Goal: Task Accomplishment & Management: Manage account settings

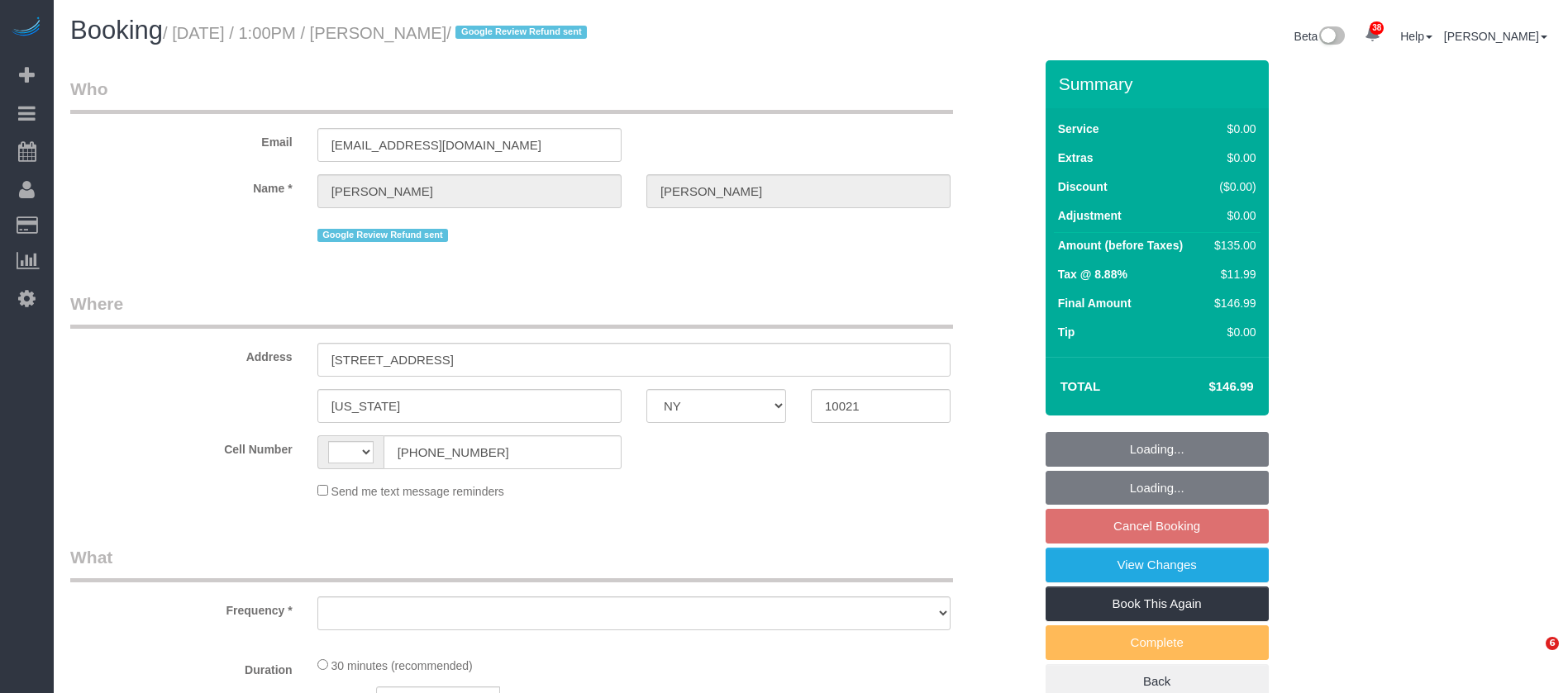
select select "NY"
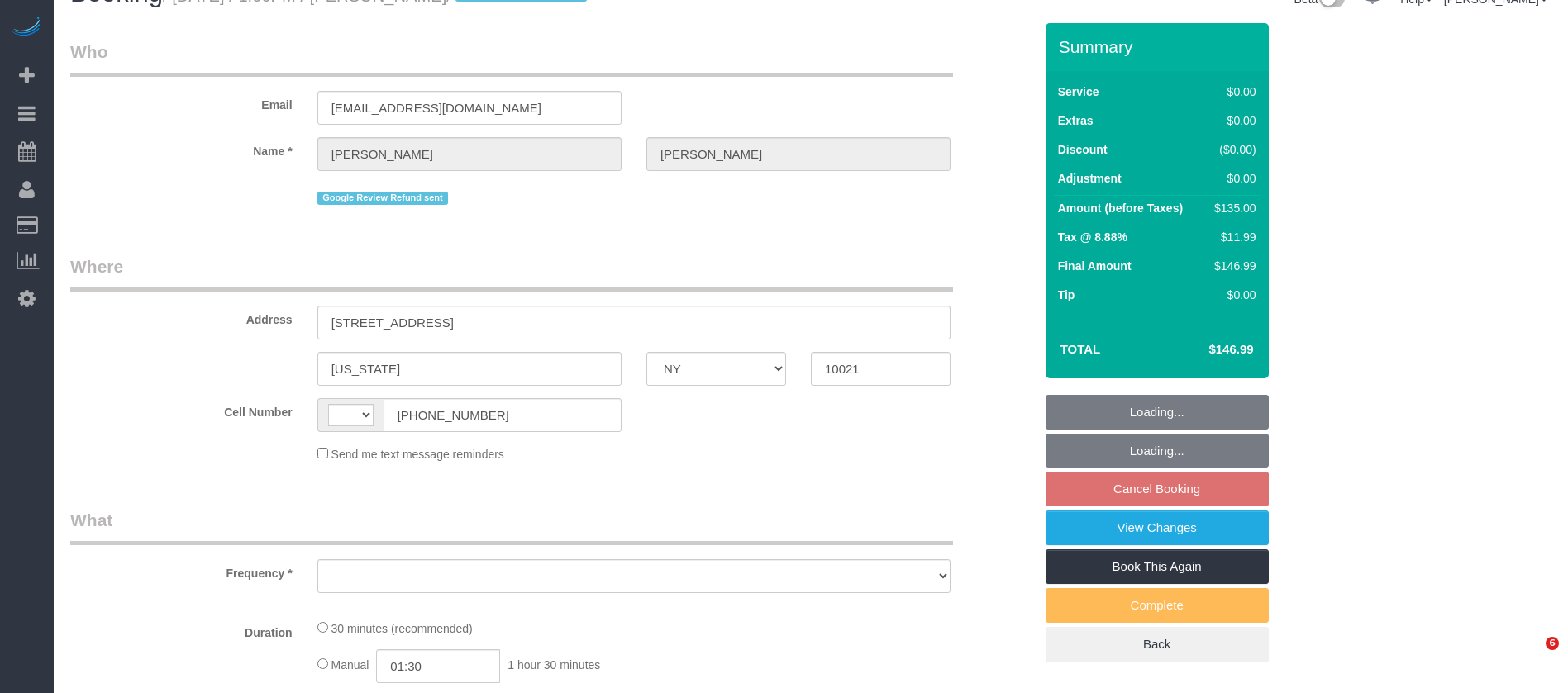
select select "string:[GEOGRAPHIC_DATA]"
select select "number:89"
select select "number:90"
select select "number:15"
select select "number:6"
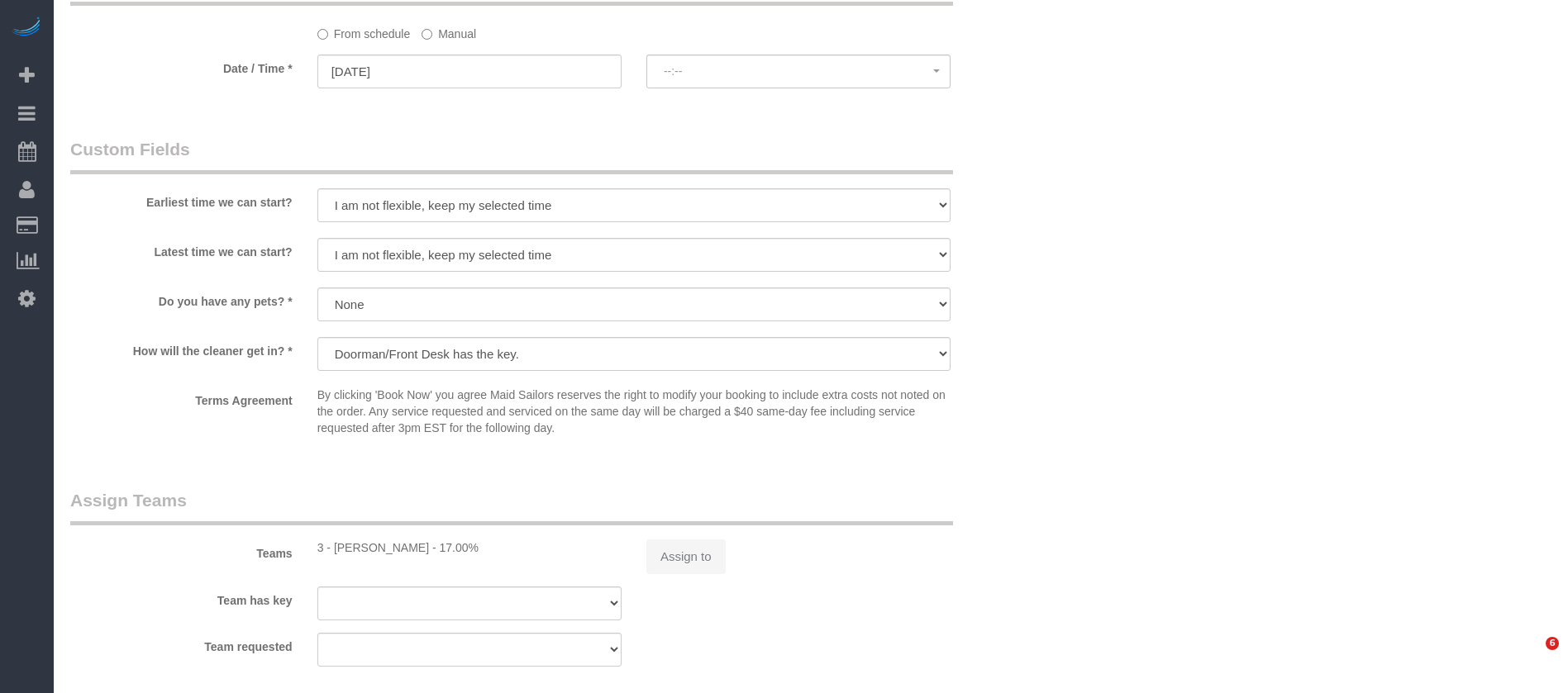
select select "object:4724"
select select "string:stripe-pm_1QKXPd4VGloSiKo7ekv8QDow"
select select "spot4"
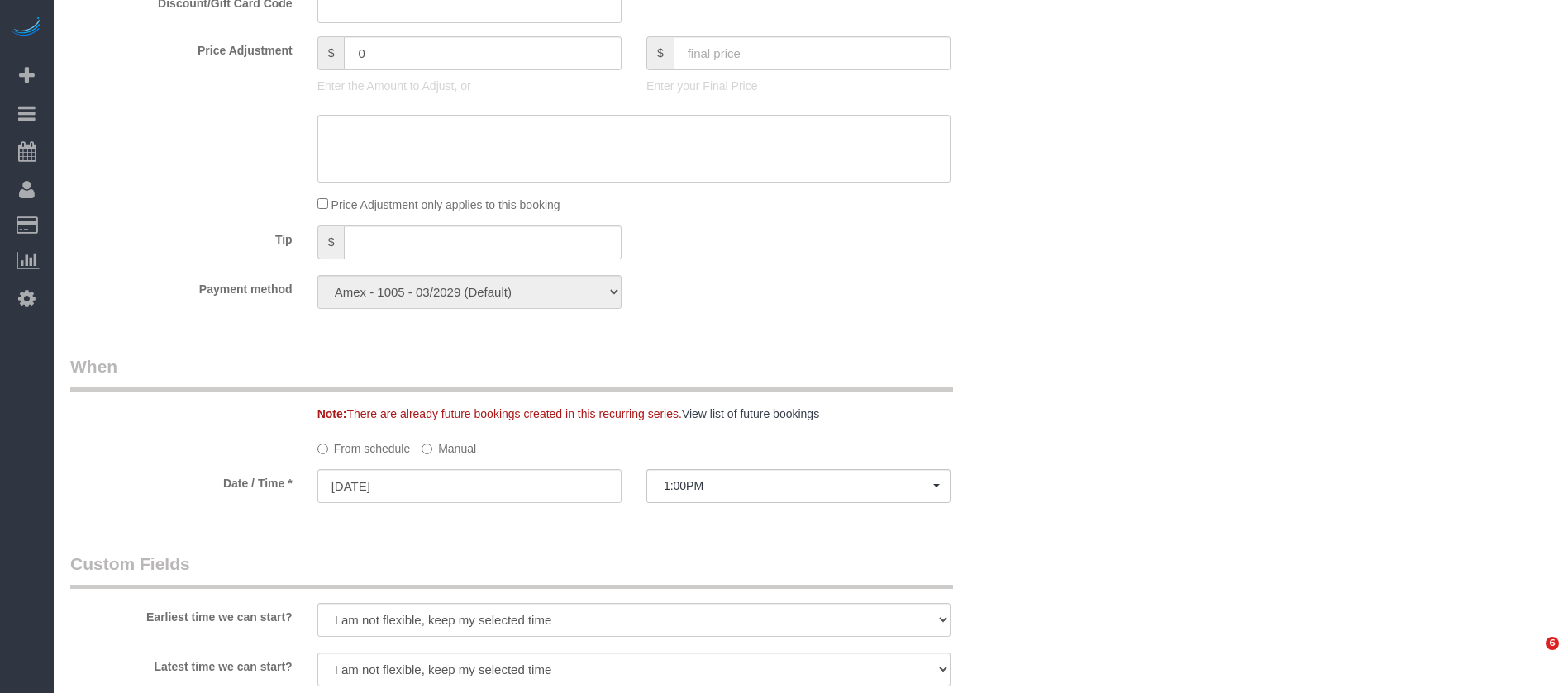
select select "object:5272"
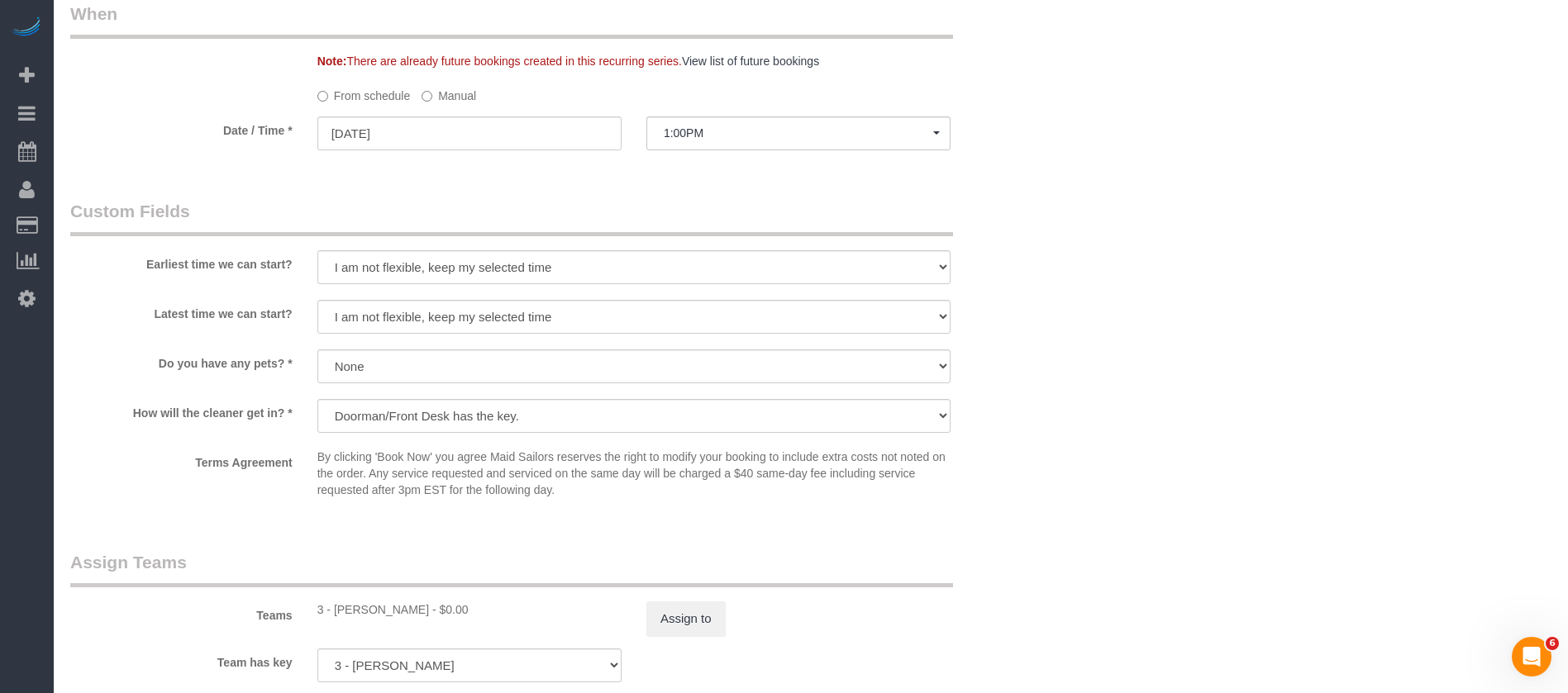
scroll to position [1935, 0]
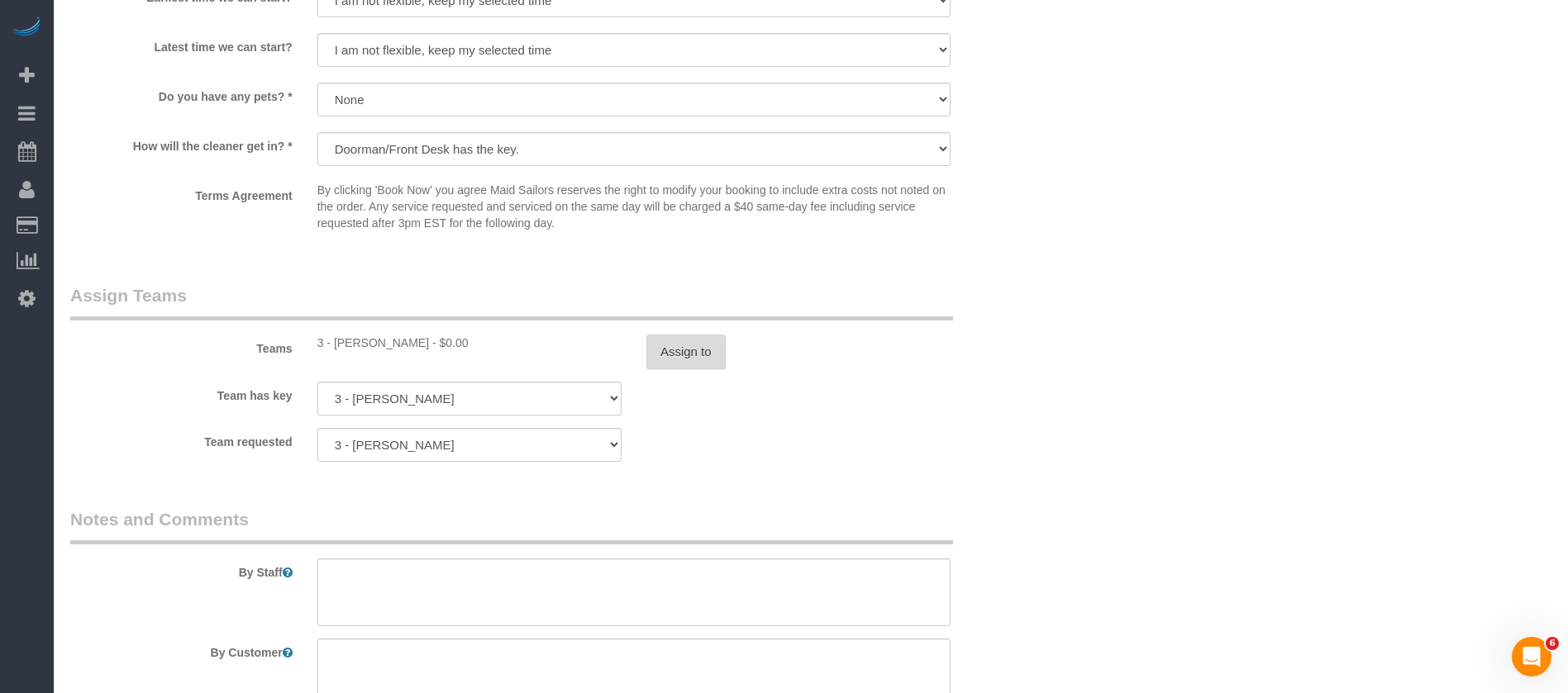
click at [707, 359] on button "Assign to" at bounding box center [686, 352] width 79 height 35
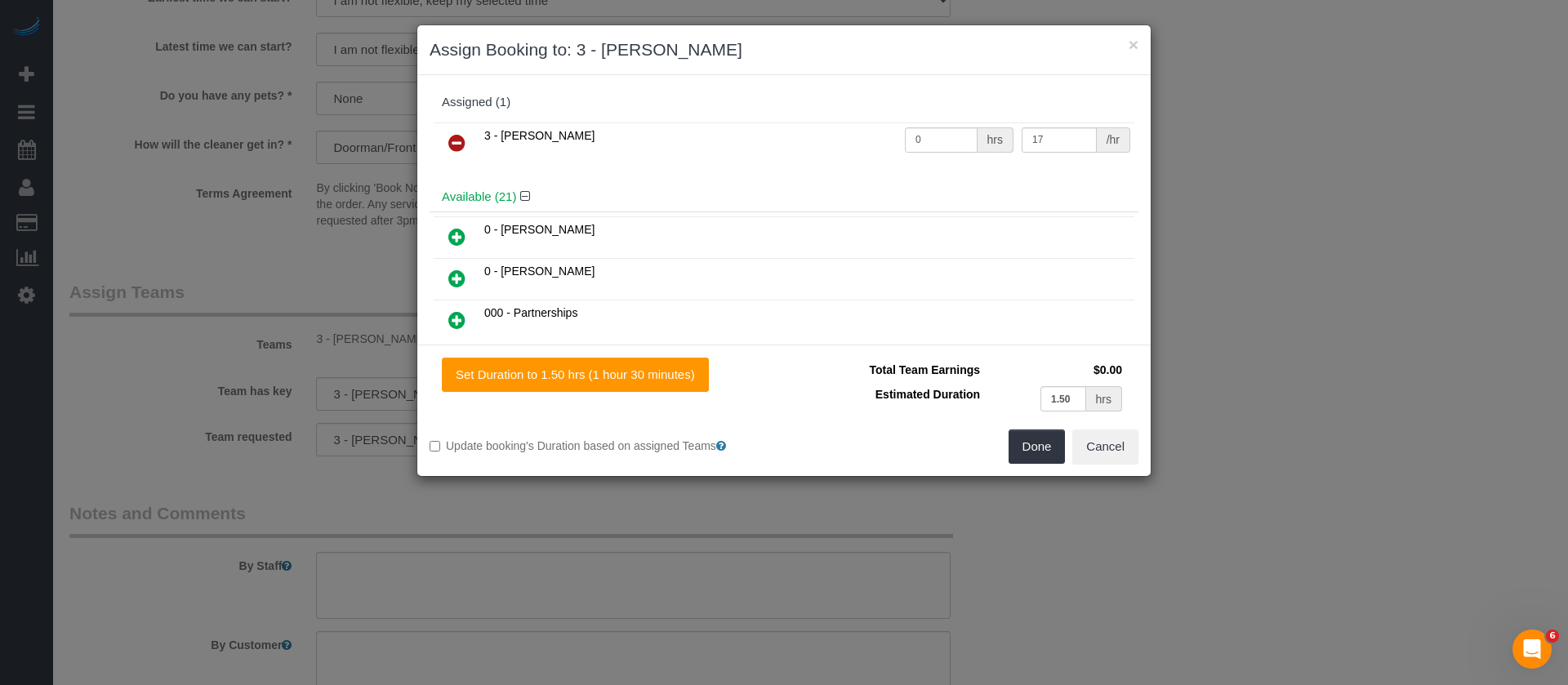
drag, startPoint x: 459, startPoint y: 145, endPoint x: 834, endPoint y: 327, distance: 416.8
click at [459, 144] on icon at bounding box center [457, 143] width 17 height 20
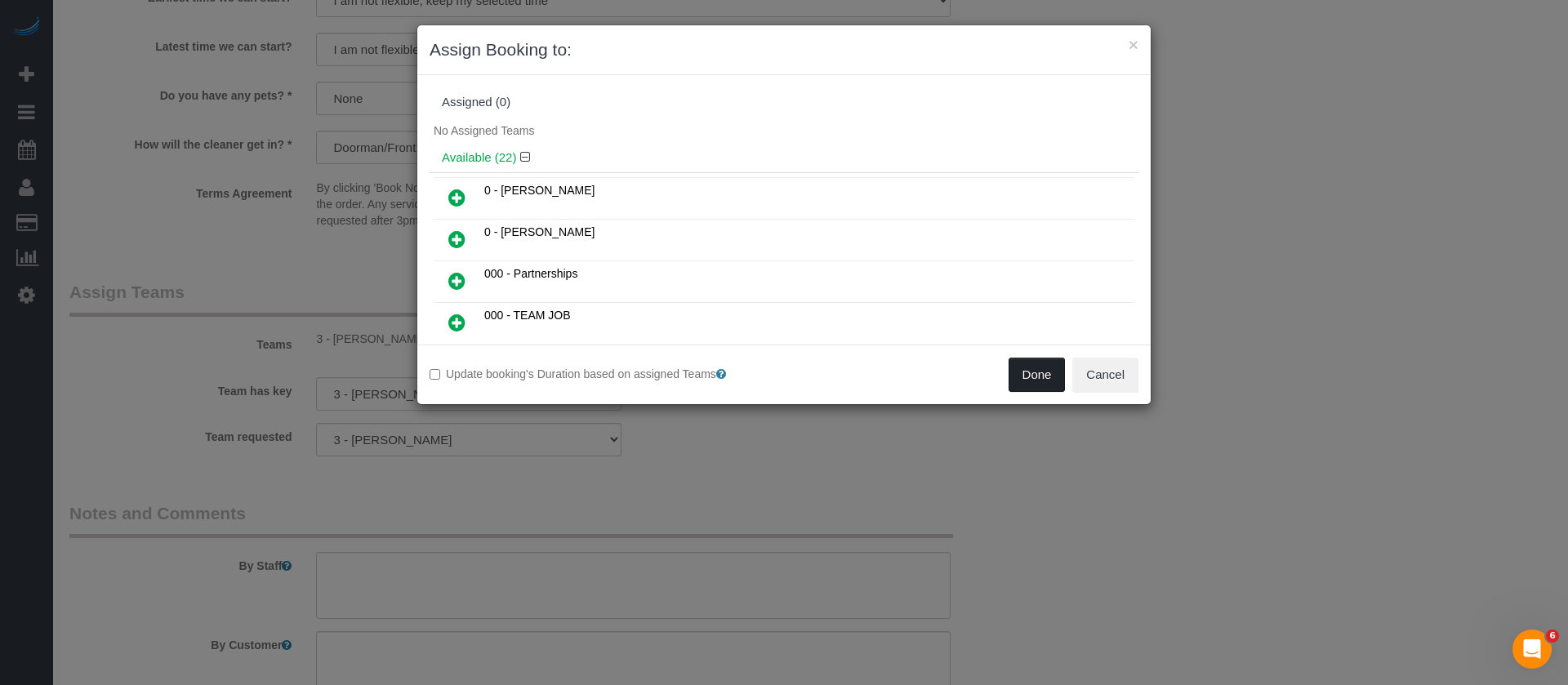
drag, startPoint x: 1047, startPoint y: 370, endPoint x: 1043, endPoint y: 397, distance: 27.3
click at [1046, 370] on button "Done" at bounding box center [1037, 375] width 57 height 35
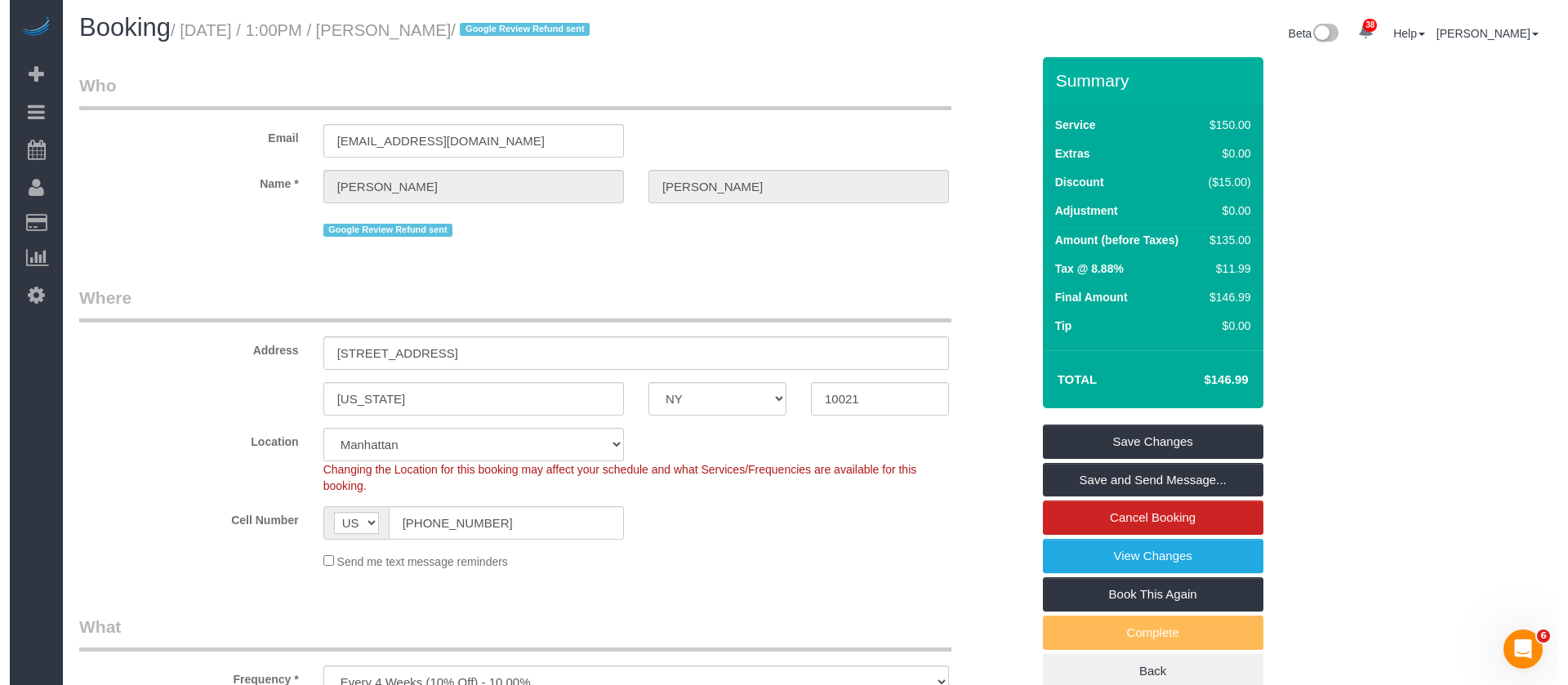
scroll to position [0, 0]
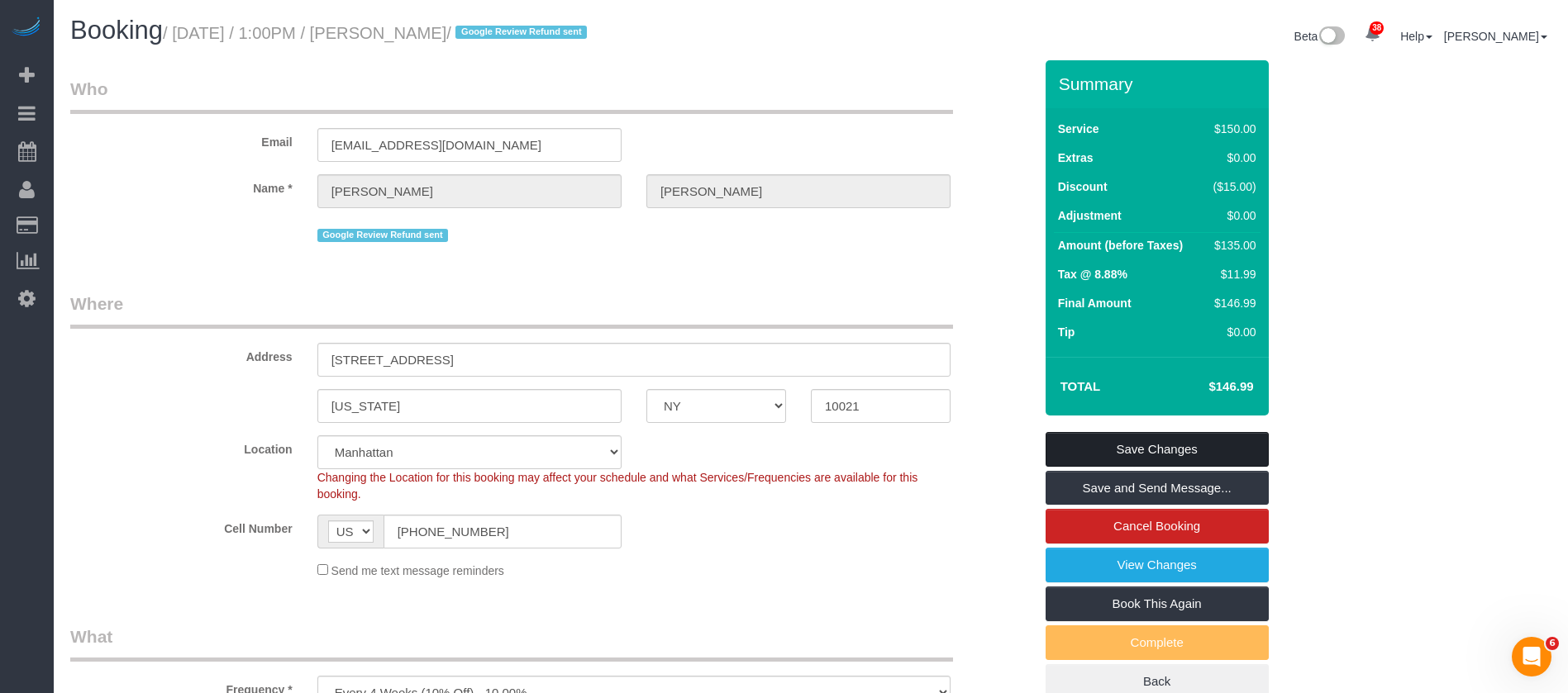
click at [1222, 445] on link "Save Changes" at bounding box center [1157, 450] width 223 height 35
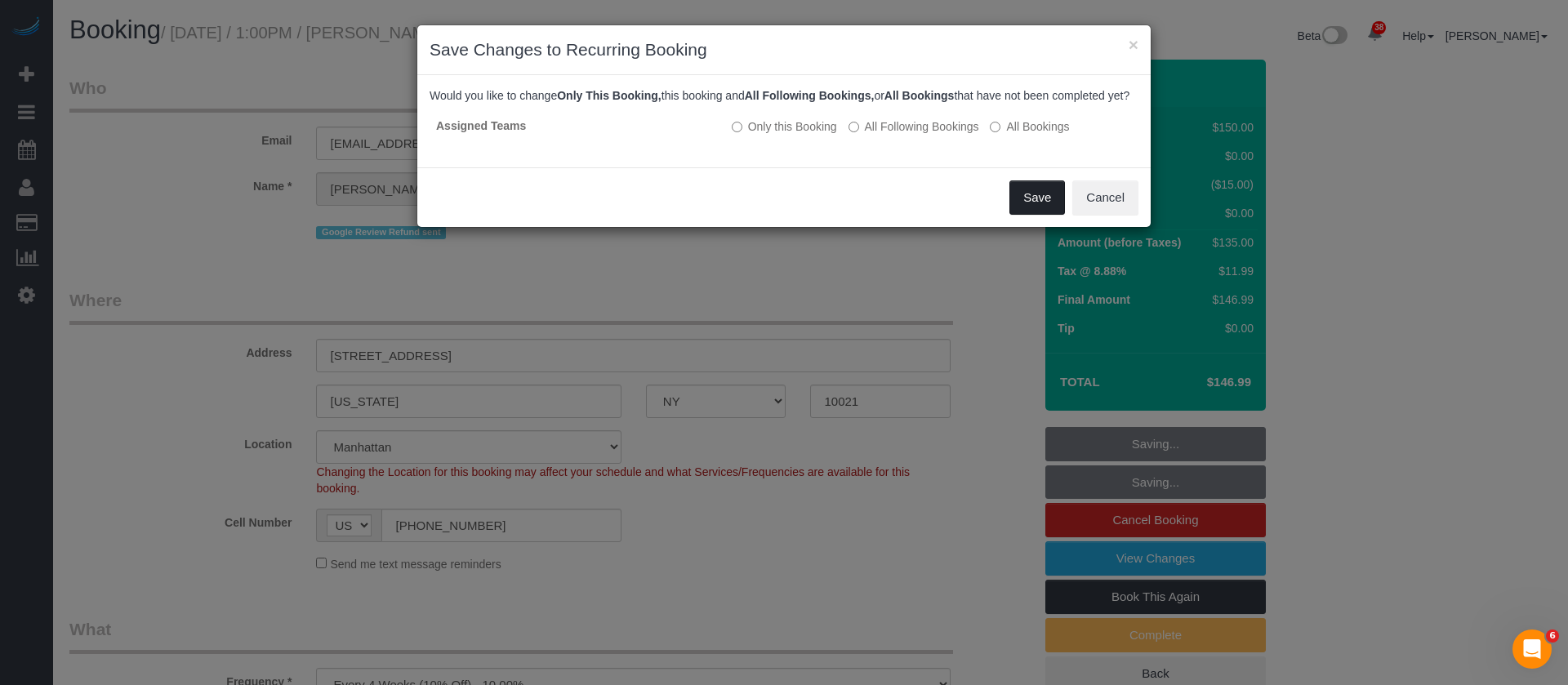
click at [1038, 212] on button "Save" at bounding box center [1037, 197] width 55 height 35
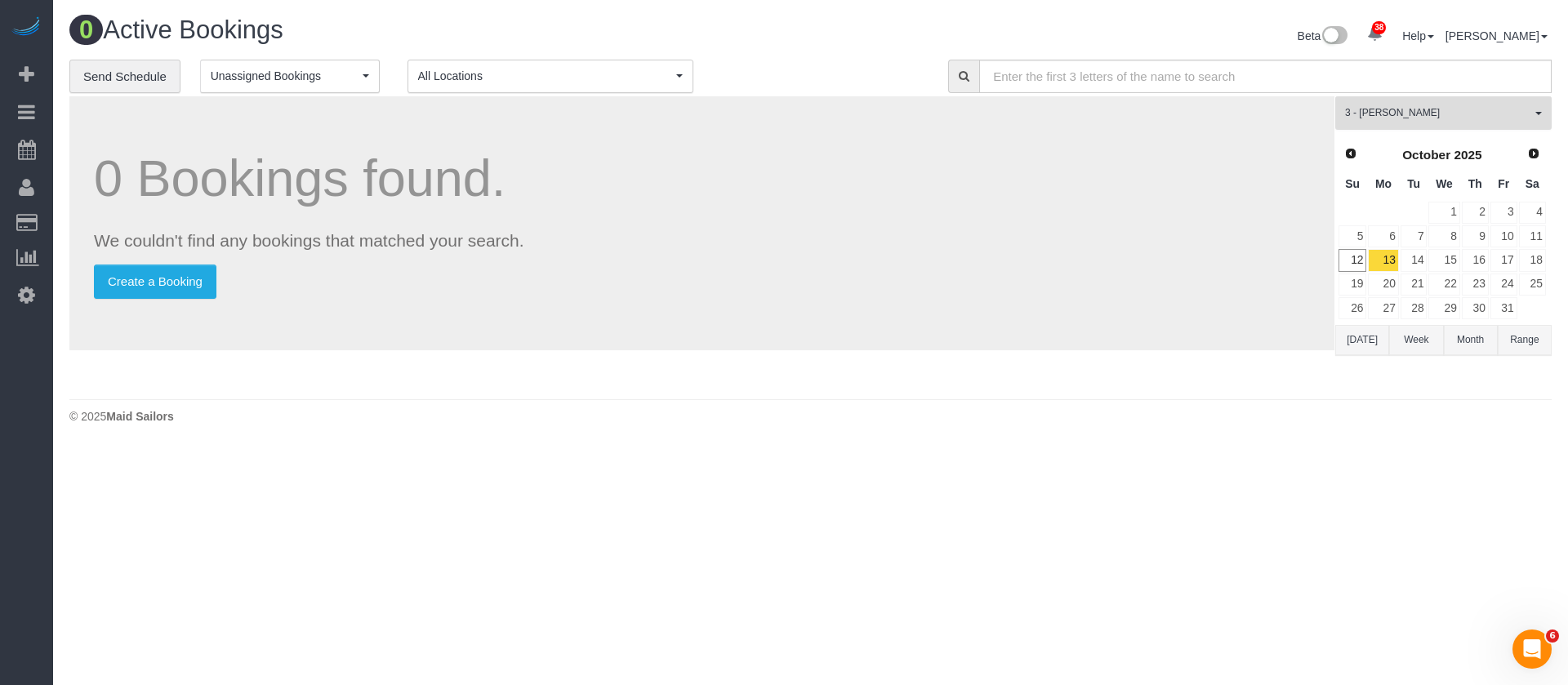
click at [1531, 112] on button "3 - [PERSON_NAME] All Teams" at bounding box center [1443, 113] width 216 height 34
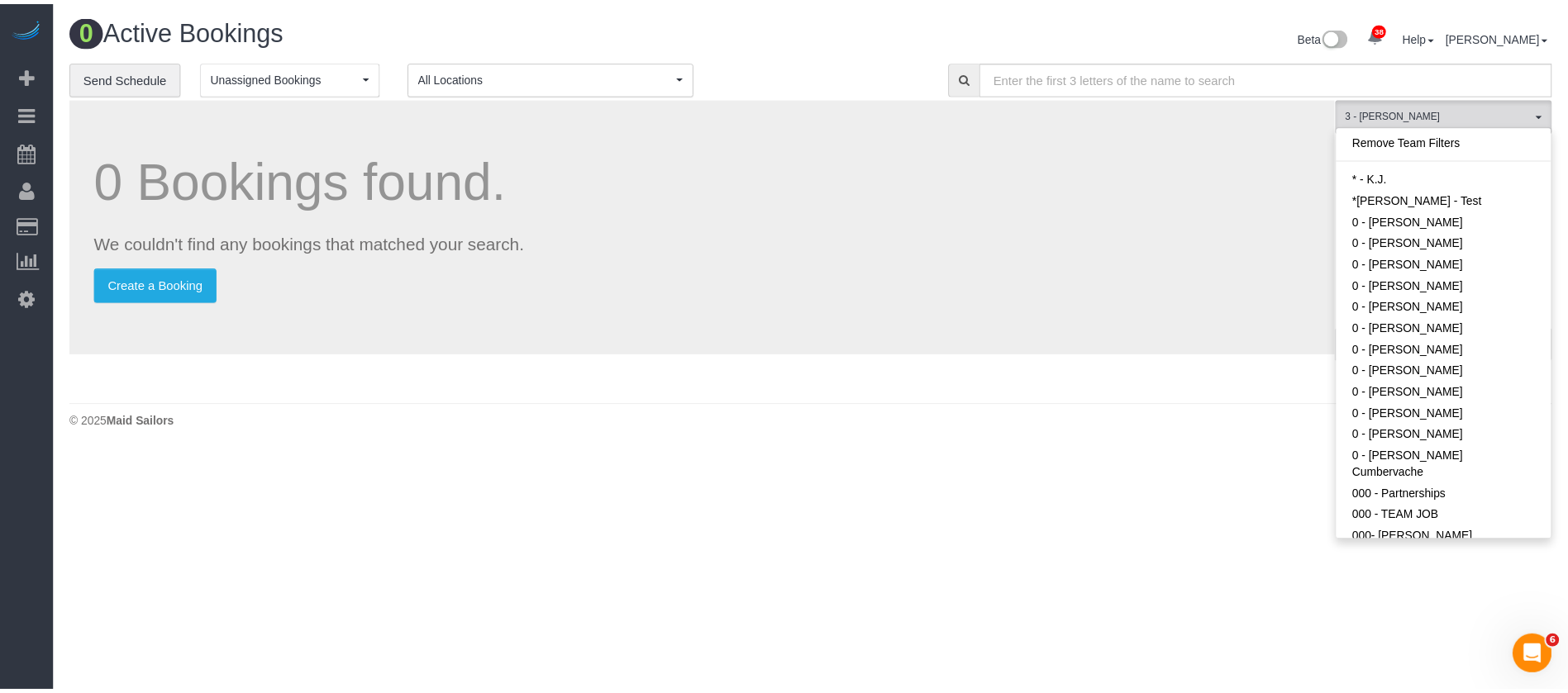
scroll to position [1193, 0]
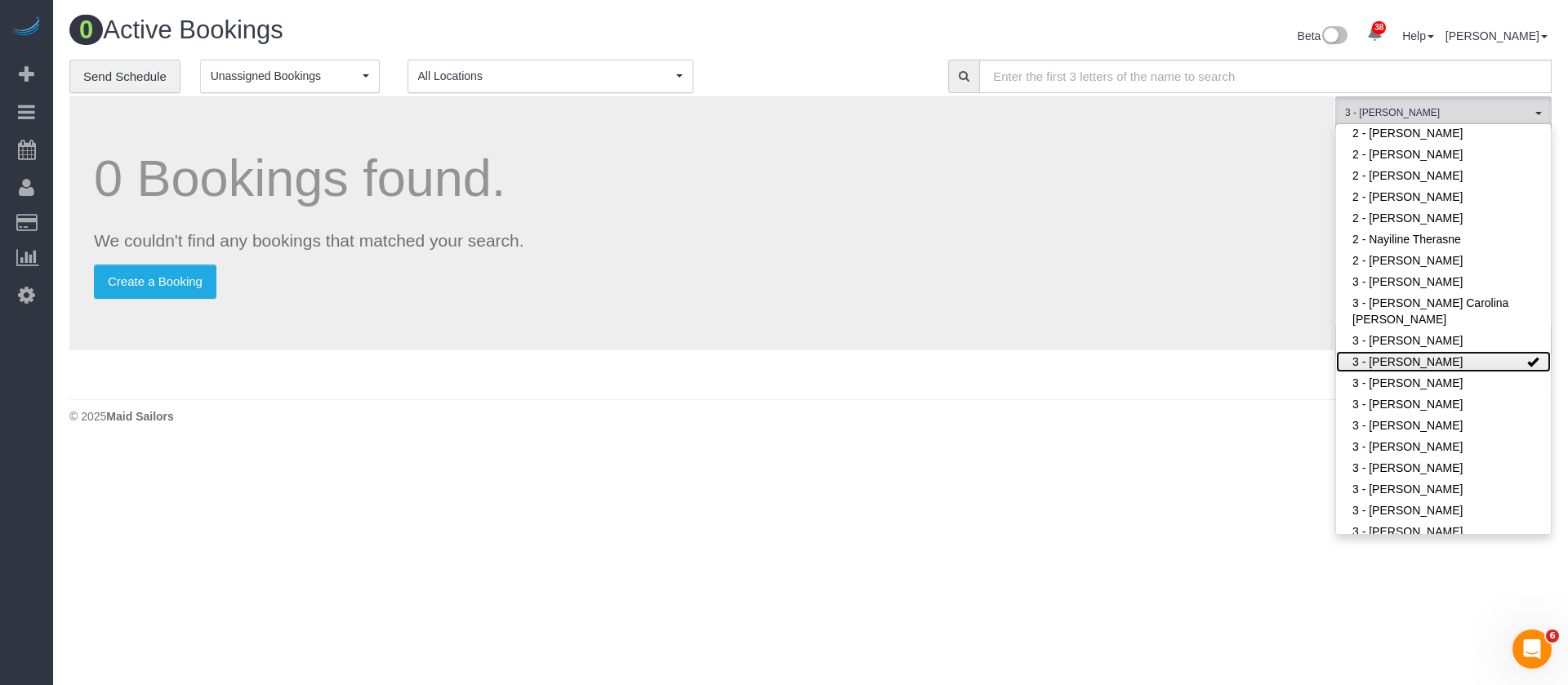
click at [1494, 351] on link "3 - [PERSON_NAME]" at bounding box center [1443, 362] width 215 height 21
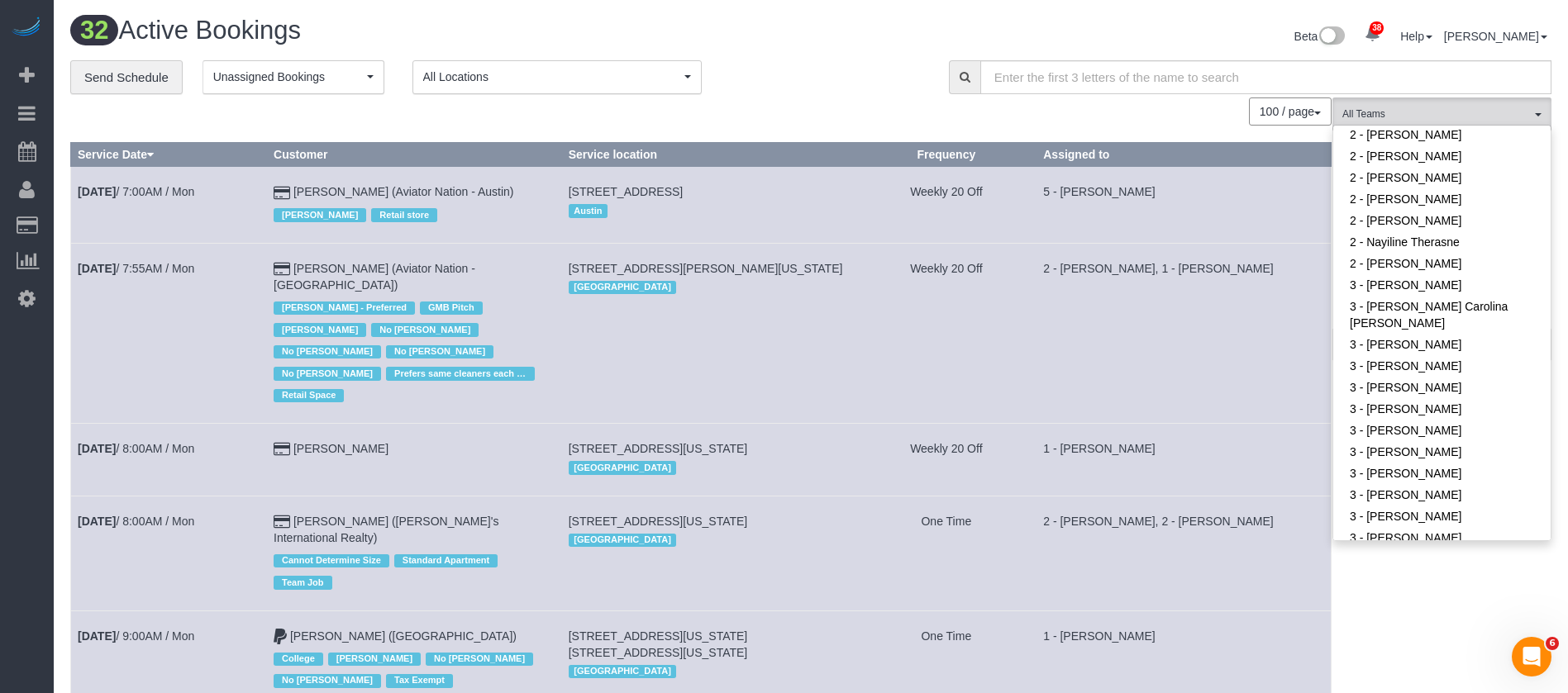
click at [1225, 299] on td "2 - [PERSON_NAME], 1 - [PERSON_NAME]" at bounding box center [1184, 333] width 295 height 180
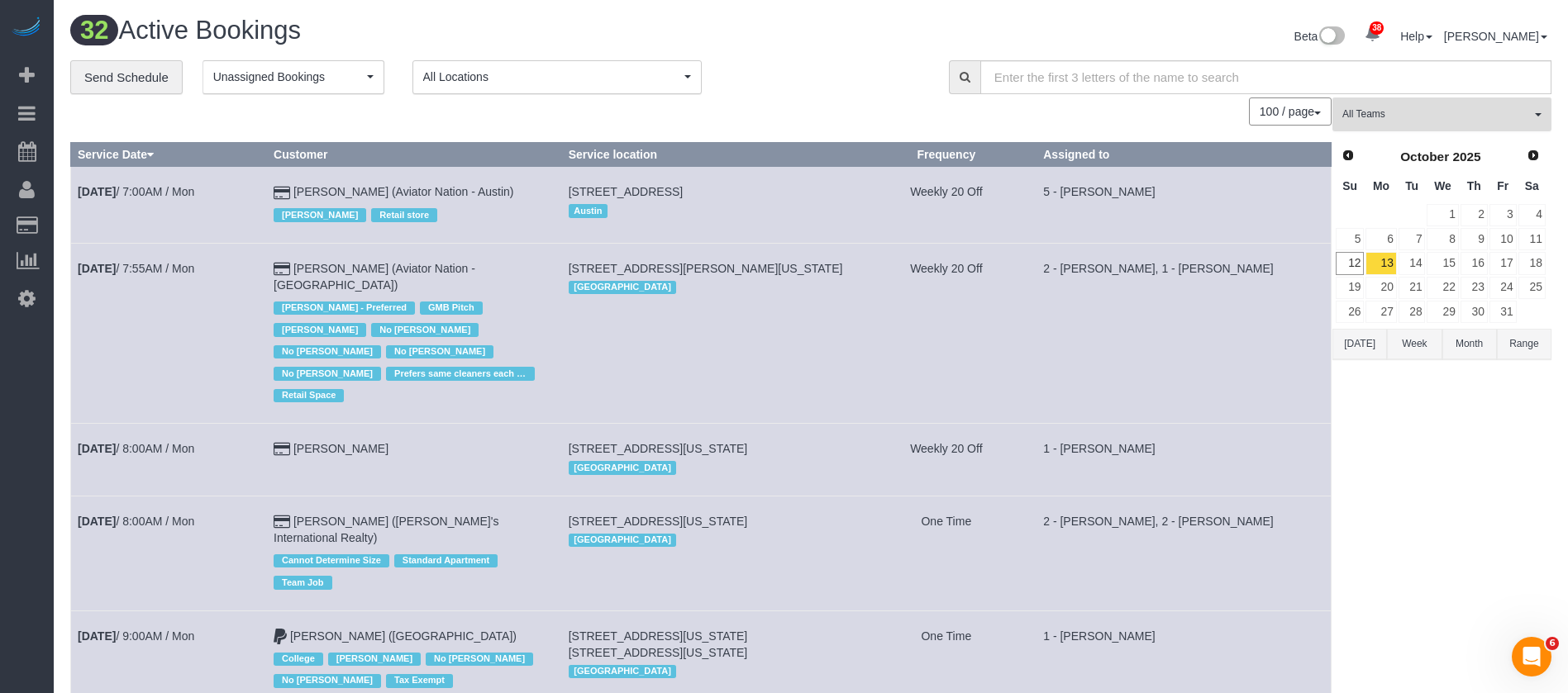
click at [1518, 104] on button "All Teams" at bounding box center [1442, 115] width 219 height 34
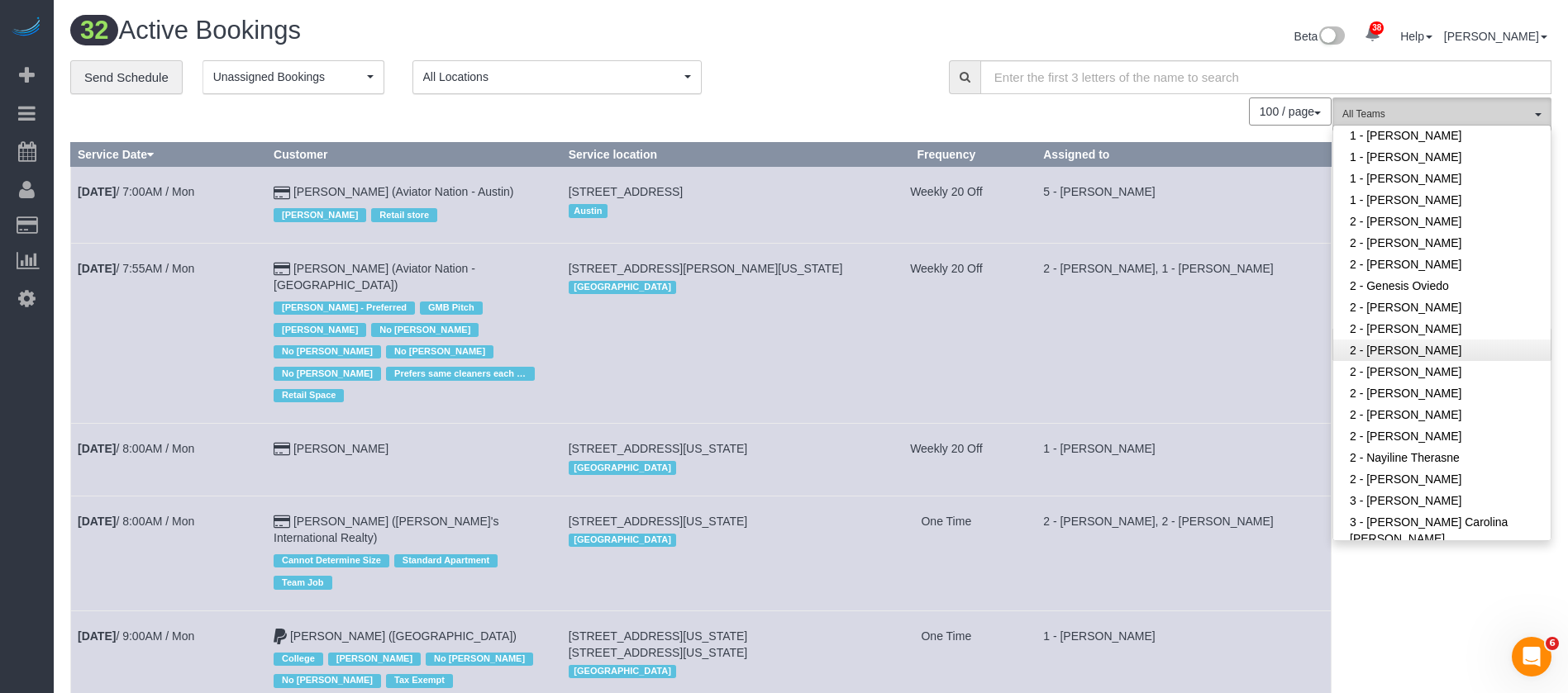
scroll to position [697, 0]
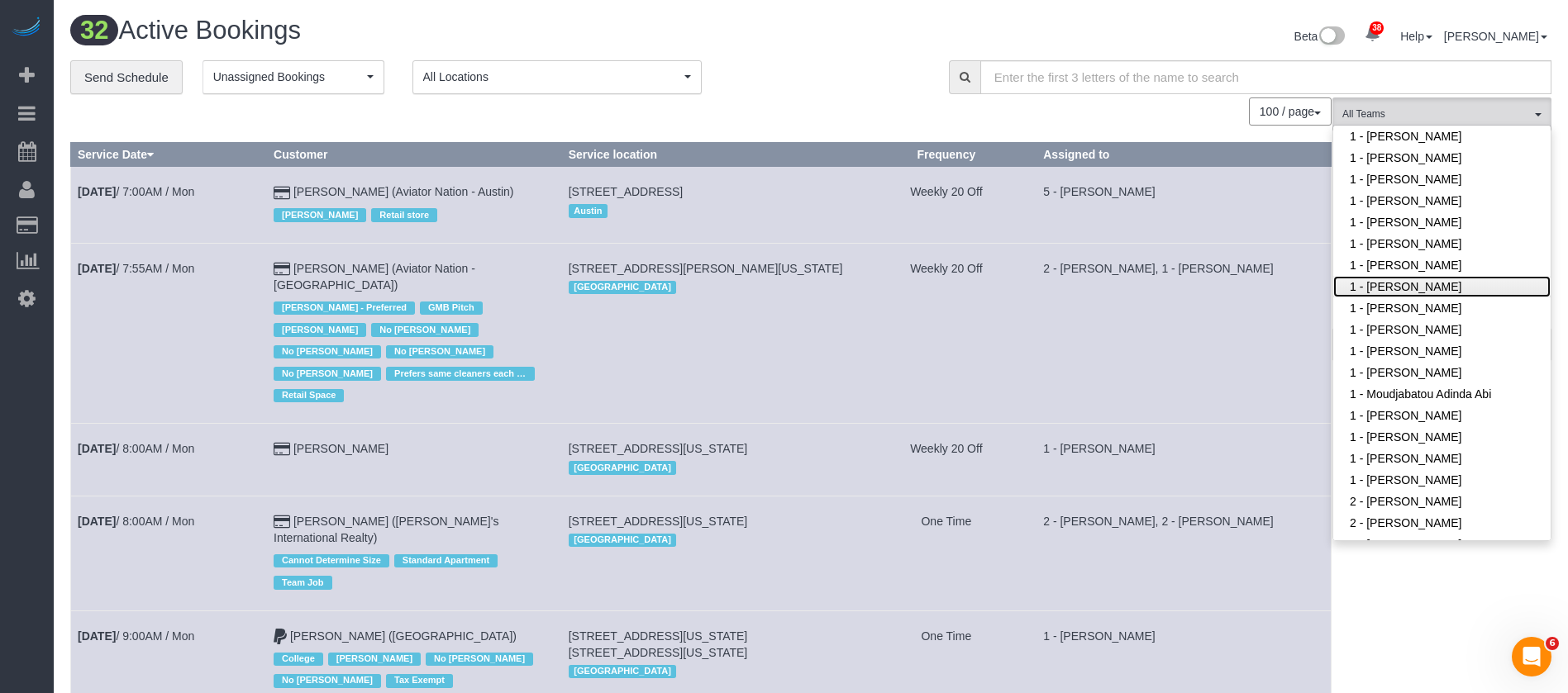
click at [1438, 276] on link "1 - [PERSON_NAME]" at bounding box center [1442, 287] width 217 height 22
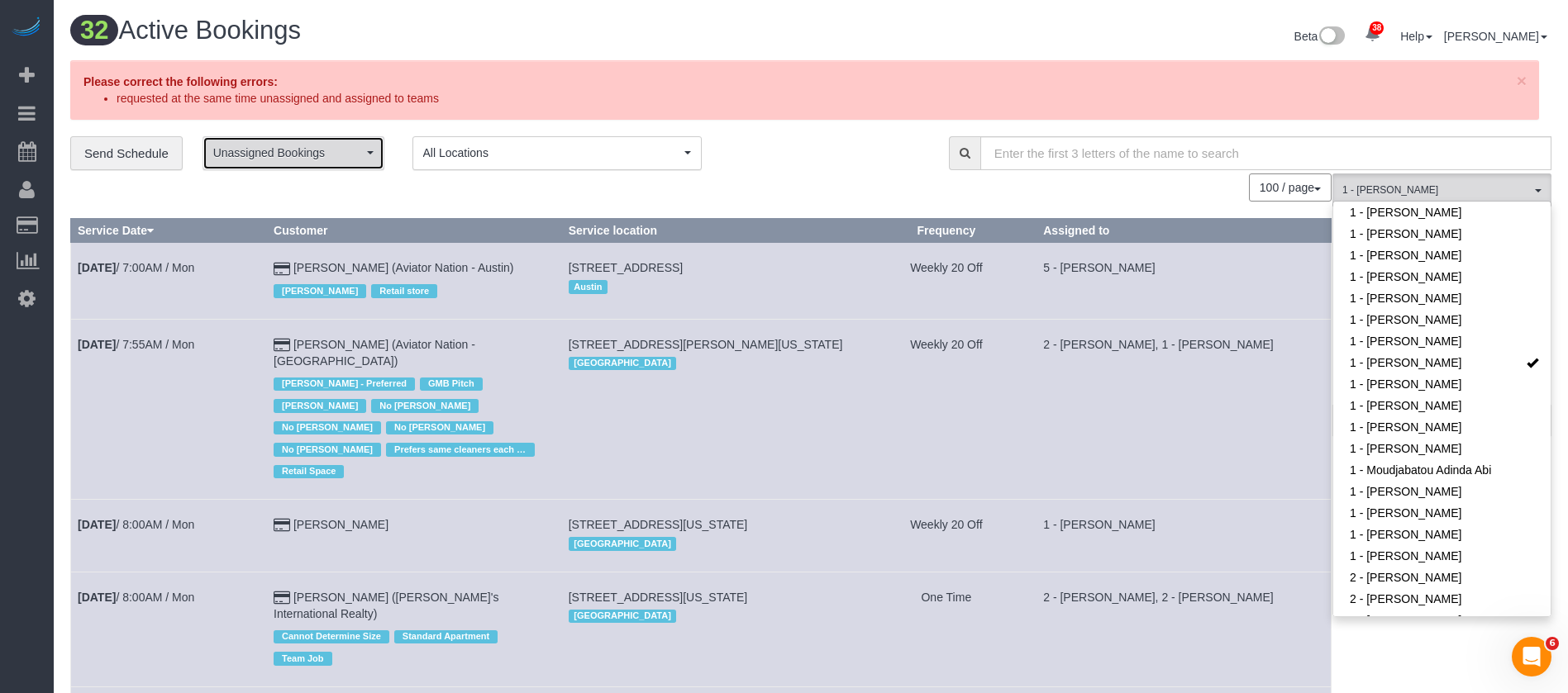
drag, startPoint x: 351, startPoint y: 148, endPoint x: 368, endPoint y: 156, distance: 18.8
click at [353, 148] on span "Unassigned Bookings" at bounding box center [288, 153] width 150 height 17
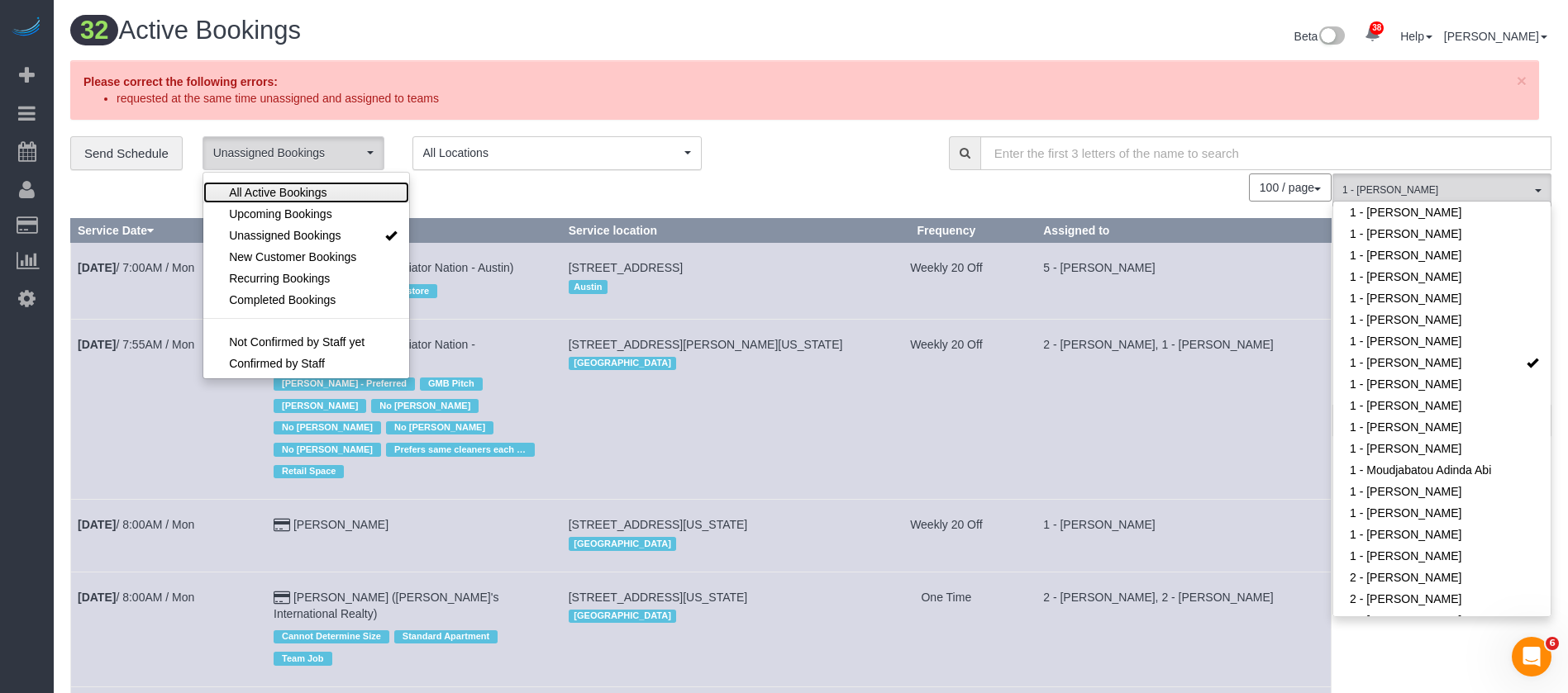
click at [323, 182] on link "All Active Bookings" at bounding box center [306, 192] width 206 height 22
select select "***"
click at [775, 140] on div "**********" at bounding box center [497, 154] width 854 height 35
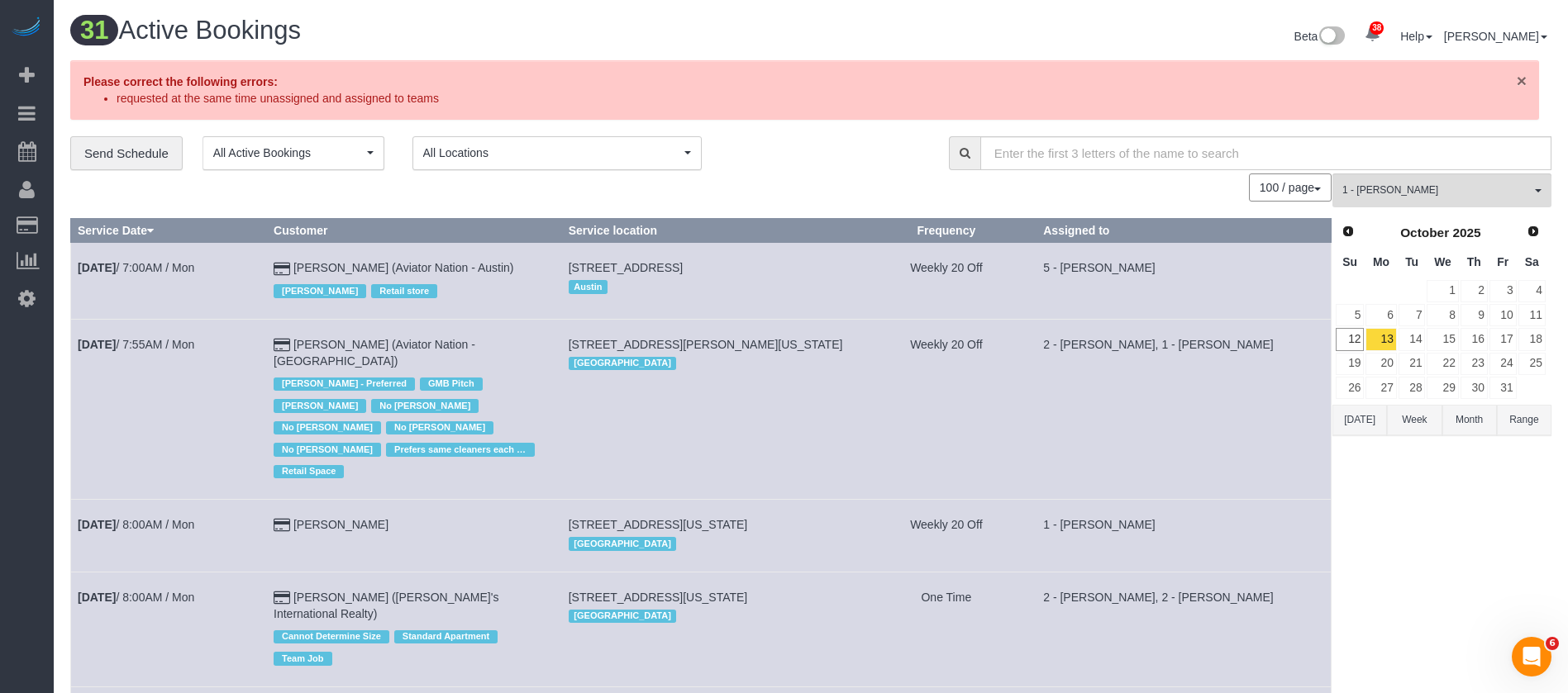
click at [1524, 82] on span "×" at bounding box center [1522, 80] width 10 height 19
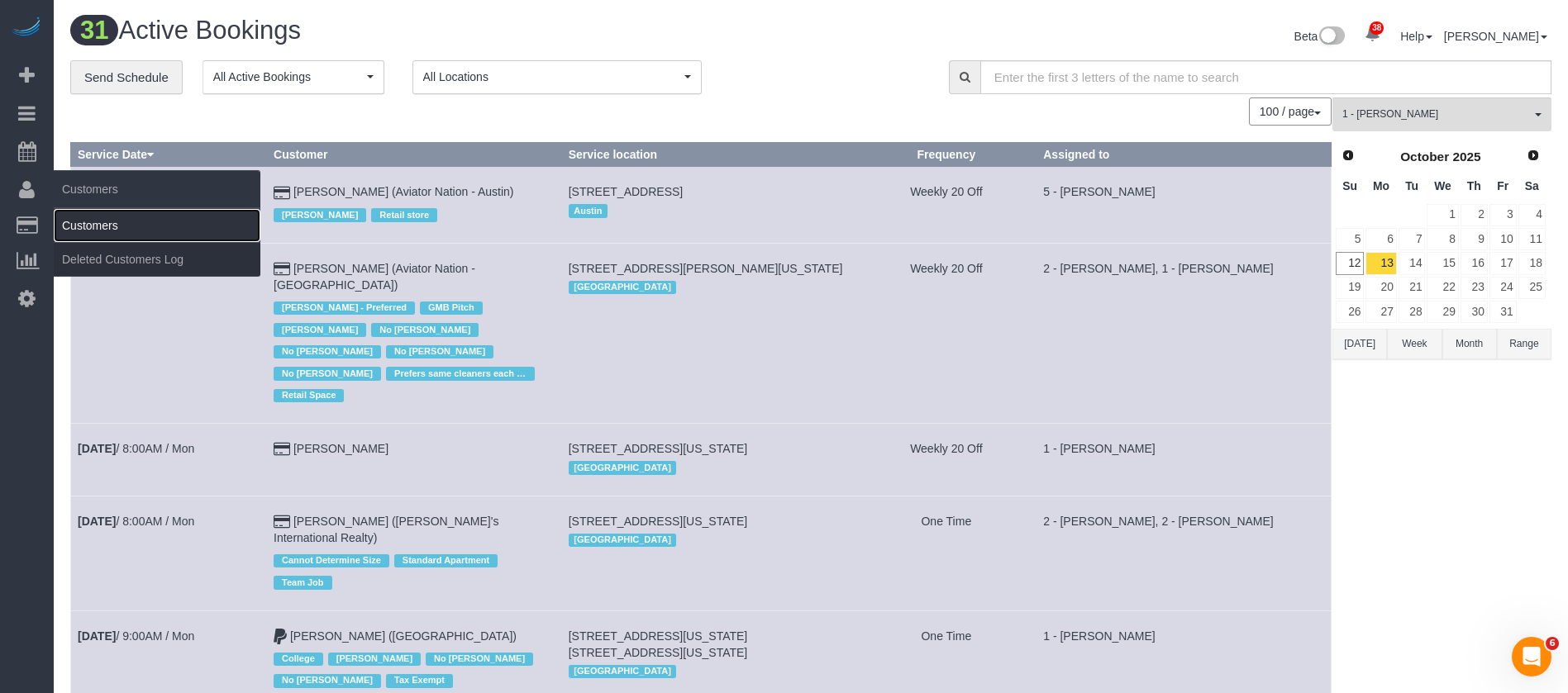
click at [130, 219] on link "Customers" at bounding box center [156, 226] width 207 height 33
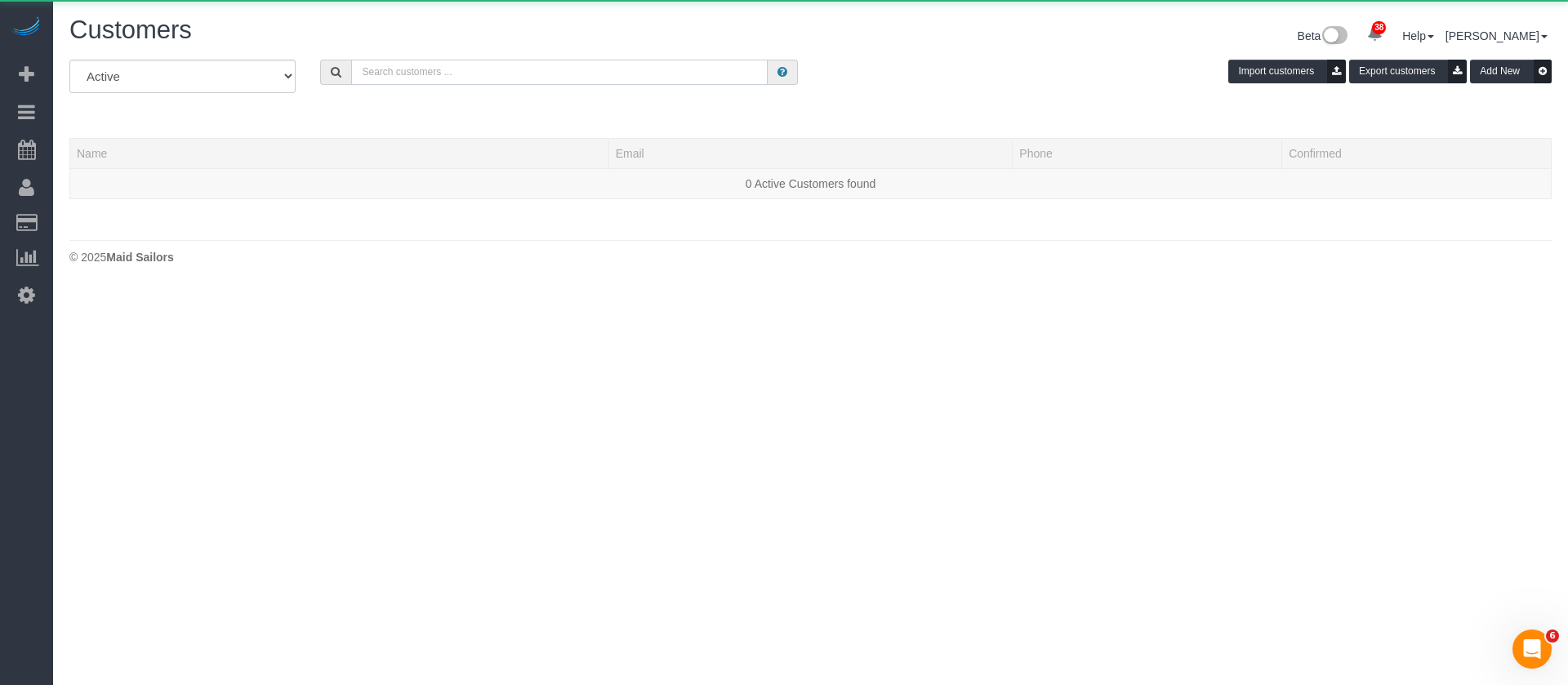
click at [532, 74] on input "text" at bounding box center [559, 72] width 416 height 26
paste input "[PERSON_NAME]"
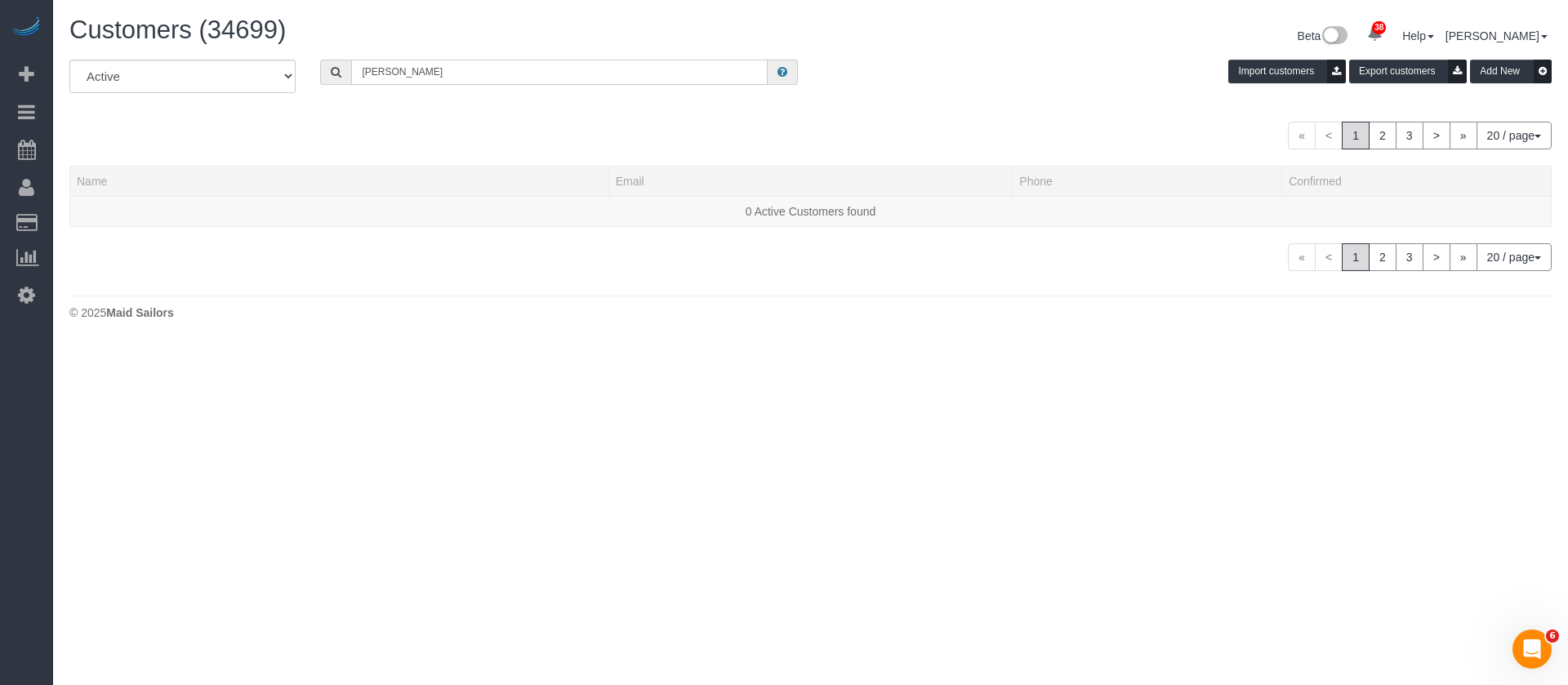
click at [532, 74] on input "[PERSON_NAME]" at bounding box center [559, 72] width 416 height 26
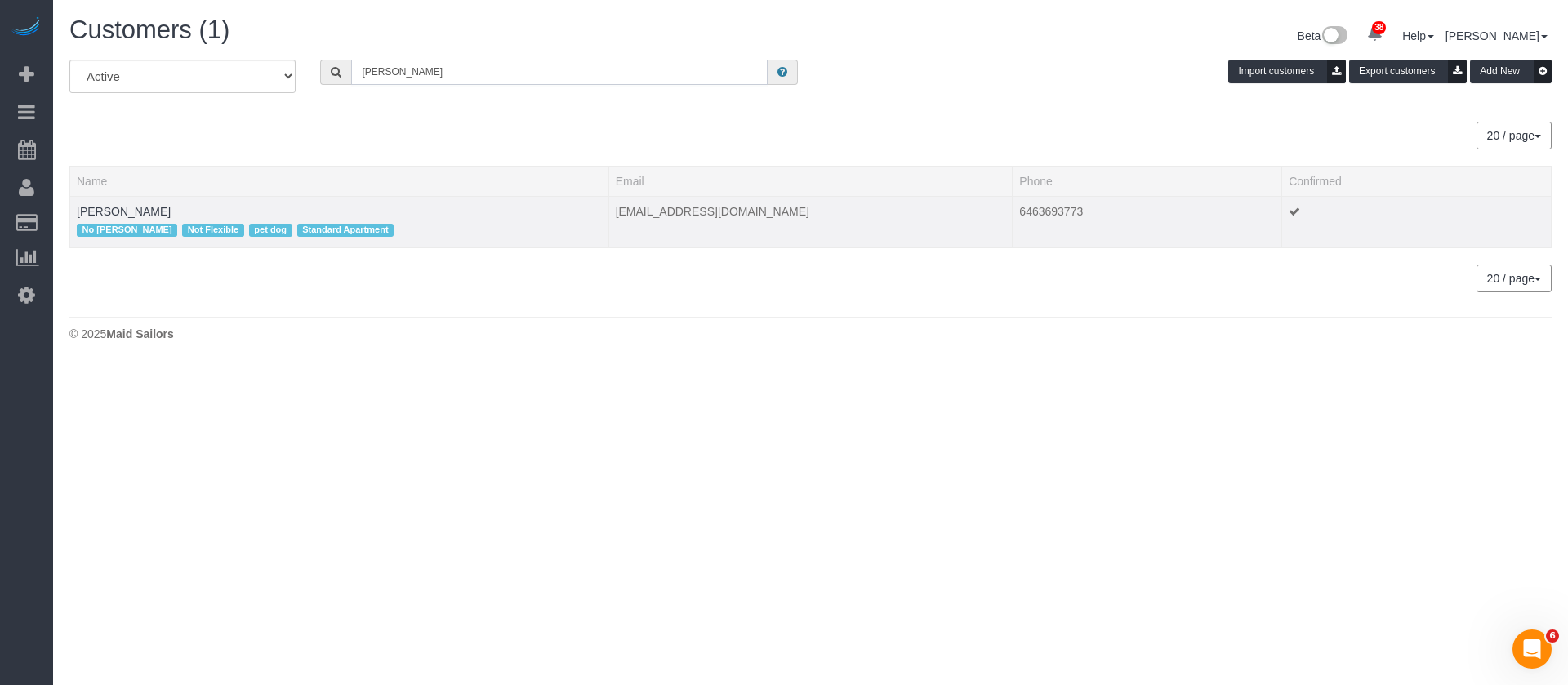
type input "[PERSON_NAME]"
click at [110, 202] on td "[PERSON_NAME] No [PERSON_NAME] Not Flexible pet dog Standard Apartment" at bounding box center [340, 221] width 539 height 51
drag, startPoint x: 125, startPoint y: 202, endPoint x: 134, endPoint y: 207, distance: 10.3
click at [126, 205] on td "[PERSON_NAME] No [PERSON_NAME] Not Flexible pet dog Standard Apartment" at bounding box center [340, 221] width 539 height 51
drag, startPoint x: 134, startPoint y: 207, endPoint x: 142, endPoint y: 206, distance: 8.1
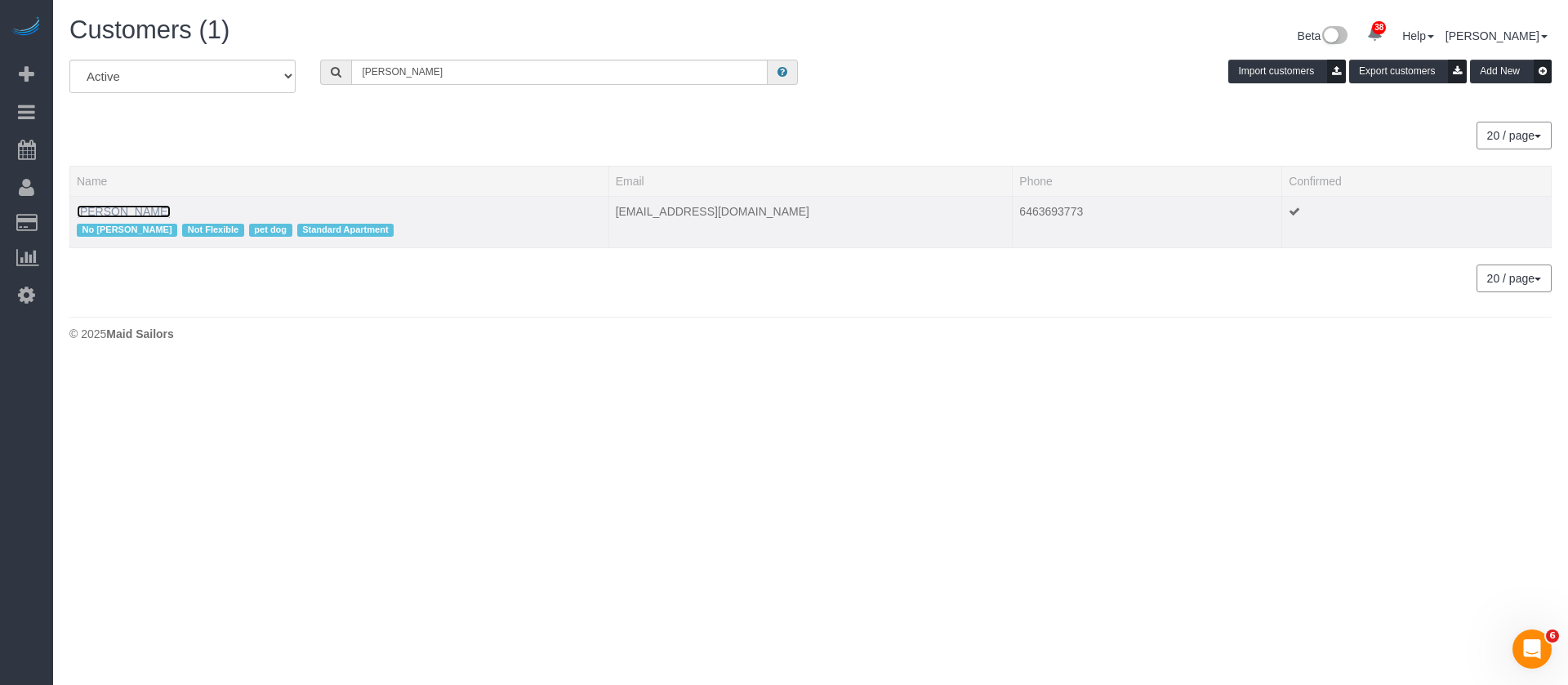
click at [135, 207] on link "[PERSON_NAME]" at bounding box center [124, 212] width 94 height 13
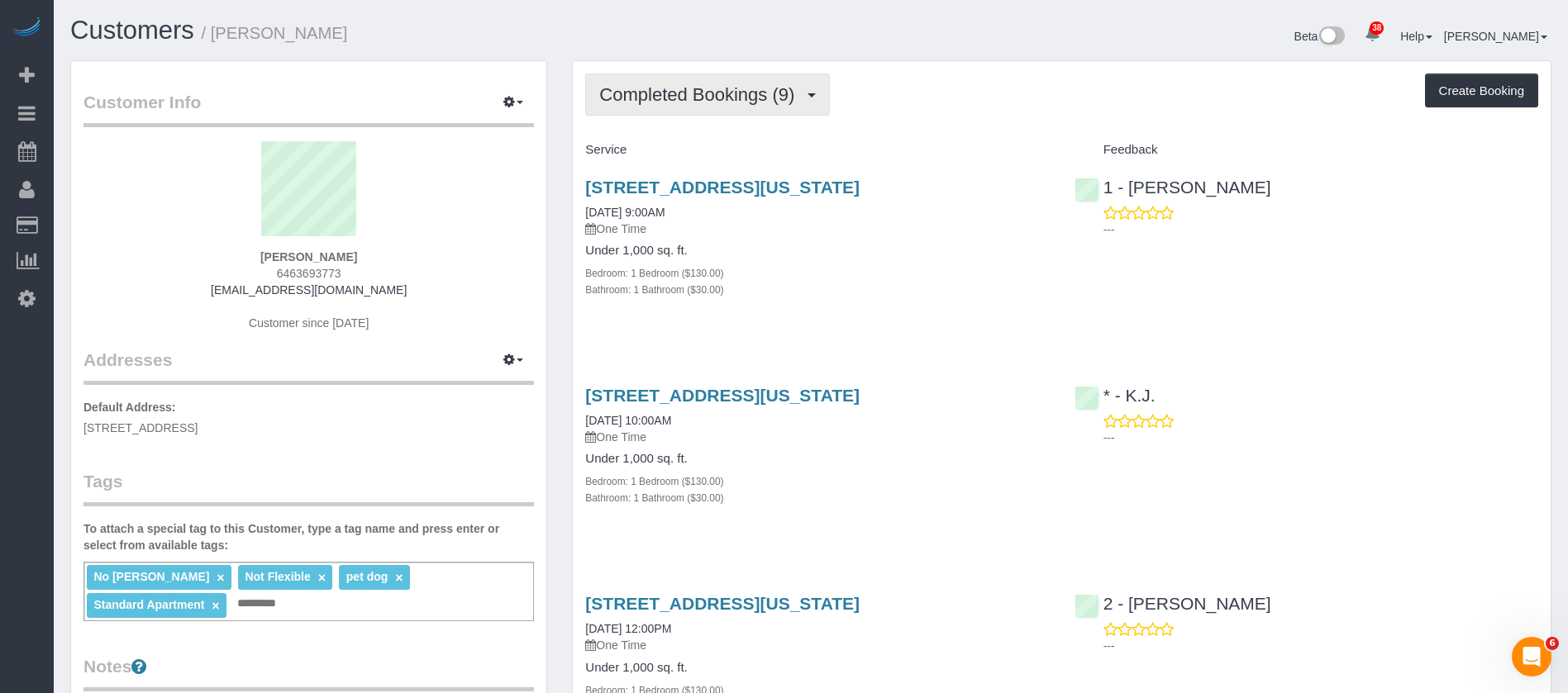
click at [788, 102] on span "Completed Bookings (9)" at bounding box center [701, 94] width 203 height 21
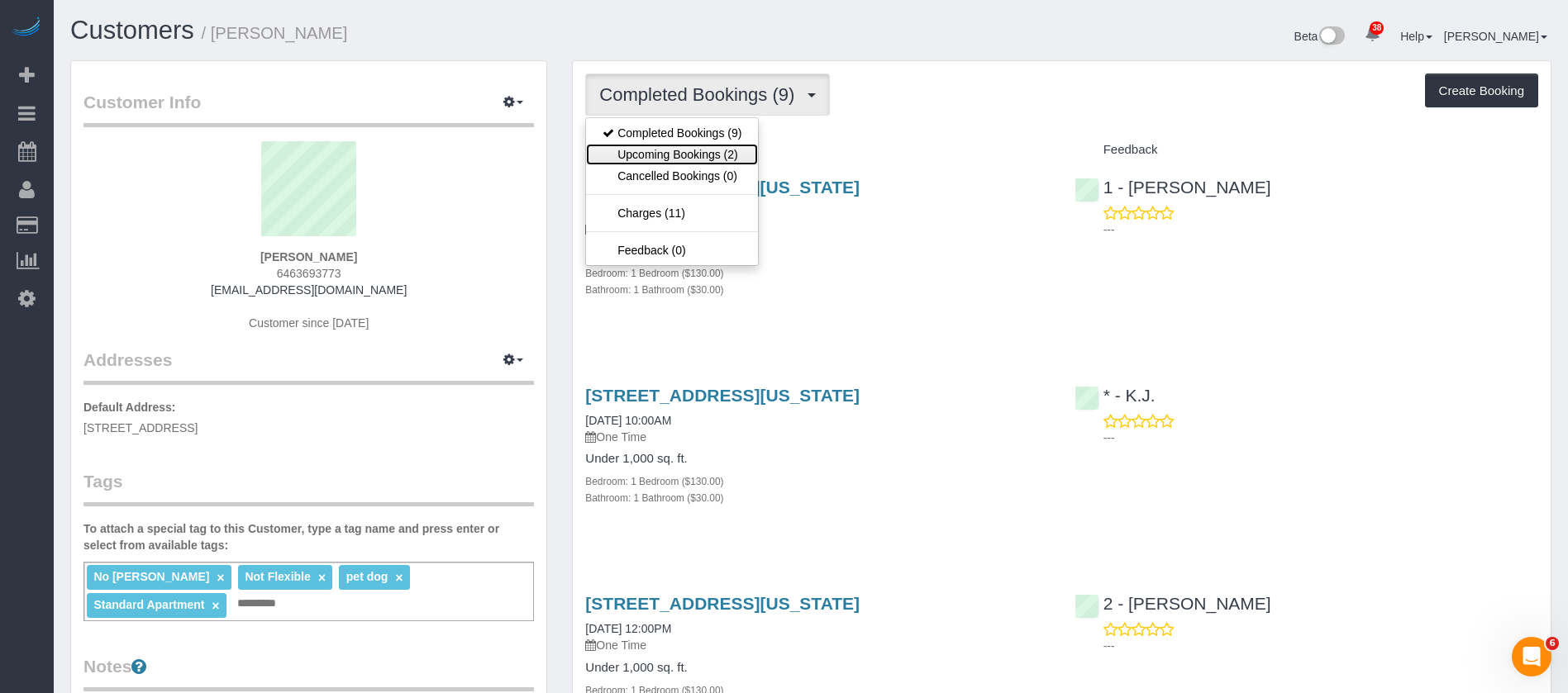
click at [675, 145] on link "Upcoming Bookings (2)" at bounding box center [672, 155] width 172 height 22
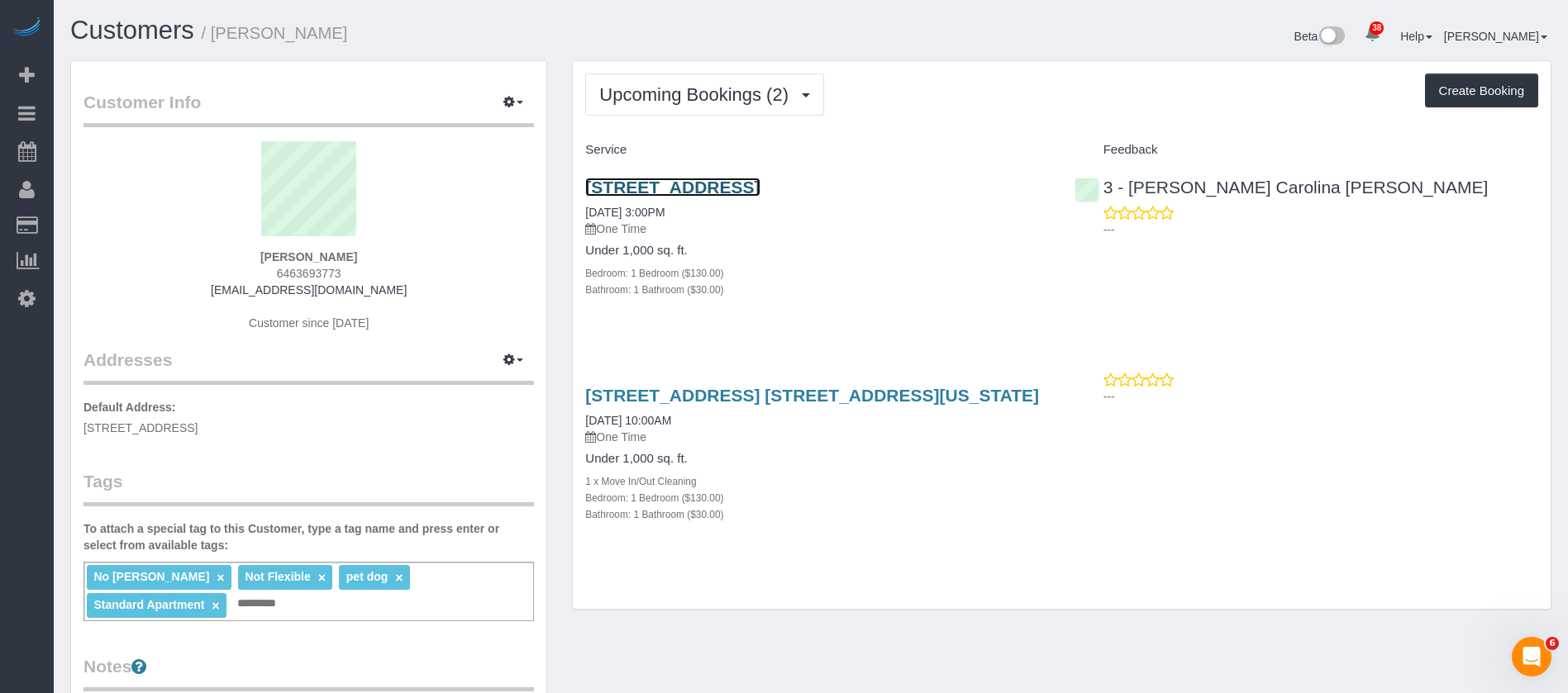
click at [751, 185] on link "[STREET_ADDRESS]" at bounding box center [672, 187] width 175 height 19
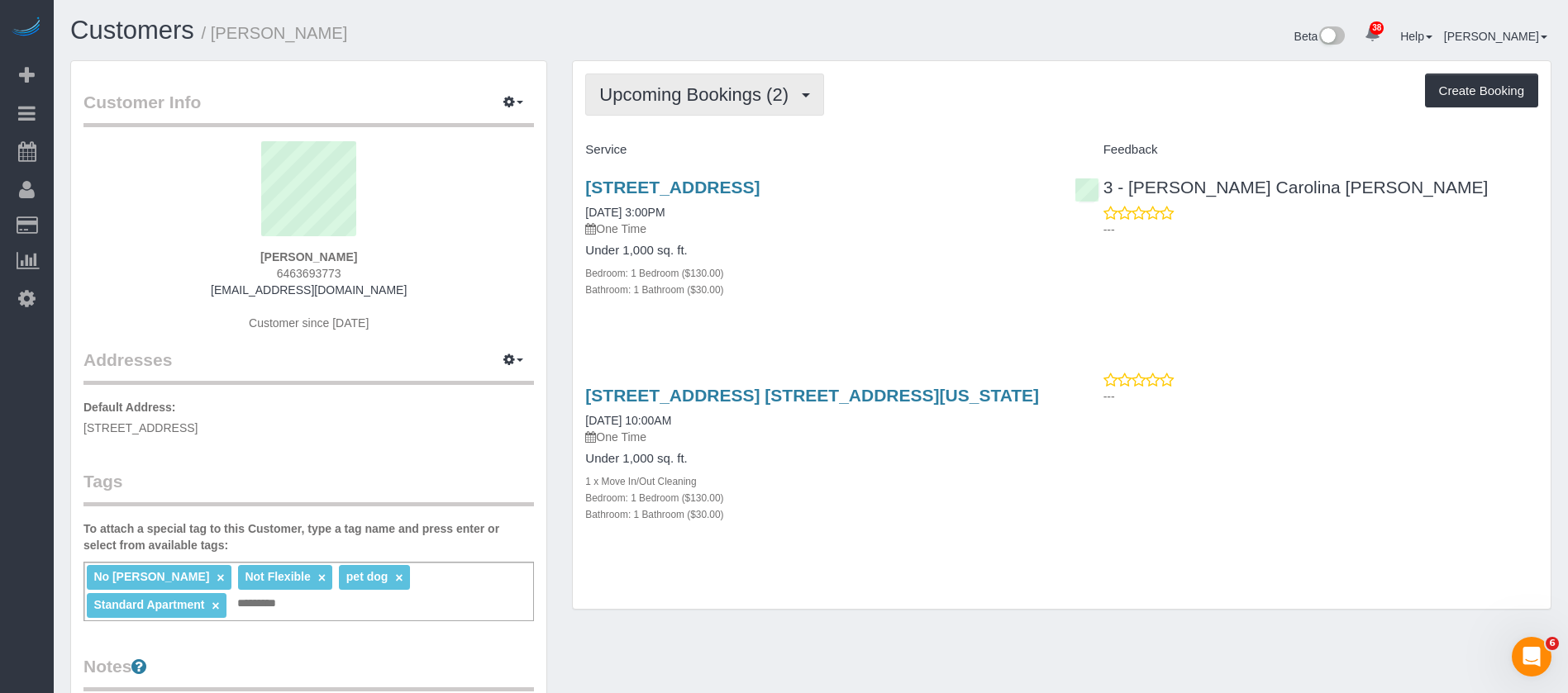
click at [736, 84] on span "Upcoming Bookings (2)" at bounding box center [698, 94] width 197 height 21
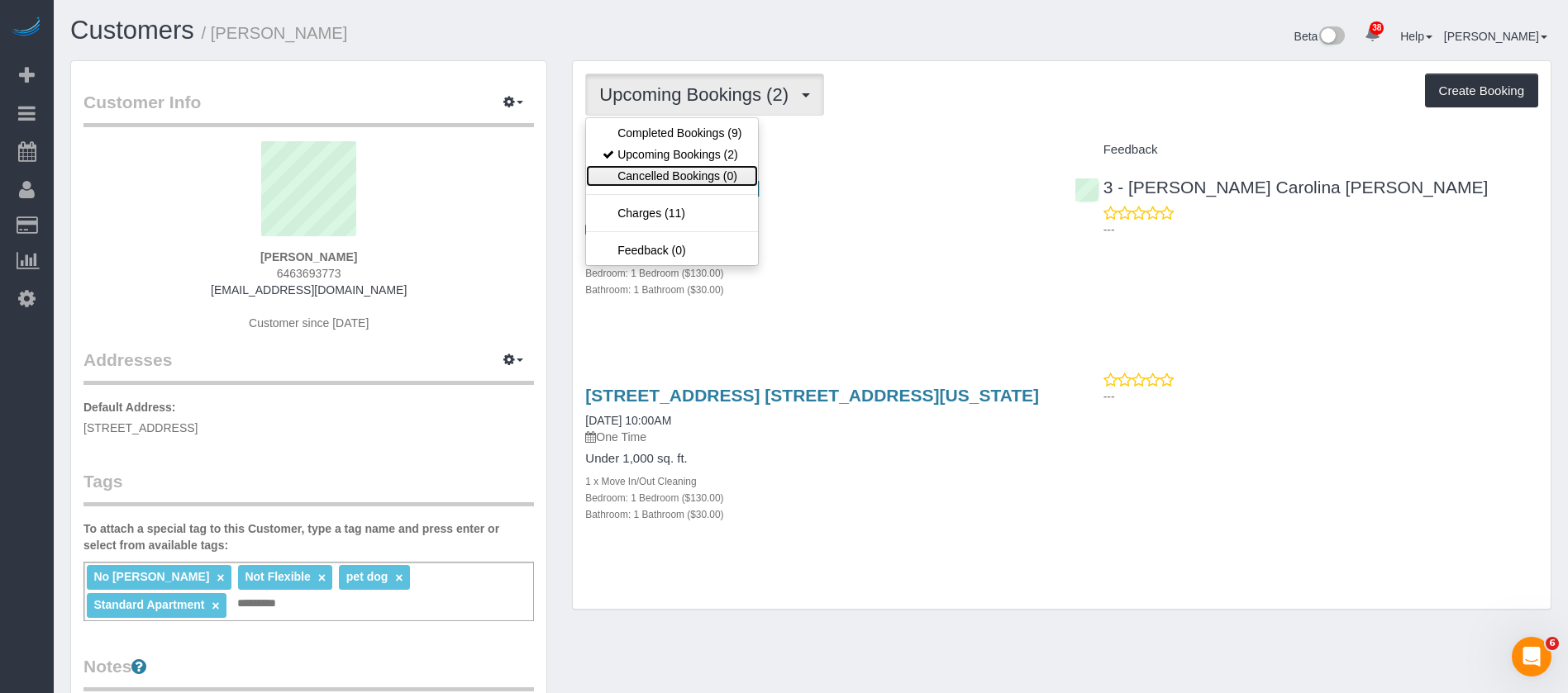
click at [693, 167] on link "Cancelled Bookings (0)" at bounding box center [672, 176] width 172 height 22
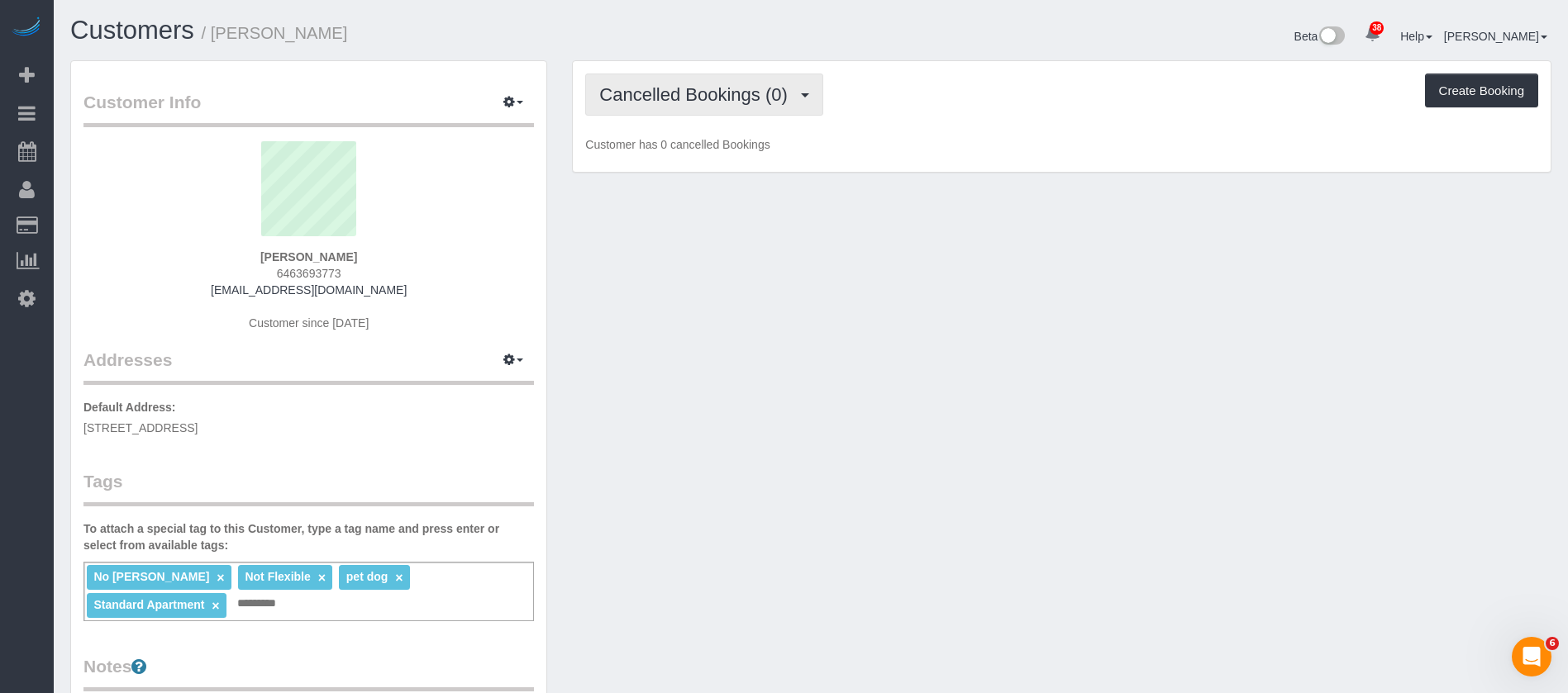
click at [801, 88] on button "Cancelled Bookings (0)" at bounding box center [704, 94] width 238 height 42
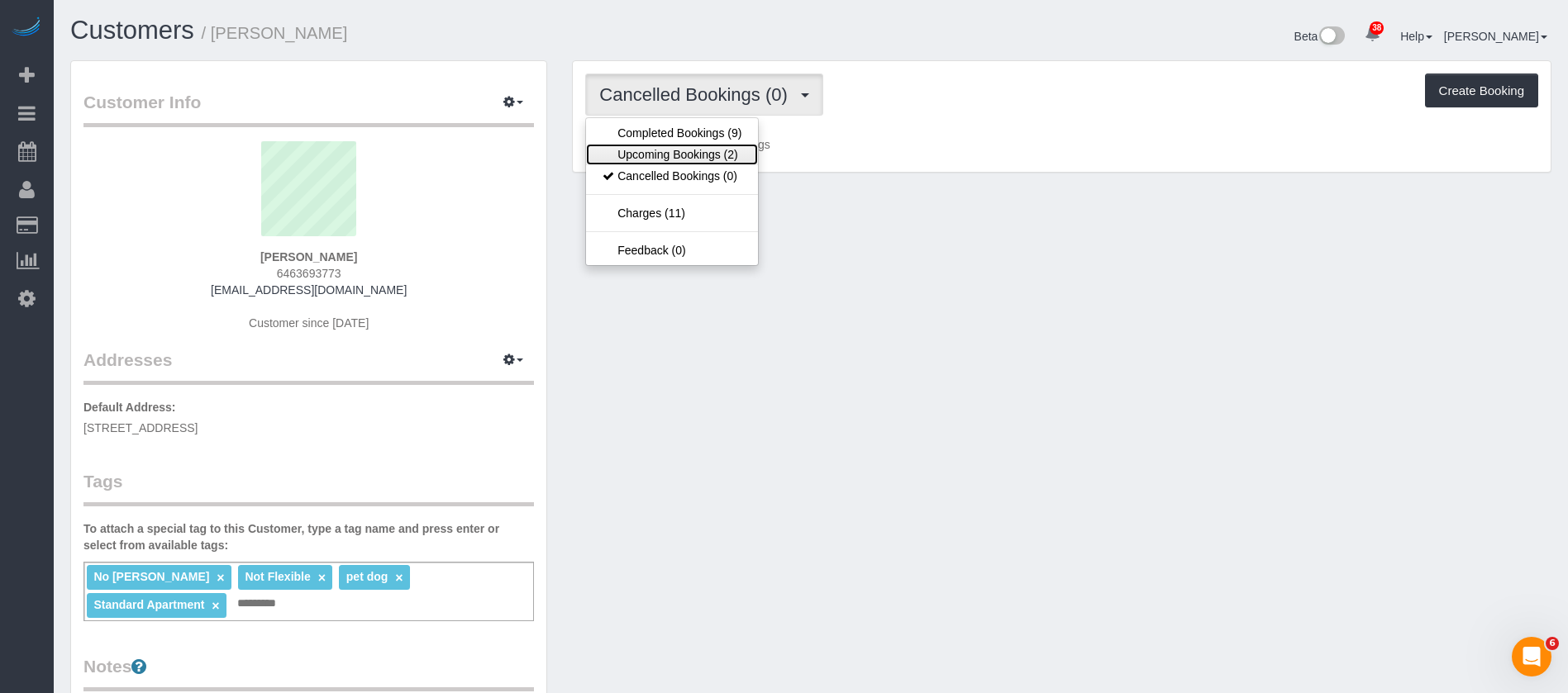
click at [697, 152] on link "Upcoming Bookings (2)" at bounding box center [672, 155] width 172 height 22
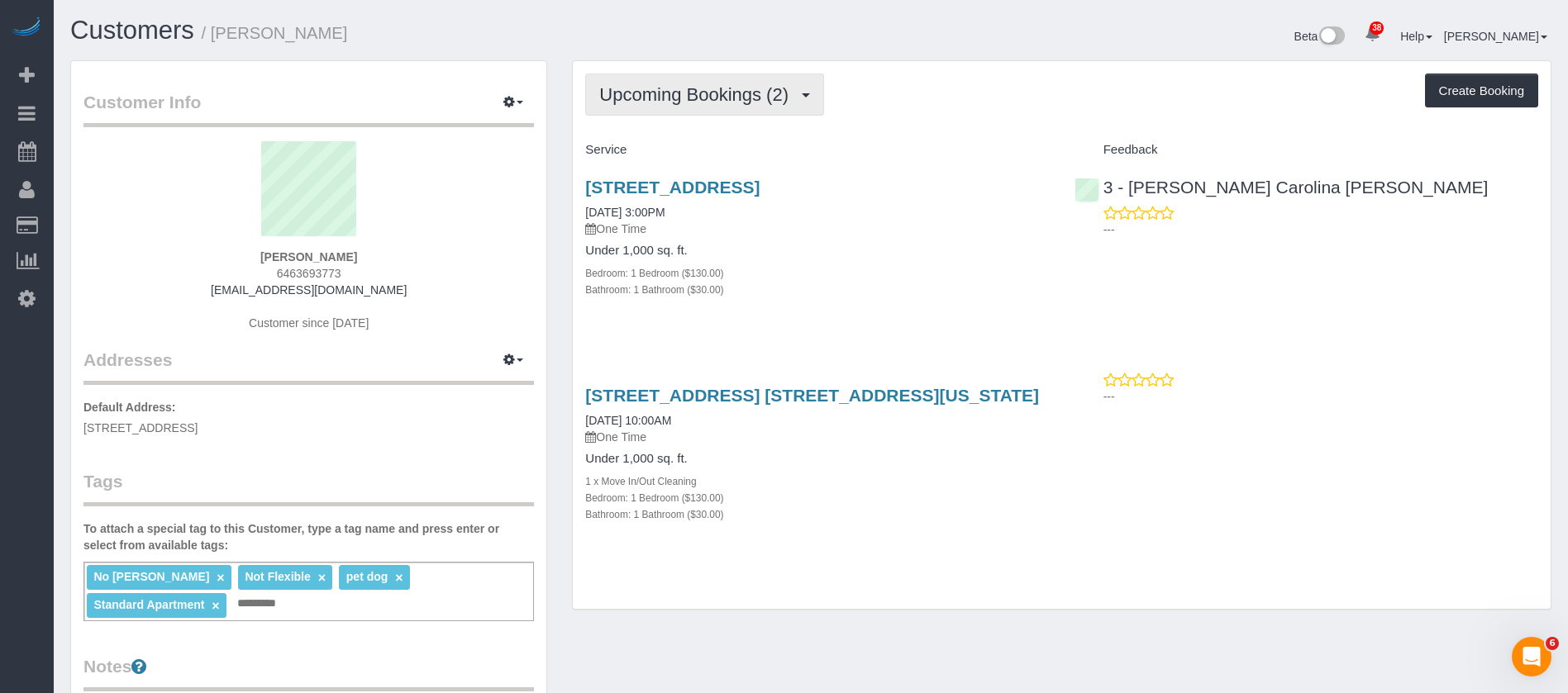
click at [791, 99] on span "Upcoming Bookings (2)" at bounding box center [698, 94] width 197 height 21
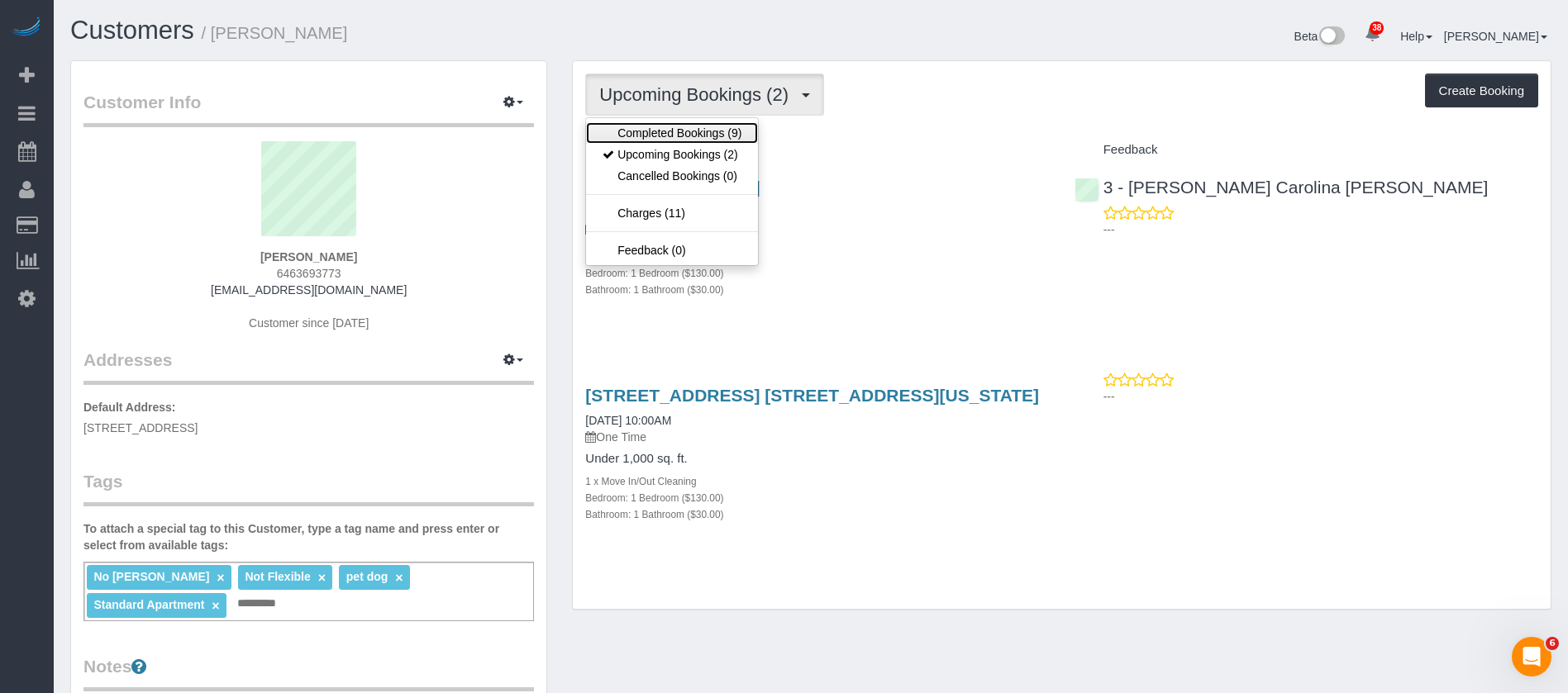
click at [705, 129] on link "Completed Bookings (9)" at bounding box center [672, 133] width 172 height 22
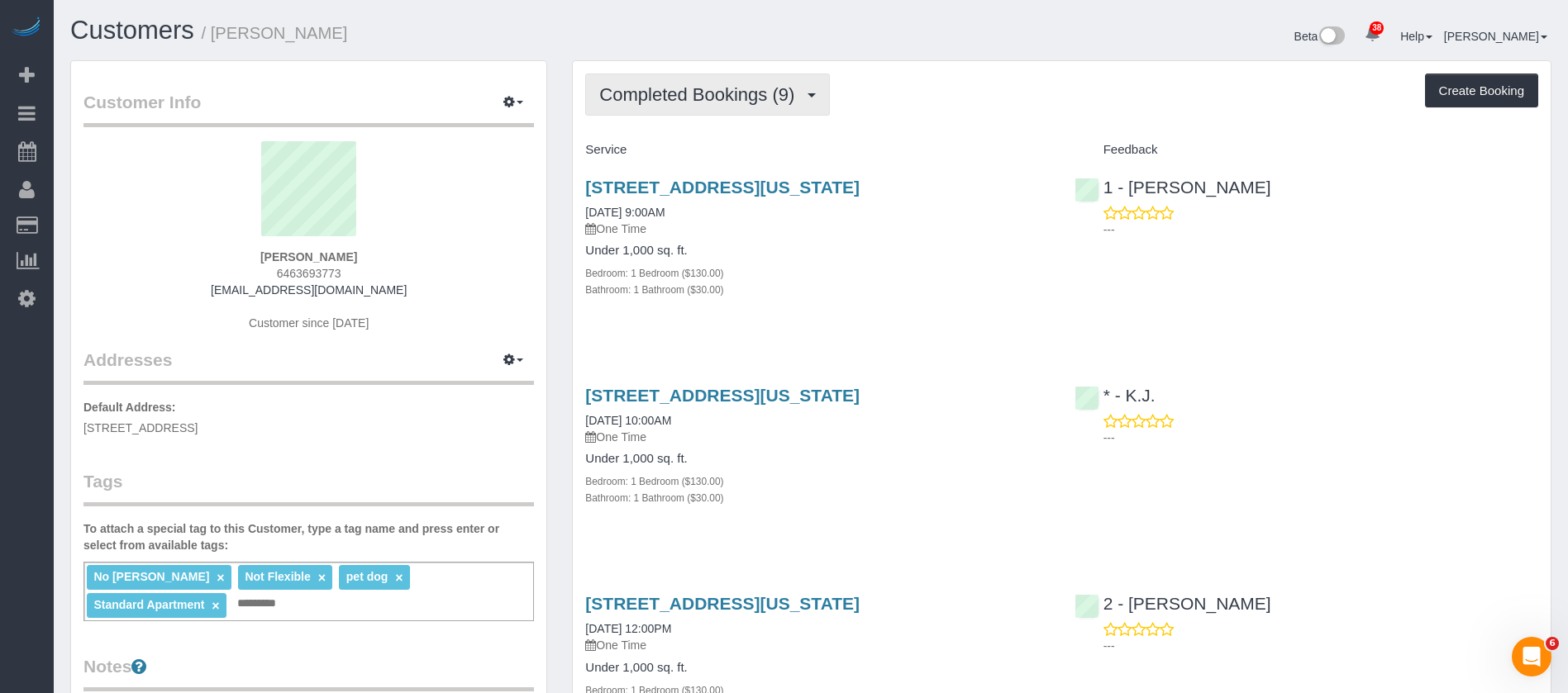
click at [812, 98] on button "Completed Bookings (9)" at bounding box center [707, 94] width 245 height 42
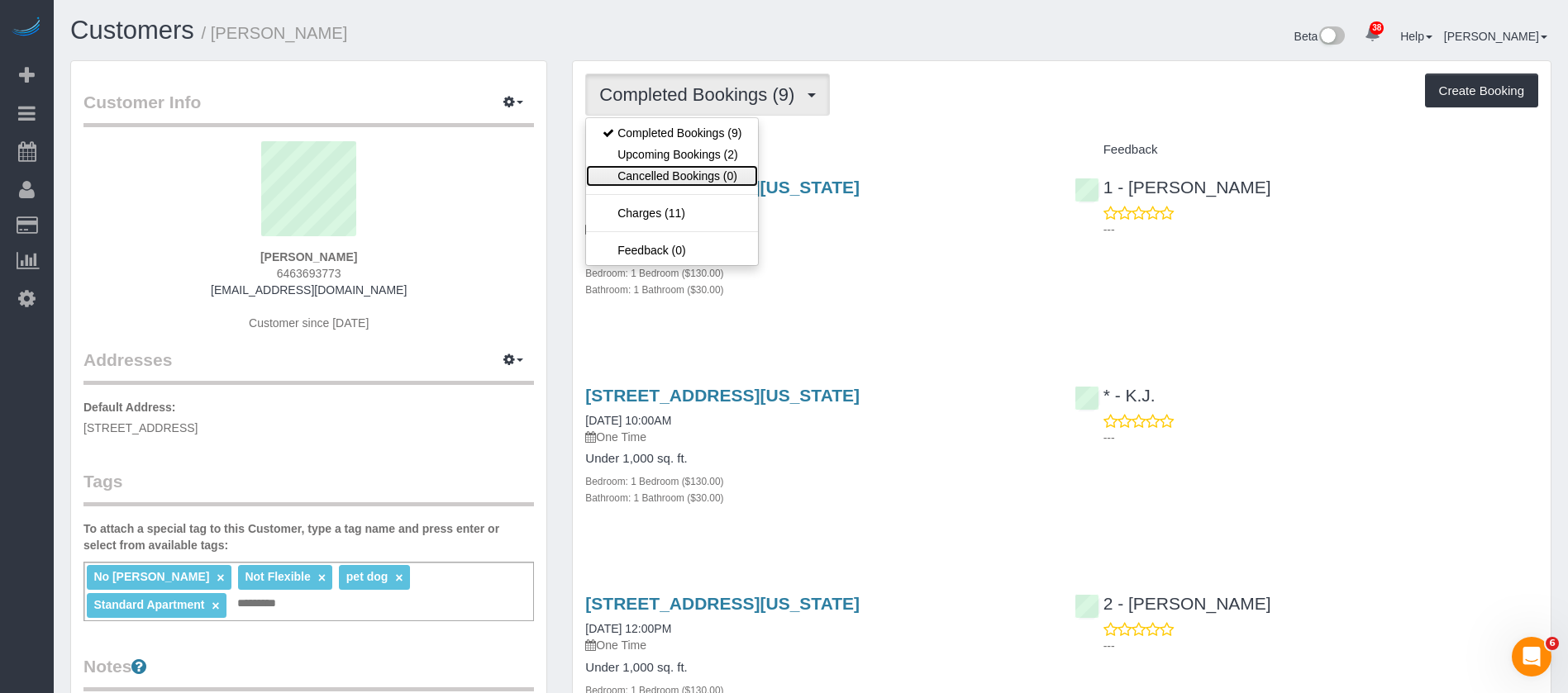
click at [681, 170] on link "Cancelled Bookings (0)" at bounding box center [672, 176] width 172 height 22
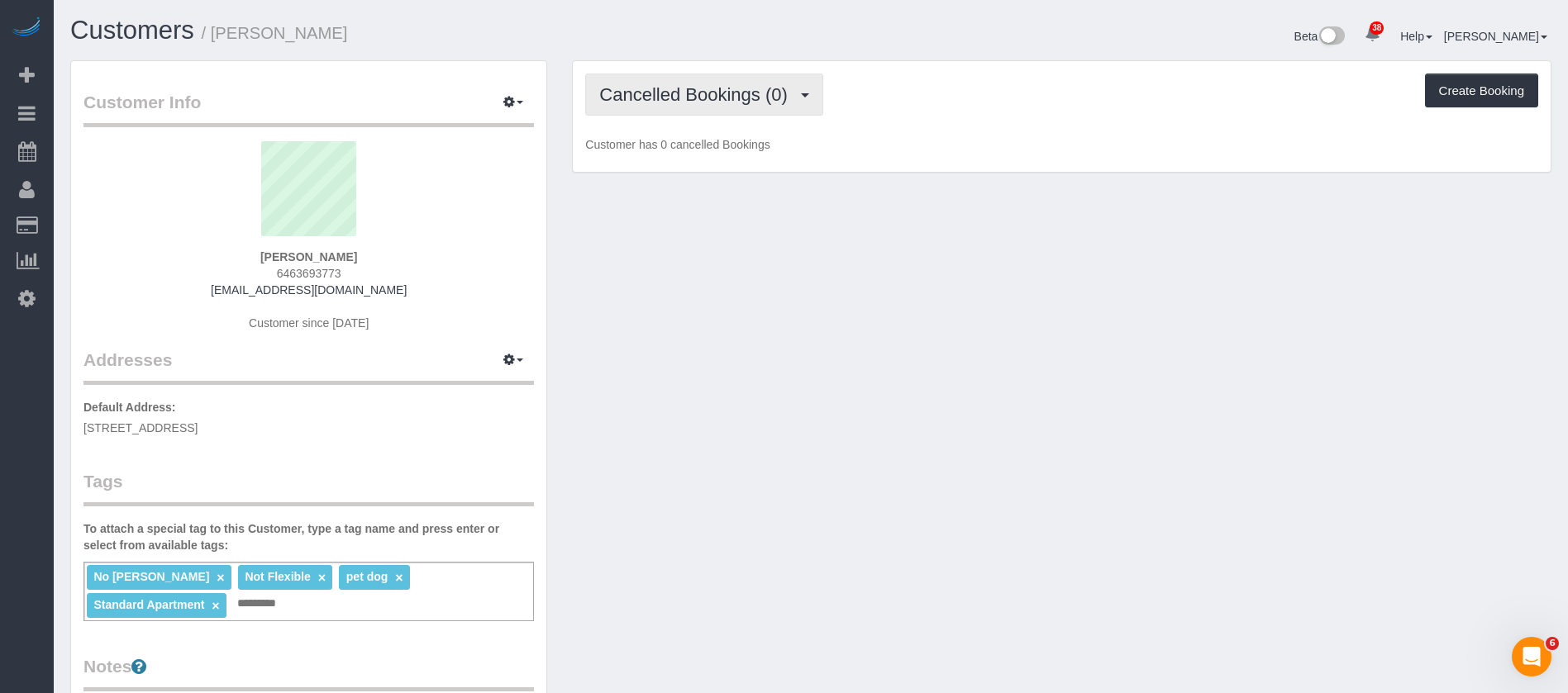
click at [801, 98] on button "Cancelled Bookings (0)" at bounding box center [704, 94] width 238 height 42
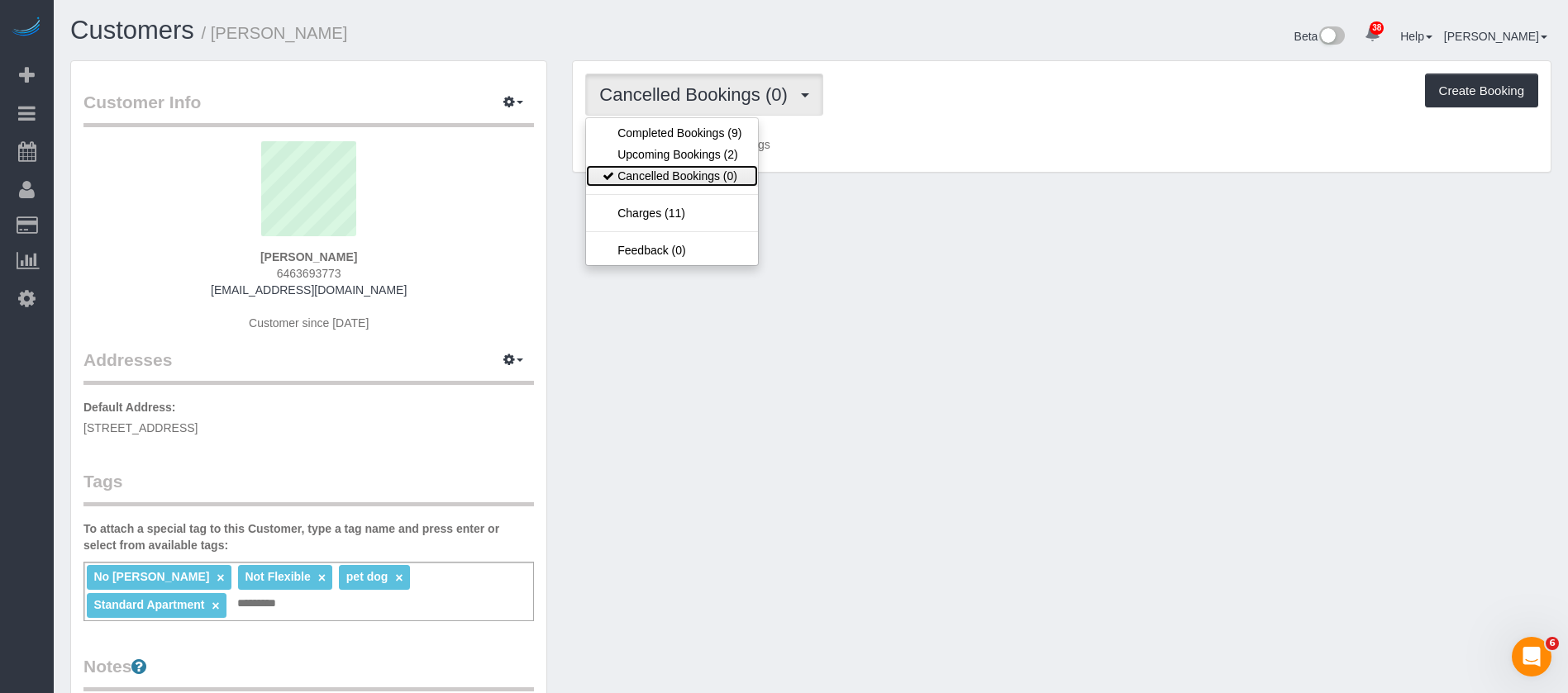
click at [690, 167] on link "Cancelled Bookings (0)" at bounding box center [672, 176] width 172 height 22
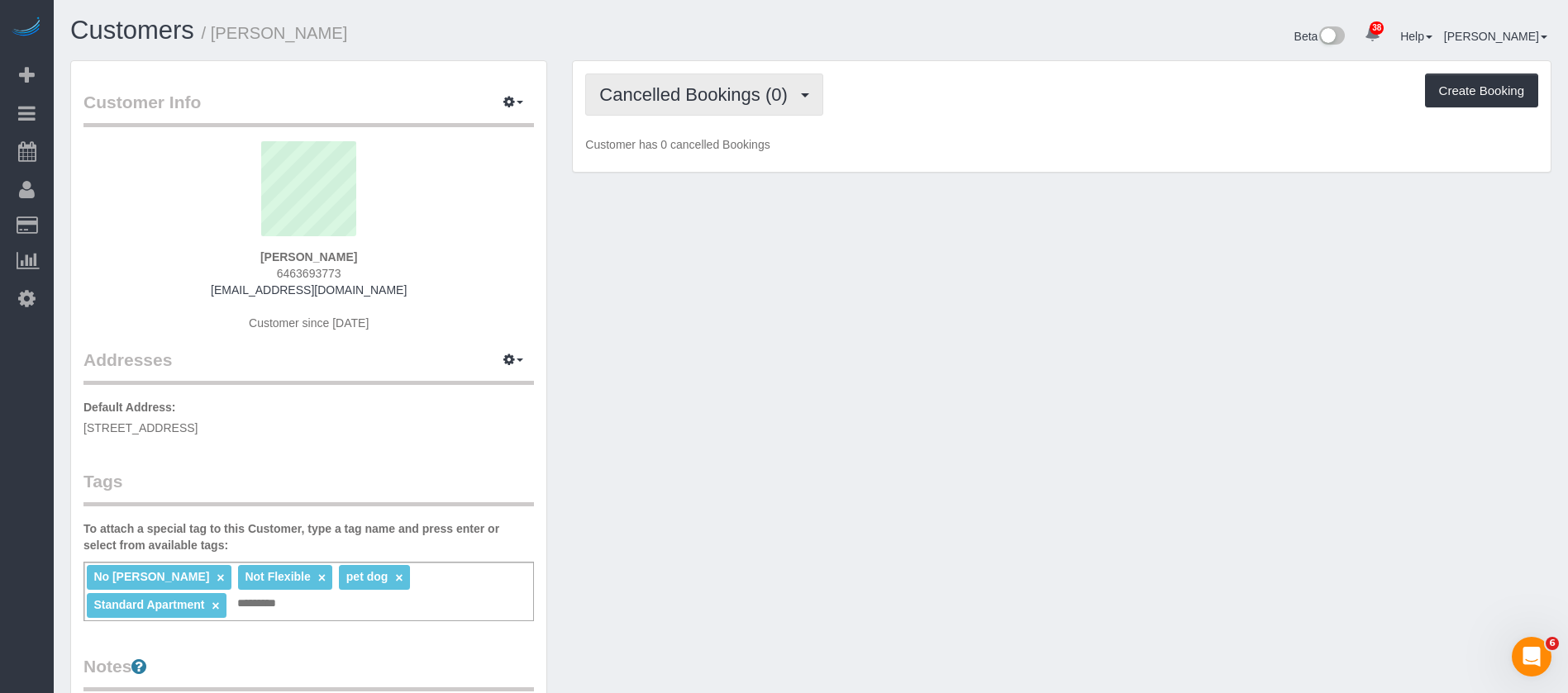
click at [786, 95] on span "Cancelled Bookings (0)" at bounding box center [697, 94] width 196 height 21
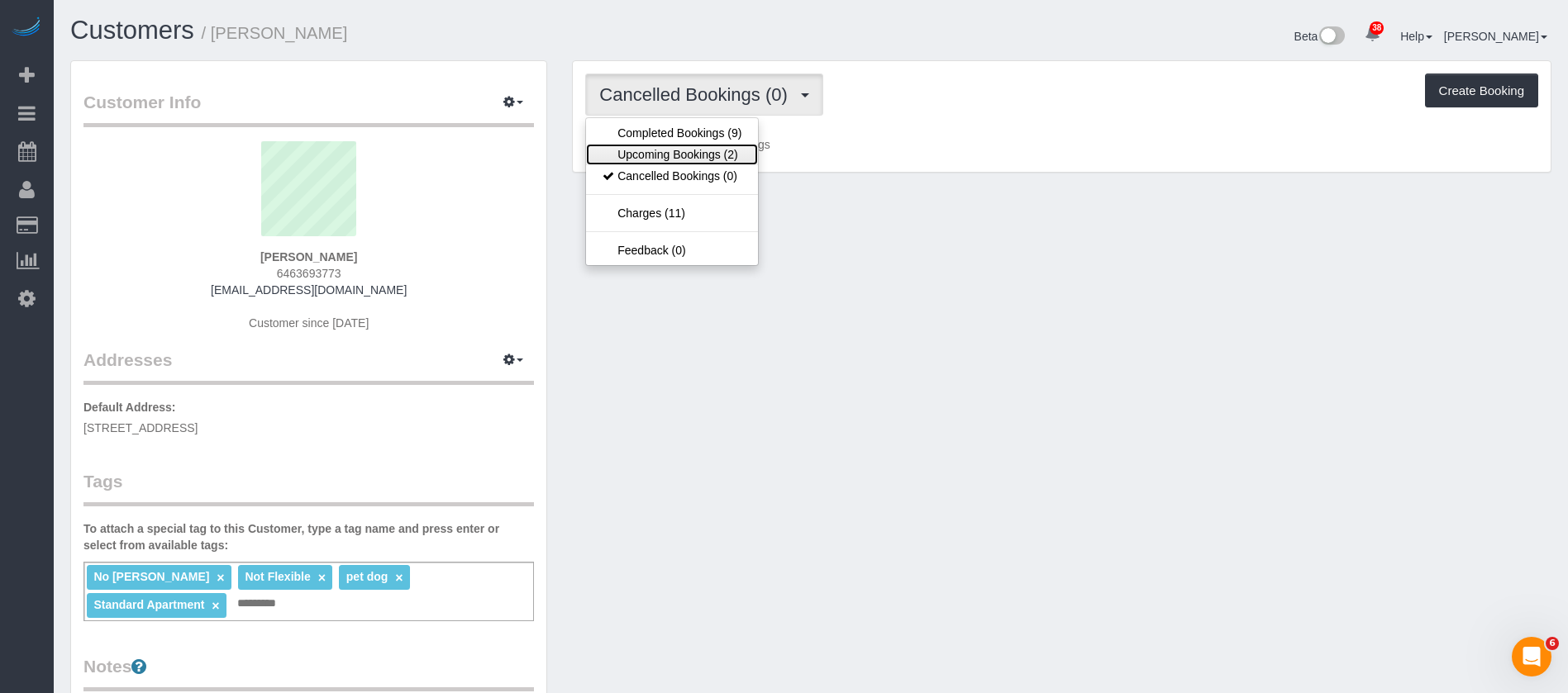
click at [686, 150] on link "Upcoming Bookings (2)" at bounding box center [672, 155] width 172 height 22
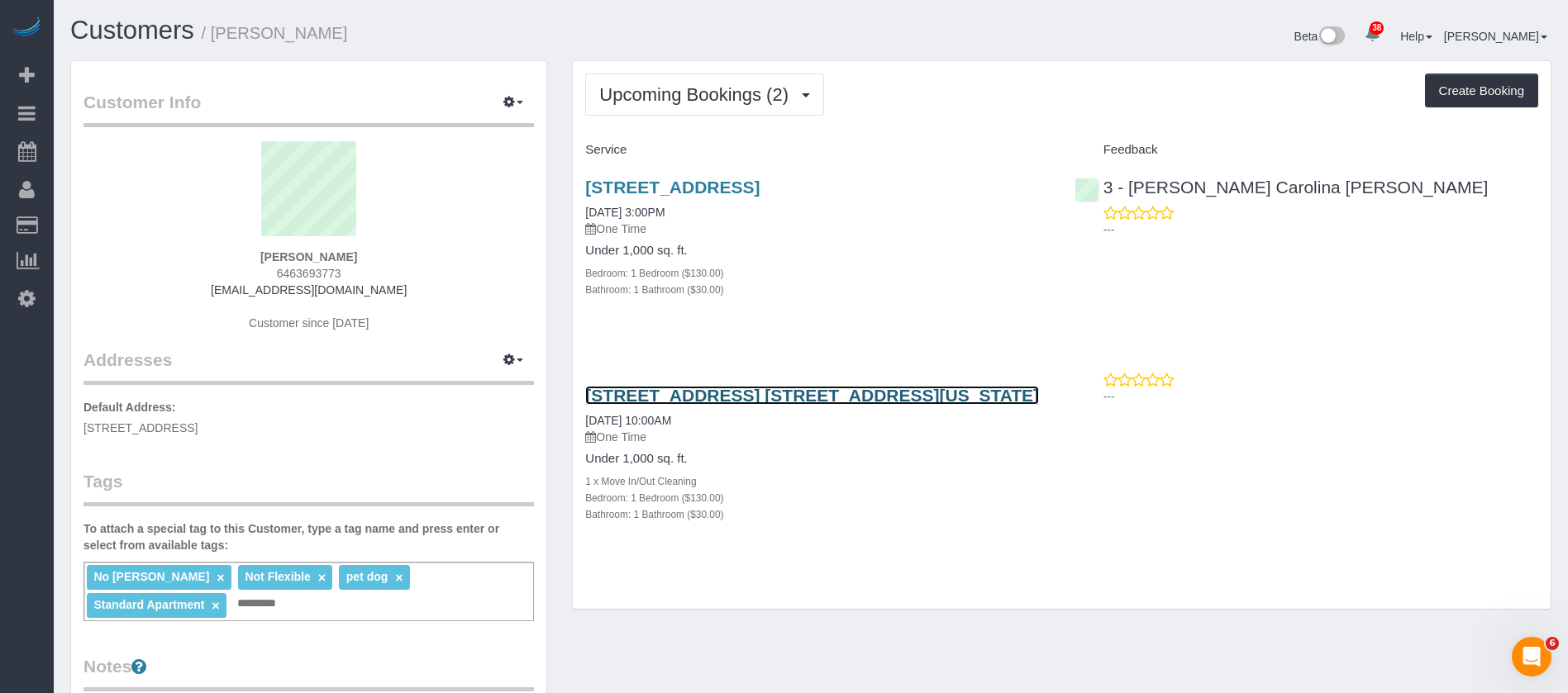
click at [827, 396] on link "[STREET_ADDRESS] [STREET_ADDRESS][US_STATE]" at bounding box center [812, 395] width 454 height 19
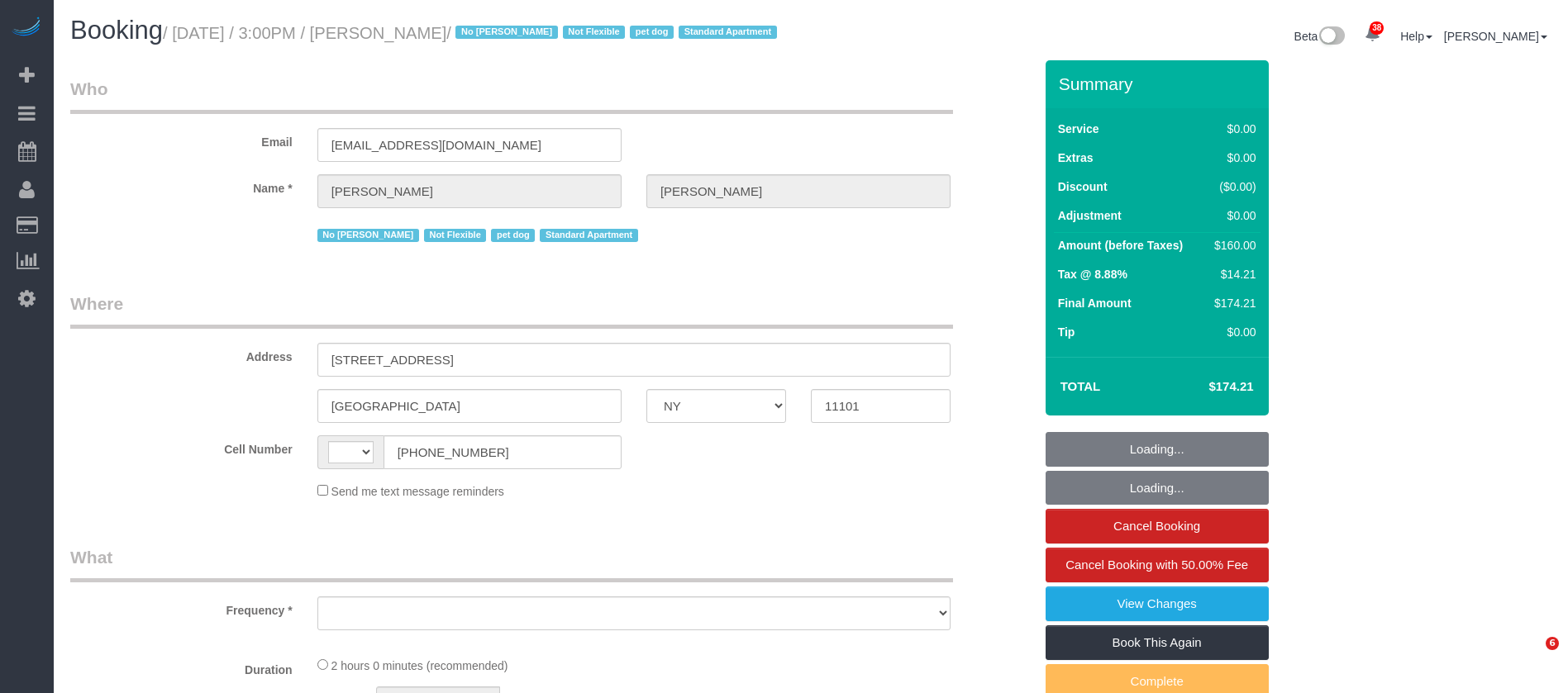
select select "NY"
select select "number:89"
select select "number:90"
select select "number:13"
select select "number:5"
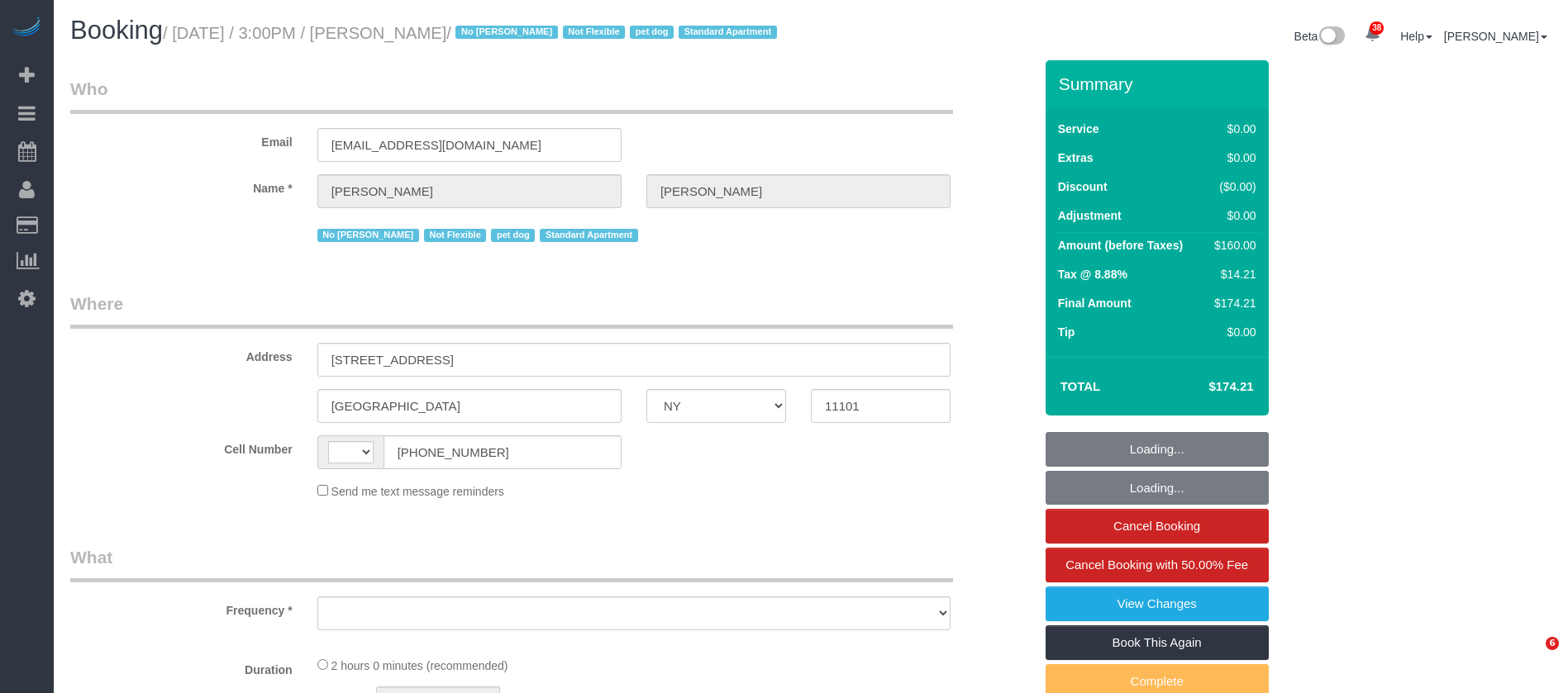
select select "string:US"
select select "string:stripe-pm_1PRaTe4VGloSiKo70J2VwSuU"
select select "spot1"
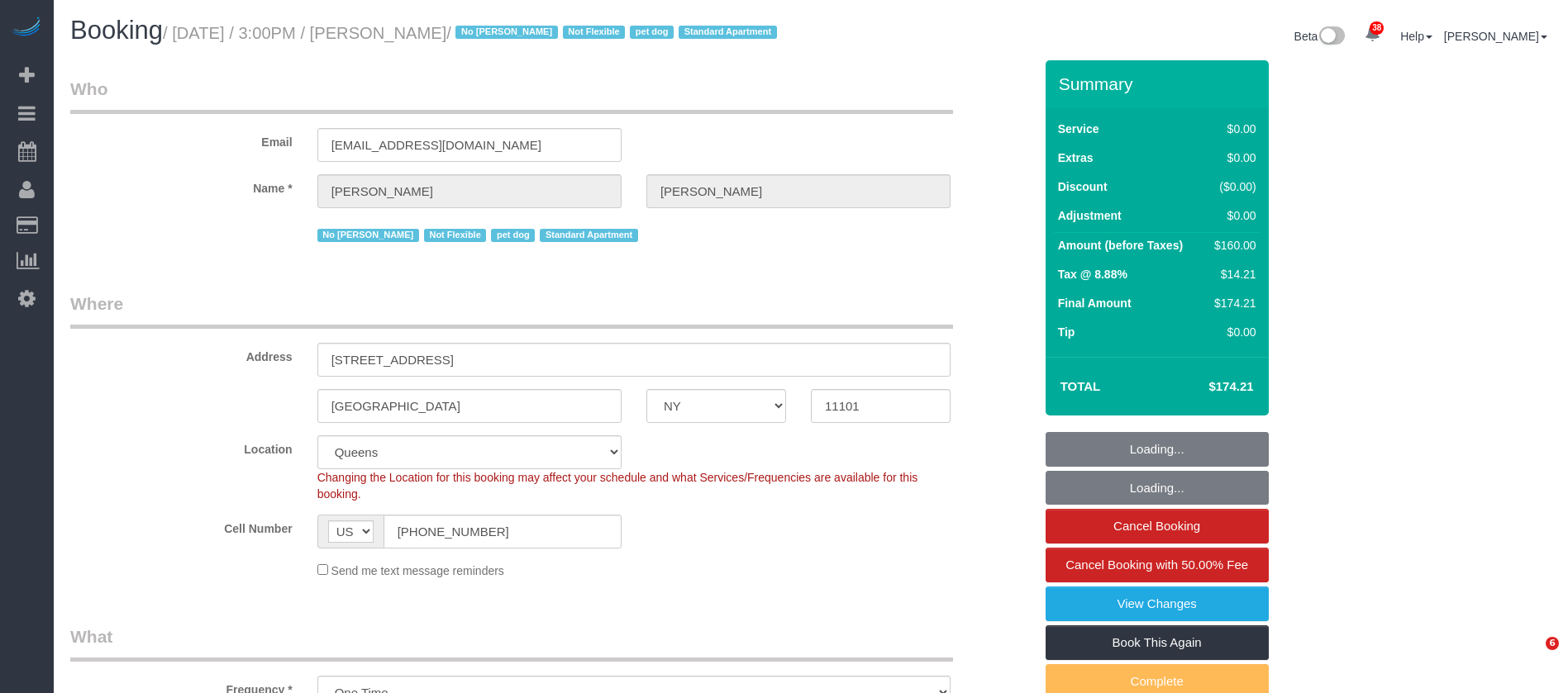
select select "object:983"
select select "1"
select select "object:1443"
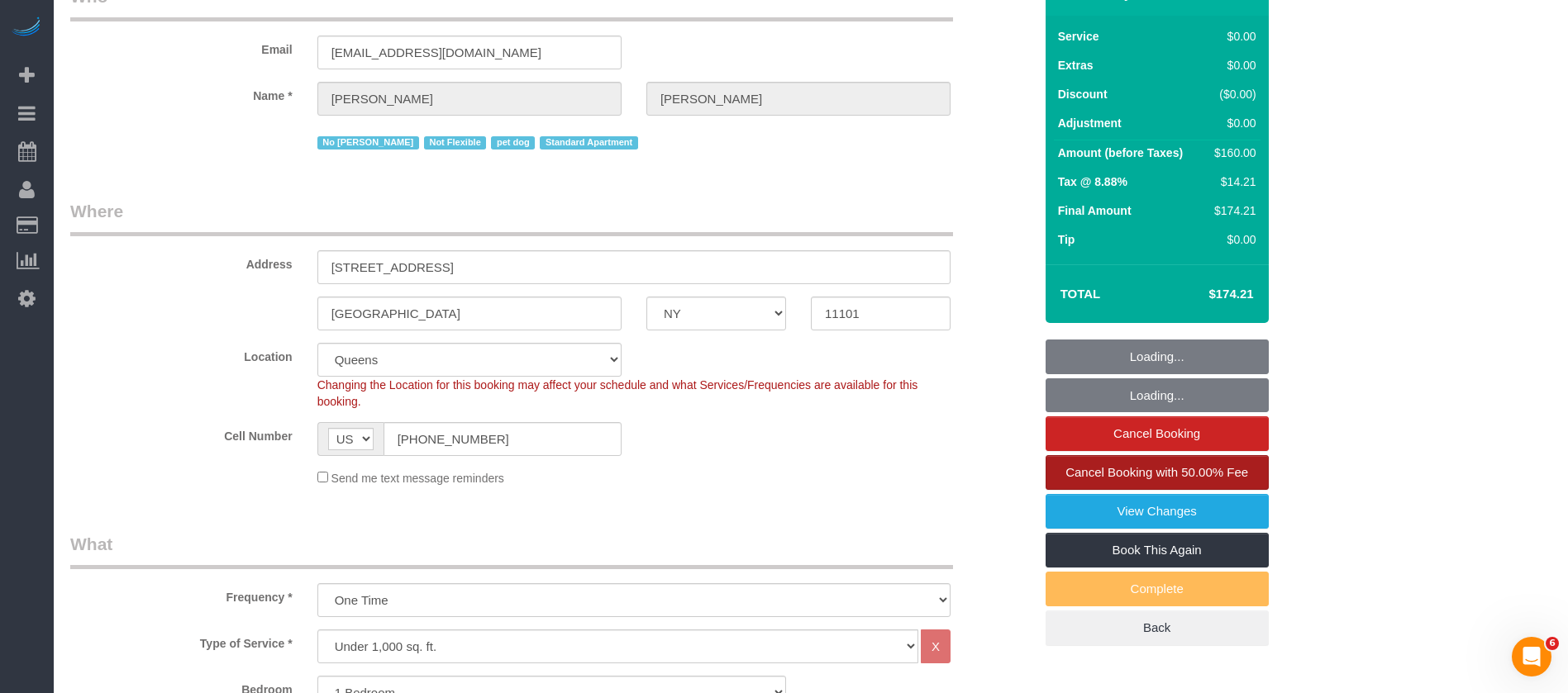
select select "1"
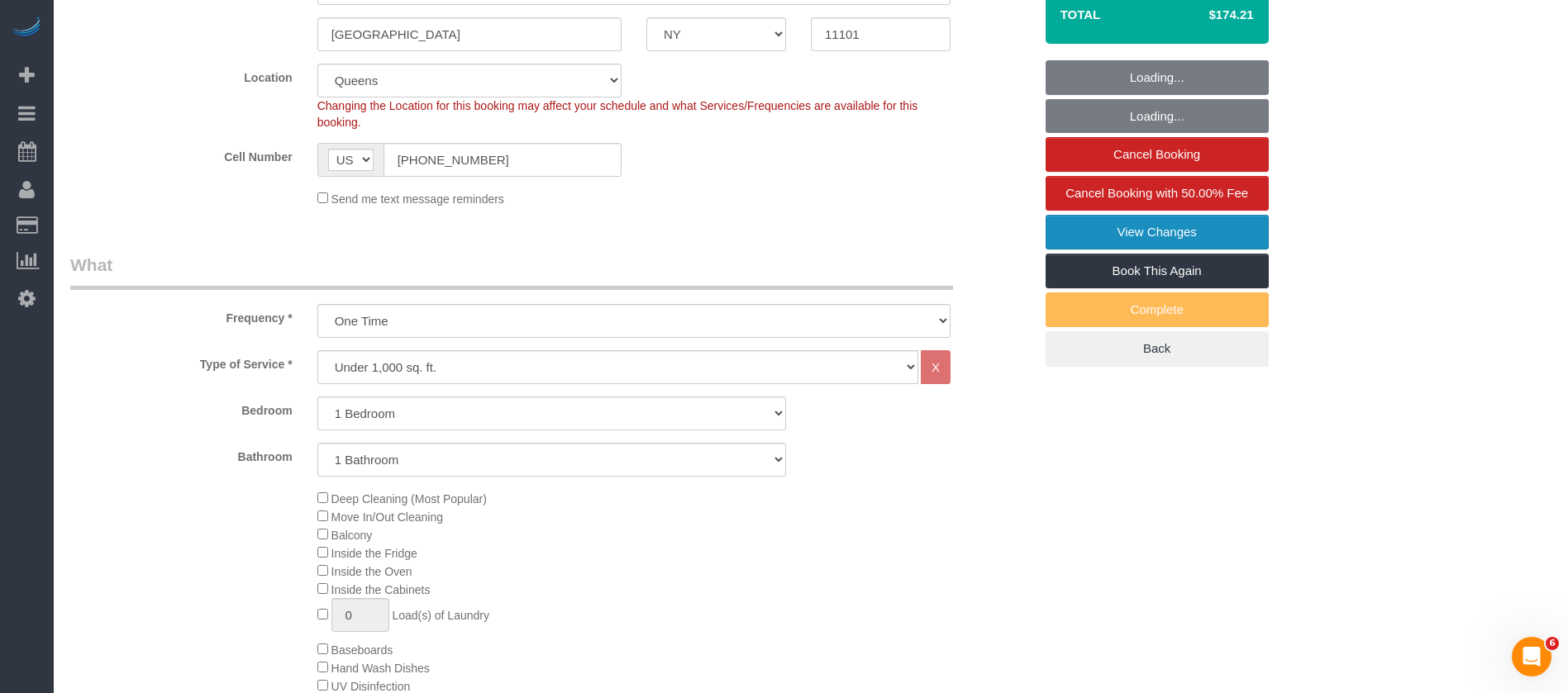
click at [1180, 246] on link "View Changes" at bounding box center [1157, 232] width 223 height 35
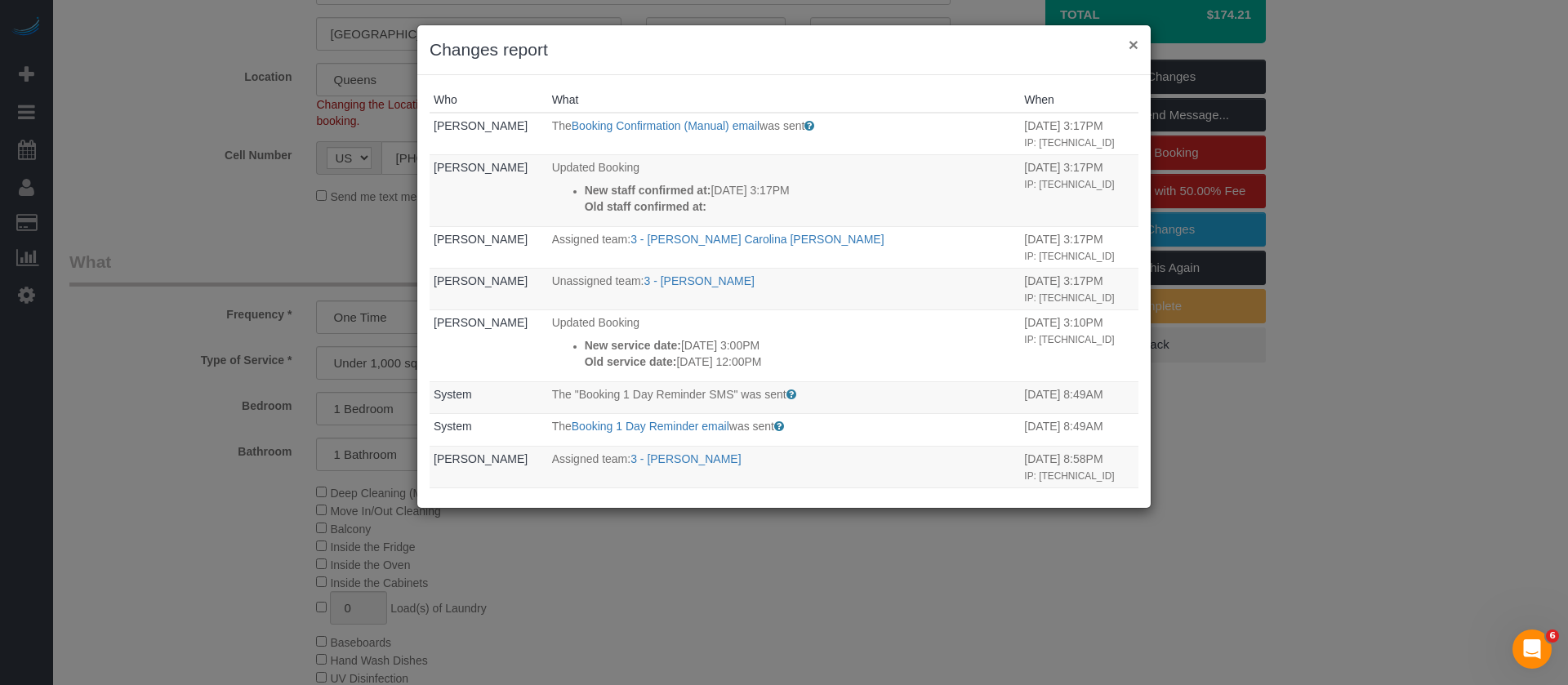
drag, startPoint x: 1133, startPoint y: 40, endPoint x: 1048, endPoint y: 1, distance: 93.5
click at [1135, 40] on button "×" at bounding box center [1133, 44] width 10 height 17
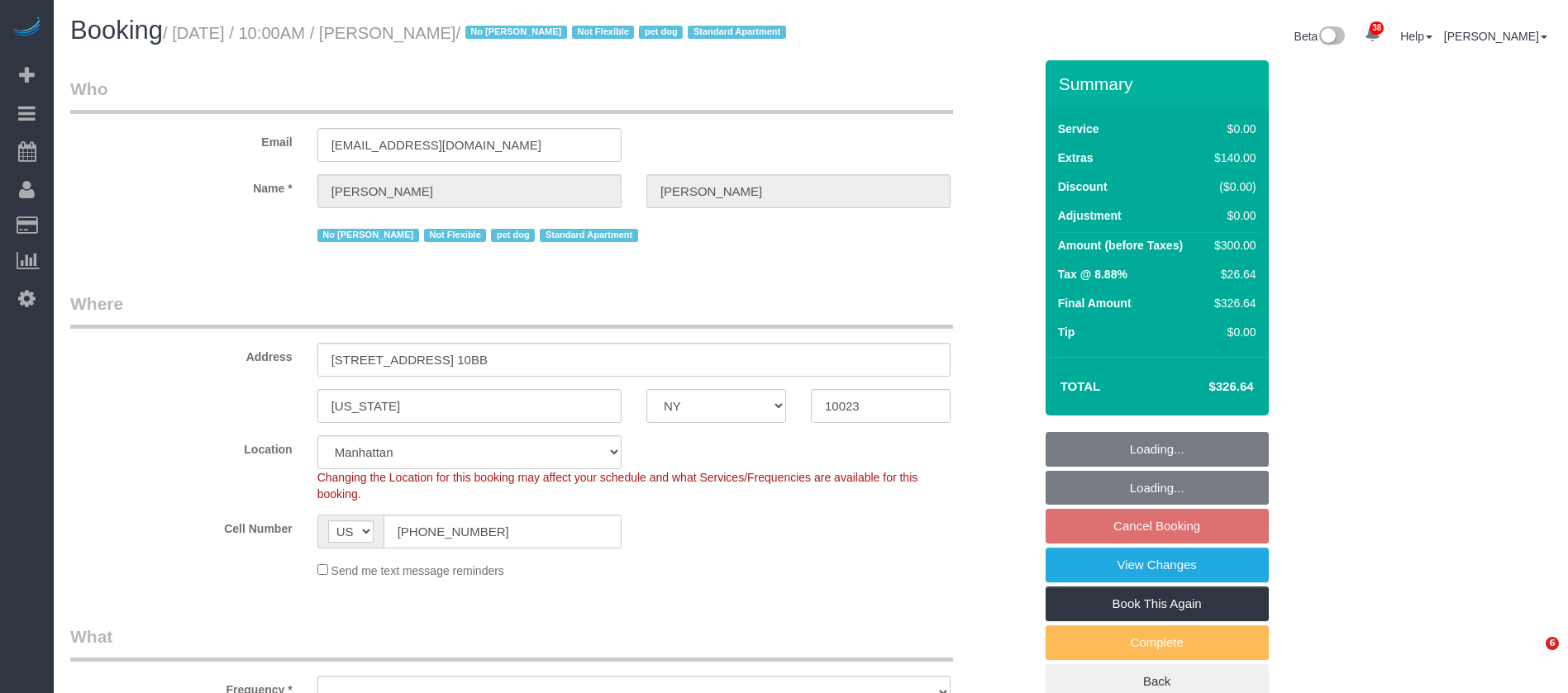
select select "NY"
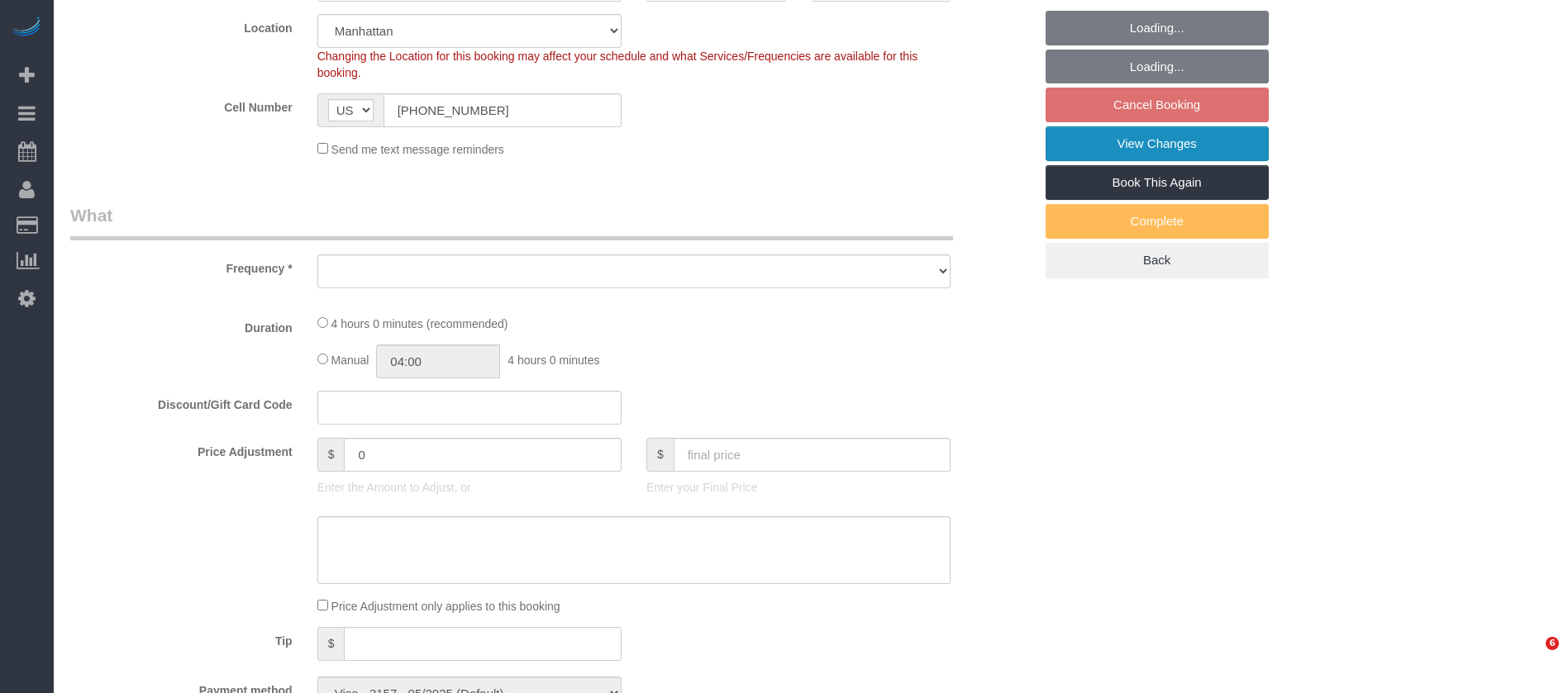
select select "spot3"
select select "number:89"
select select "number:71"
select select "number:15"
select select "number:5"
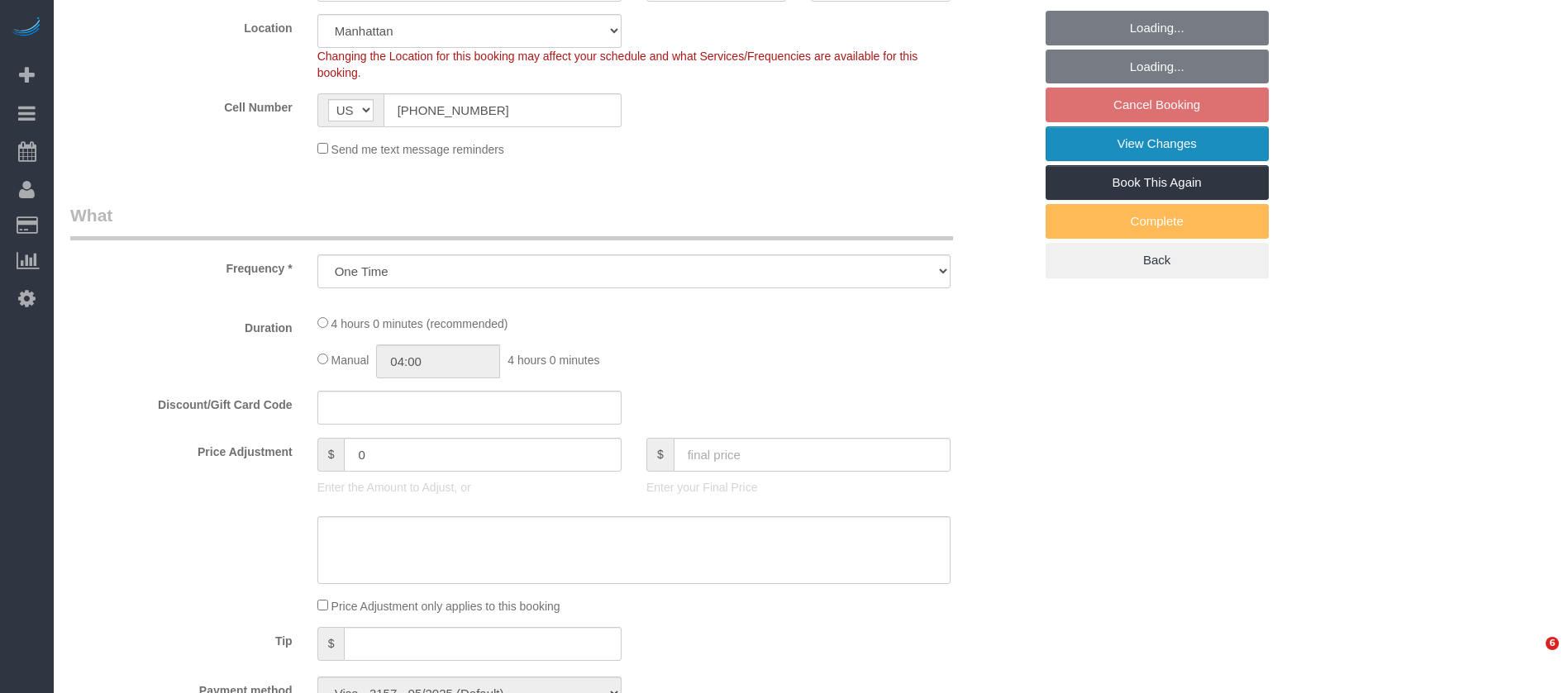
select select "object:1555"
select select "1"
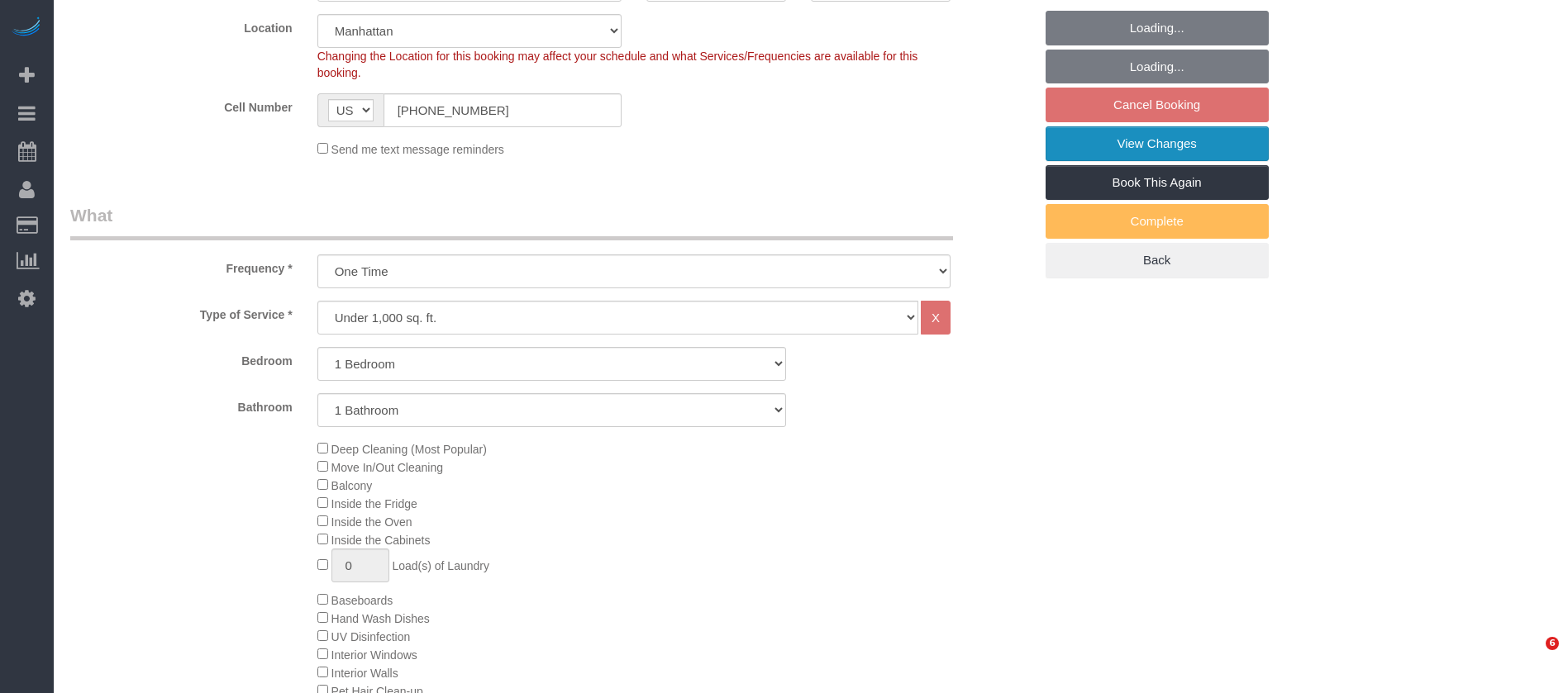
click at [1214, 126] on link "View Changes" at bounding box center [1157, 144] width 223 height 35
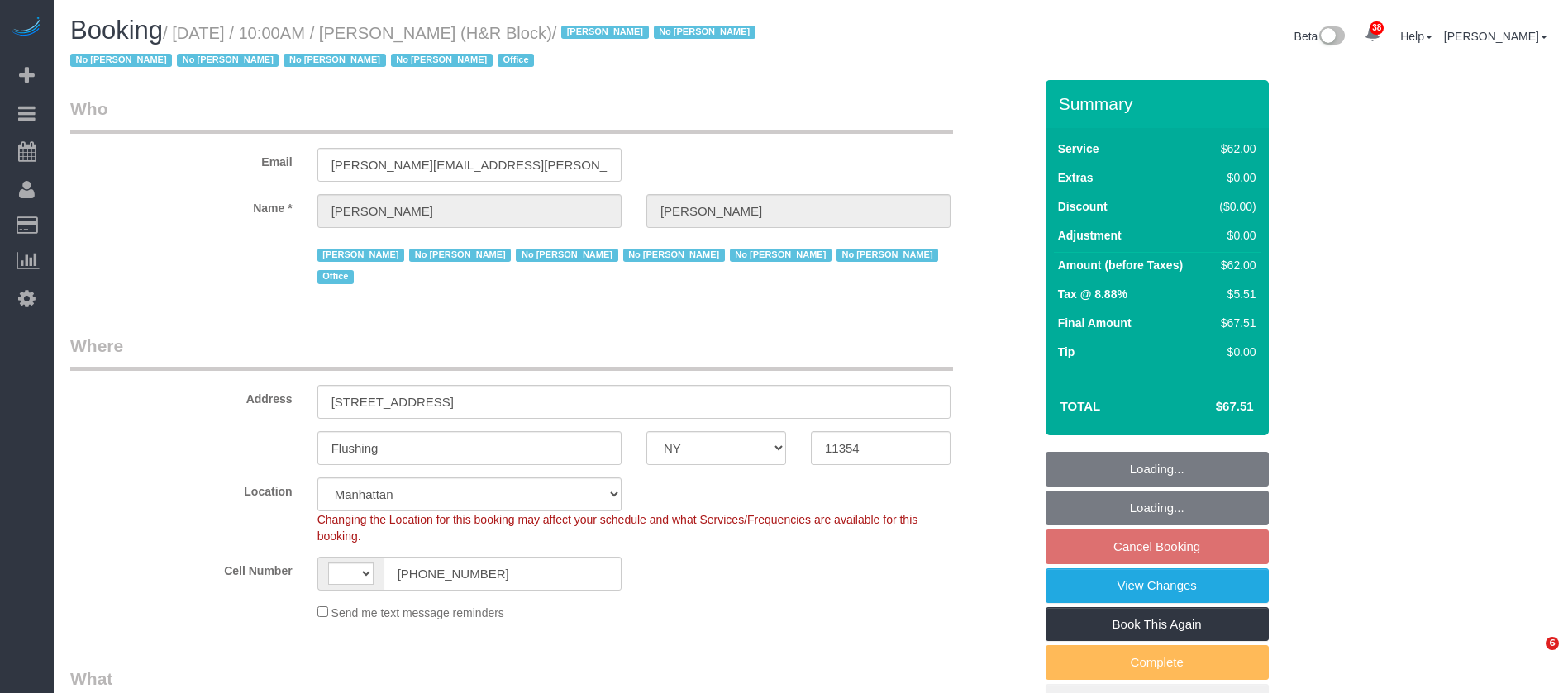
select select "NY"
select select "spot1"
select select "number:89"
select select "number:90"
select select "number:15"
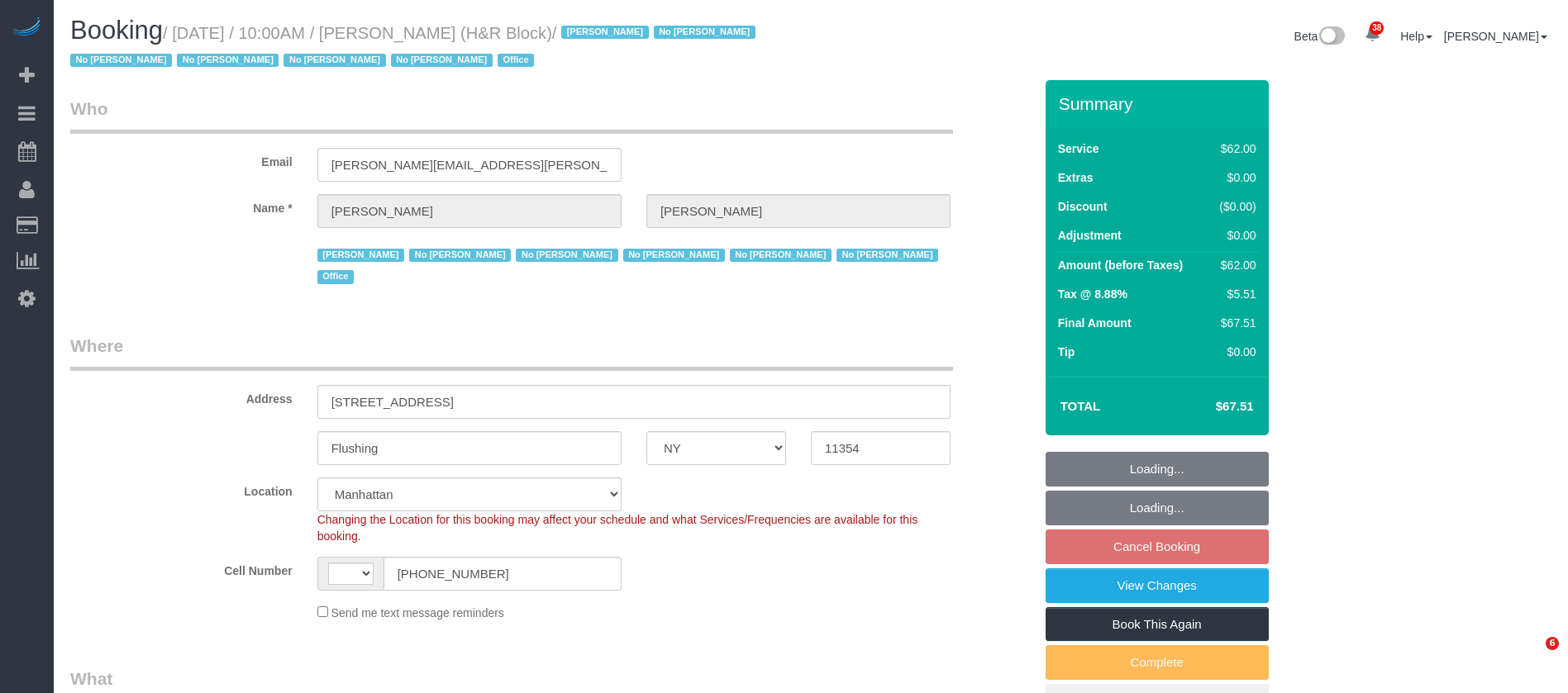
select select "number:7"
select select "object:982"
select select "string:[GEOGRAPHIC_DATA]"
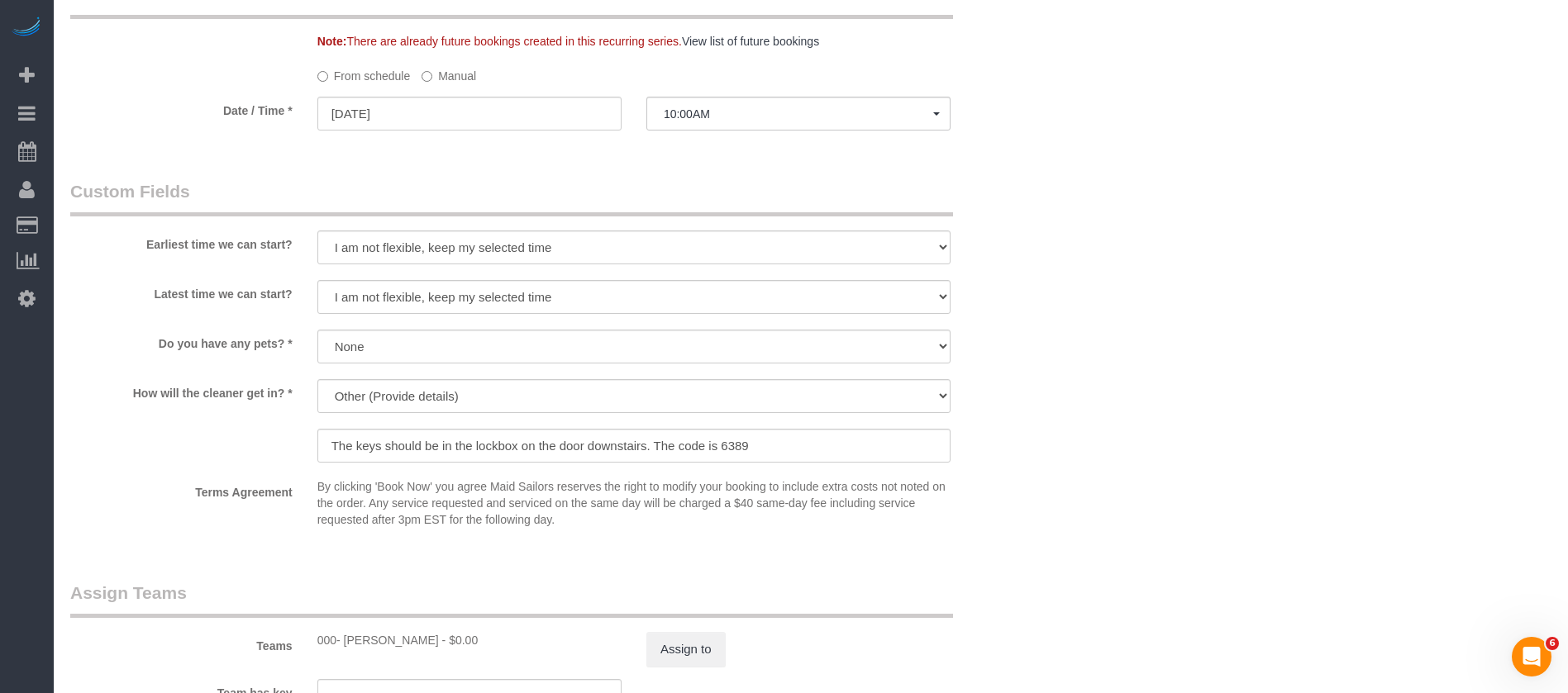
scroll to position [1240, 0]
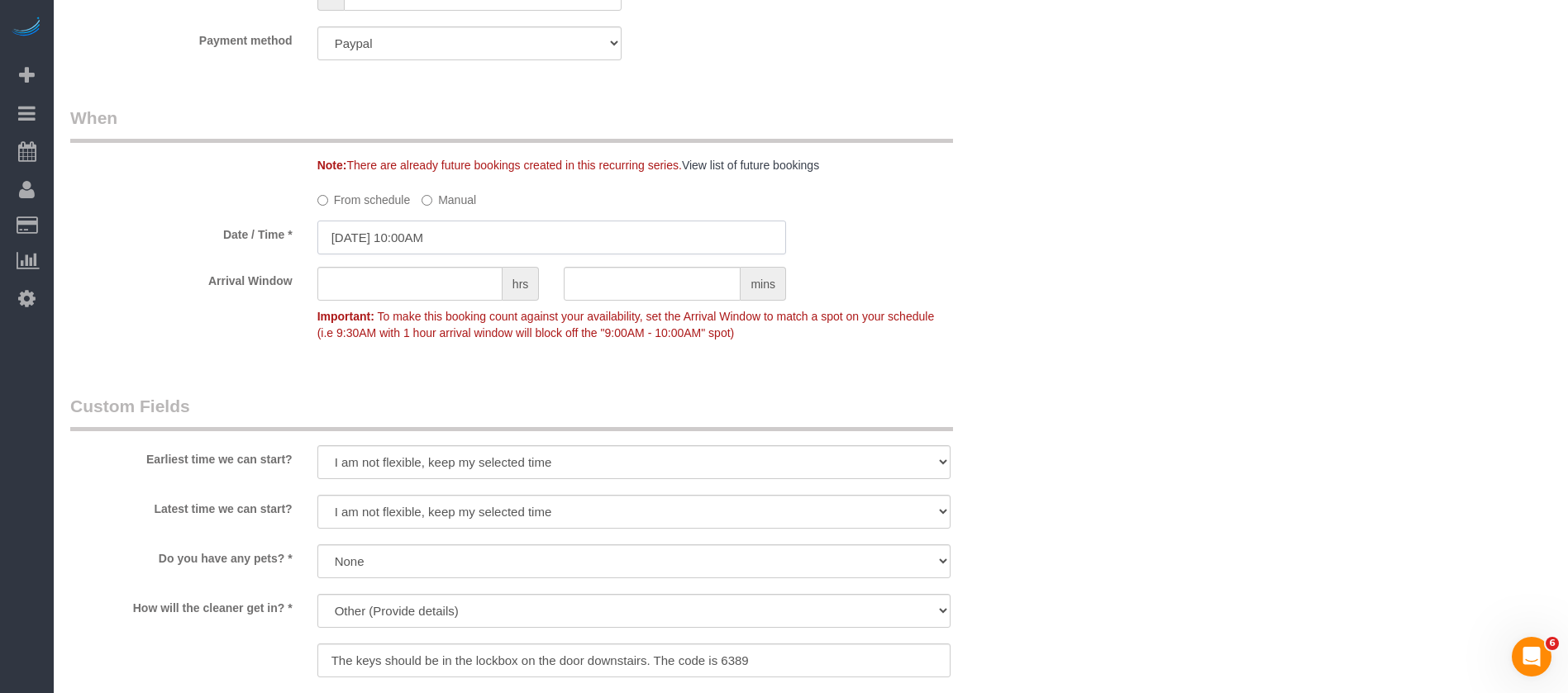
click at [463, 221] on input "10/13/2025 10:00AM" at bounding box center [552, 237] width 468 height 34
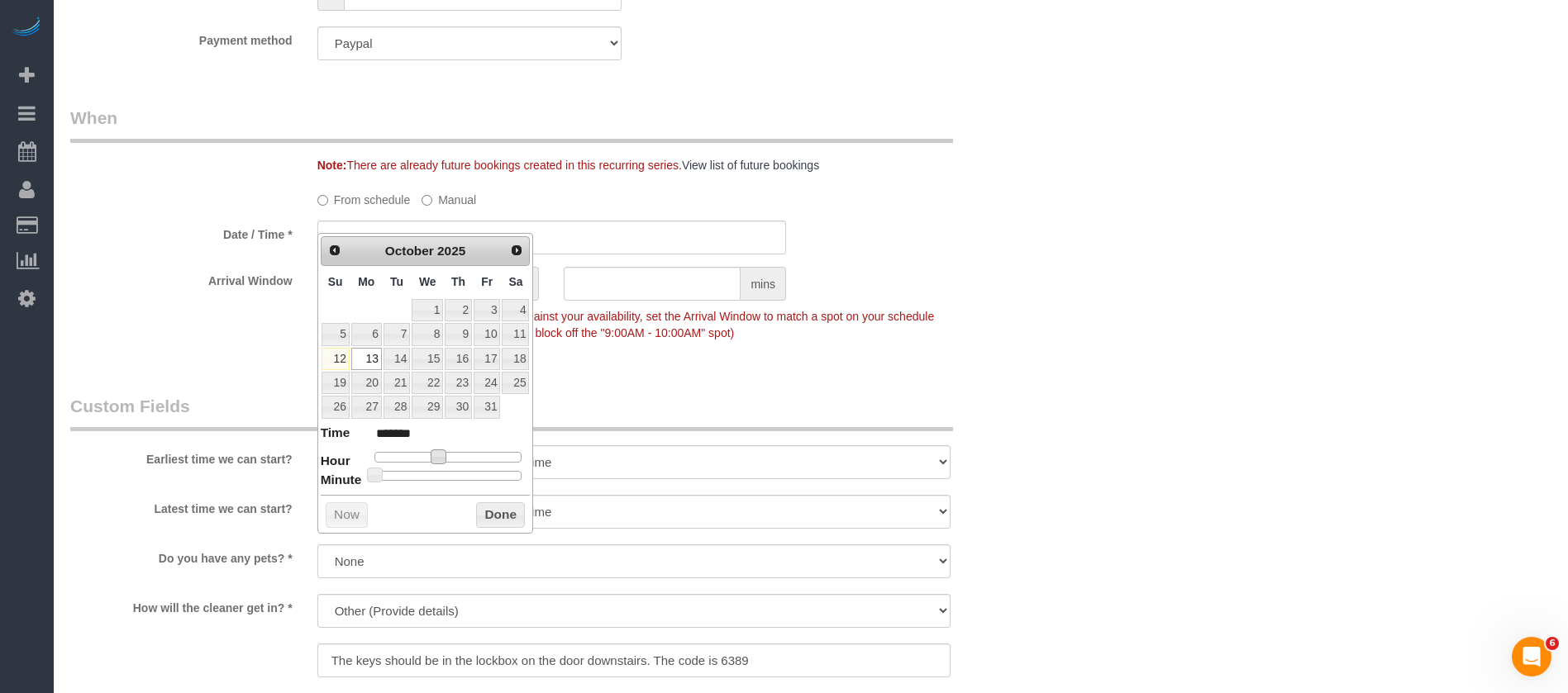
click at [439, 456] on span at bounding box center [438, 457] width 15 height 15
type input "10/13/2025 11:00AM"
type input "*******"
type input "10/13/2025 12:00PM"
type input "*******"
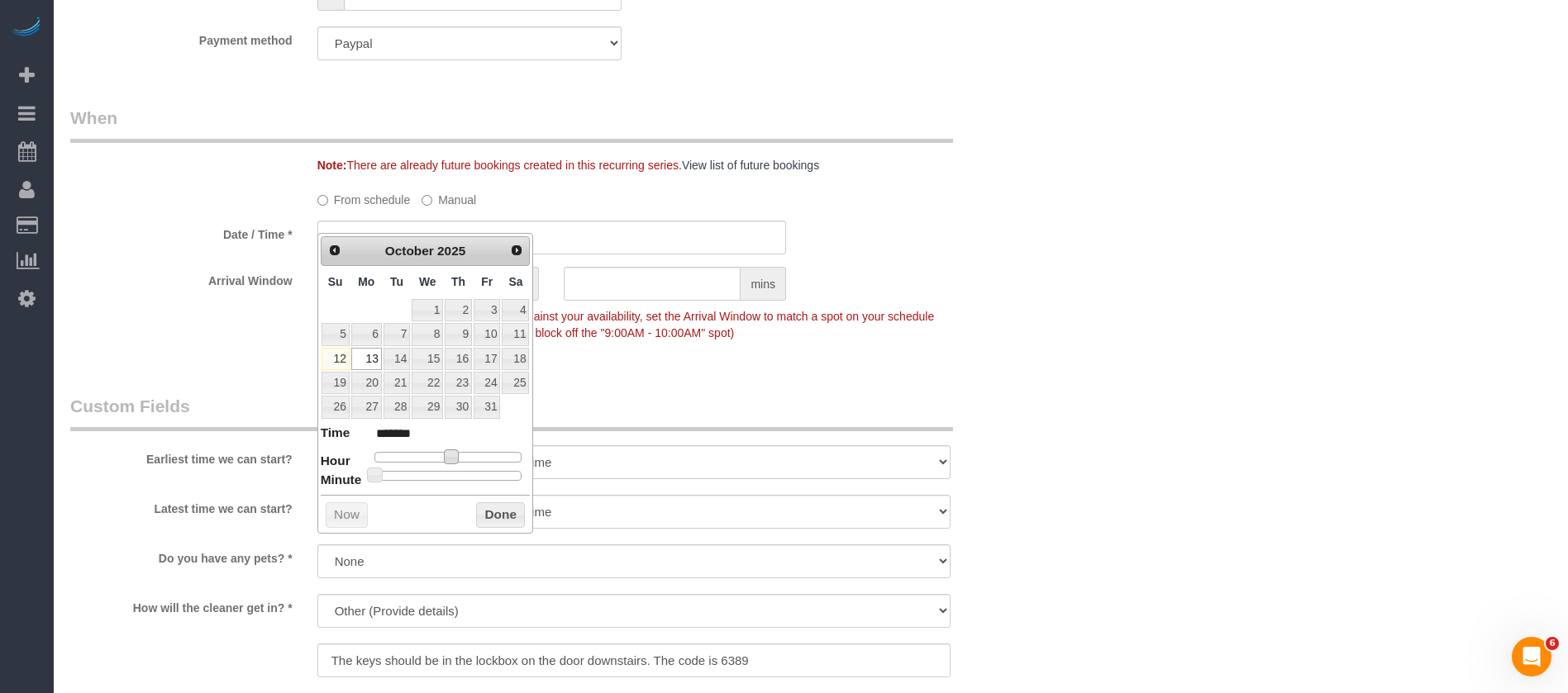
type input "10/13/2025 1:00PM"
type input "******"
type input "10/13/2025 1:25PM"
type input "******"
click at [446, 473] on div at bounding box center [448, 476] width 148 height 10
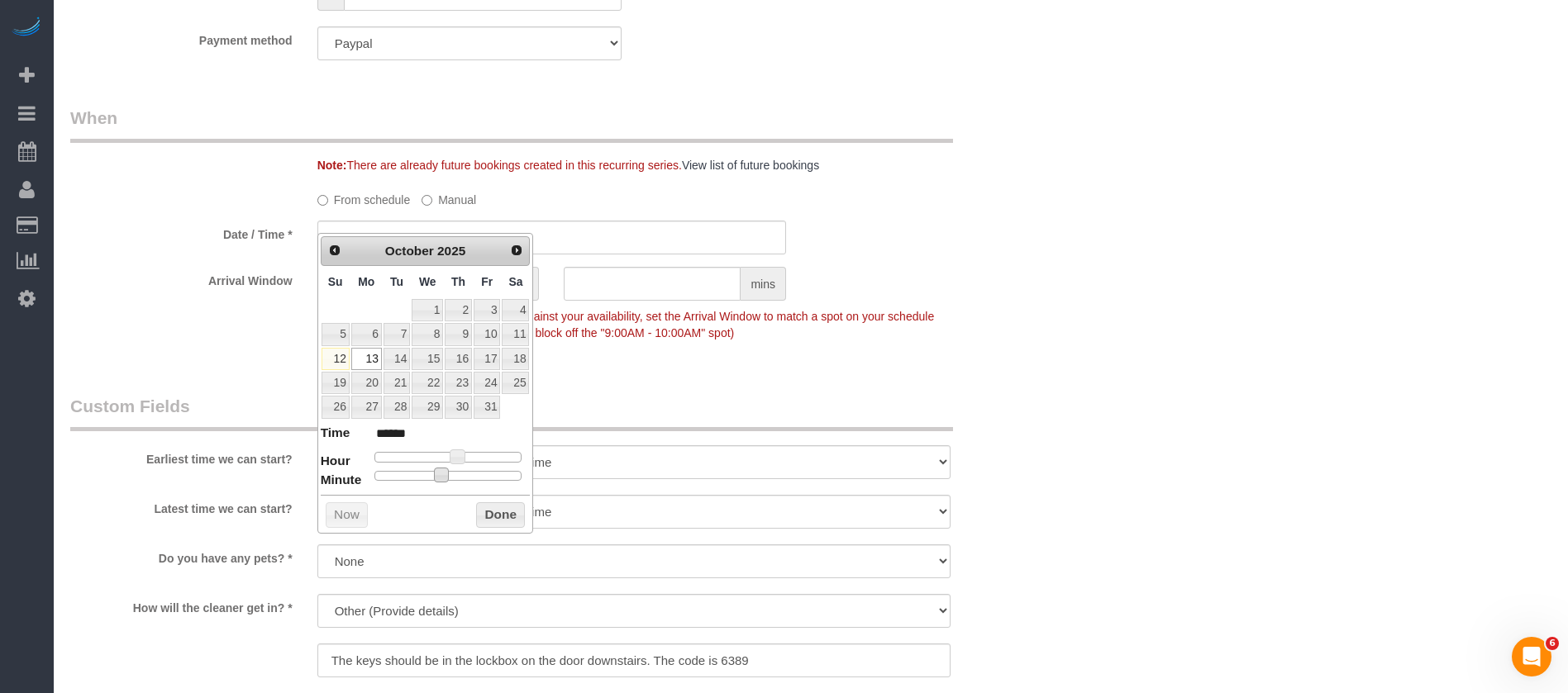
type input "10/13/2025 1:30PM"
type input "******"
click at [497, 515] on button "Done" at bounding box center [500, 516] width 49 height 27
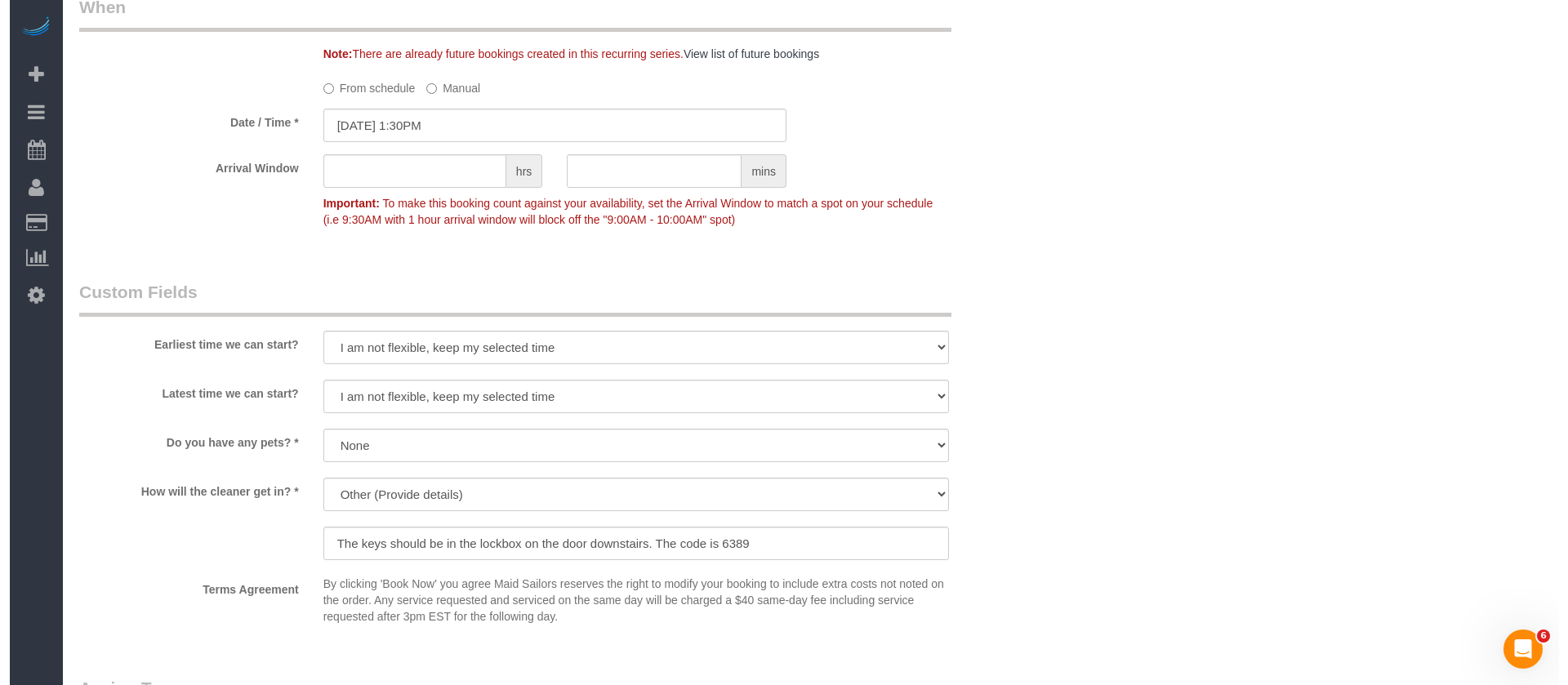
scroll to position [1715, 0]
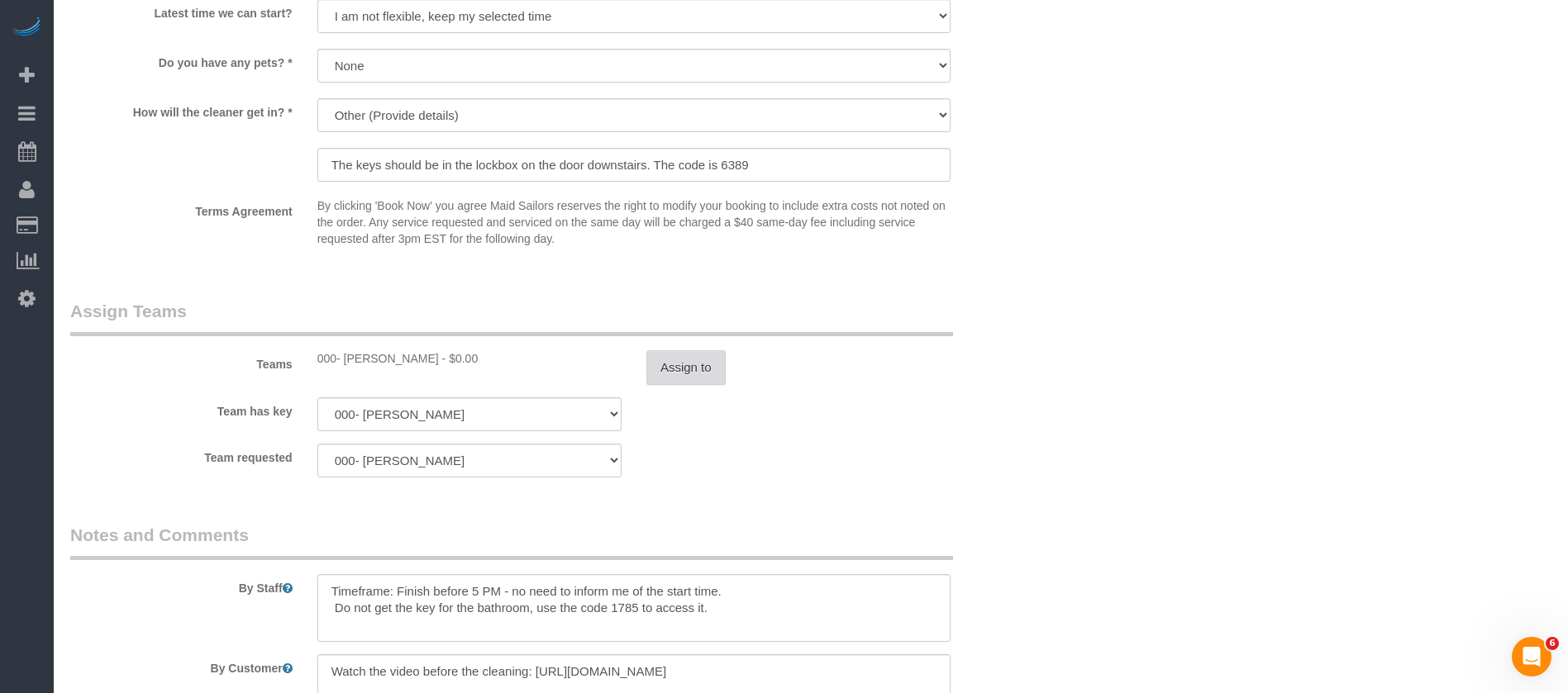
click at [660, 350] on button "Assign to" at bounding box center [686, 368] width 79 height 35
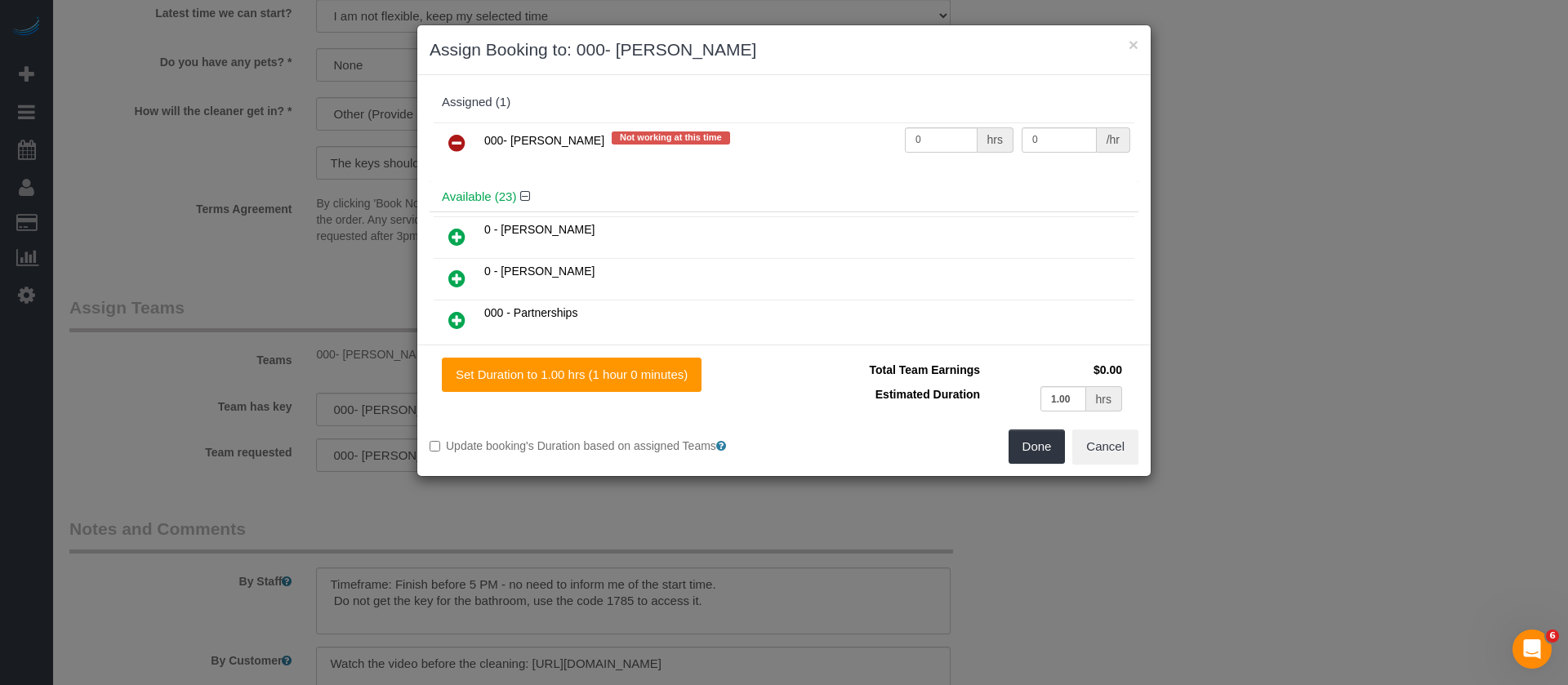
click at [453, 141] on icon at bounding box center [457, 143] width 17 height 20
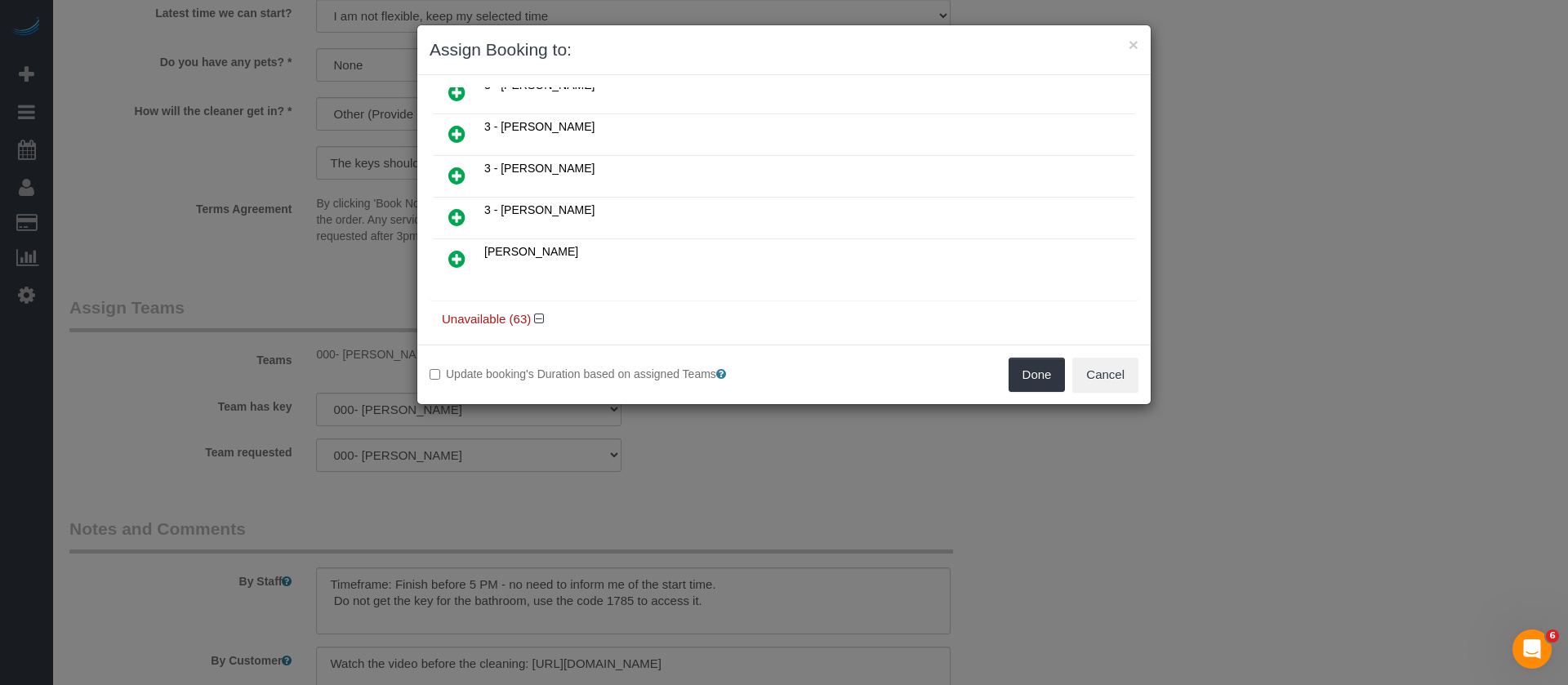
scroll to position [735, 0]
click at [458, 255] on icon at bounding box center [457, 257] width 17 height 20
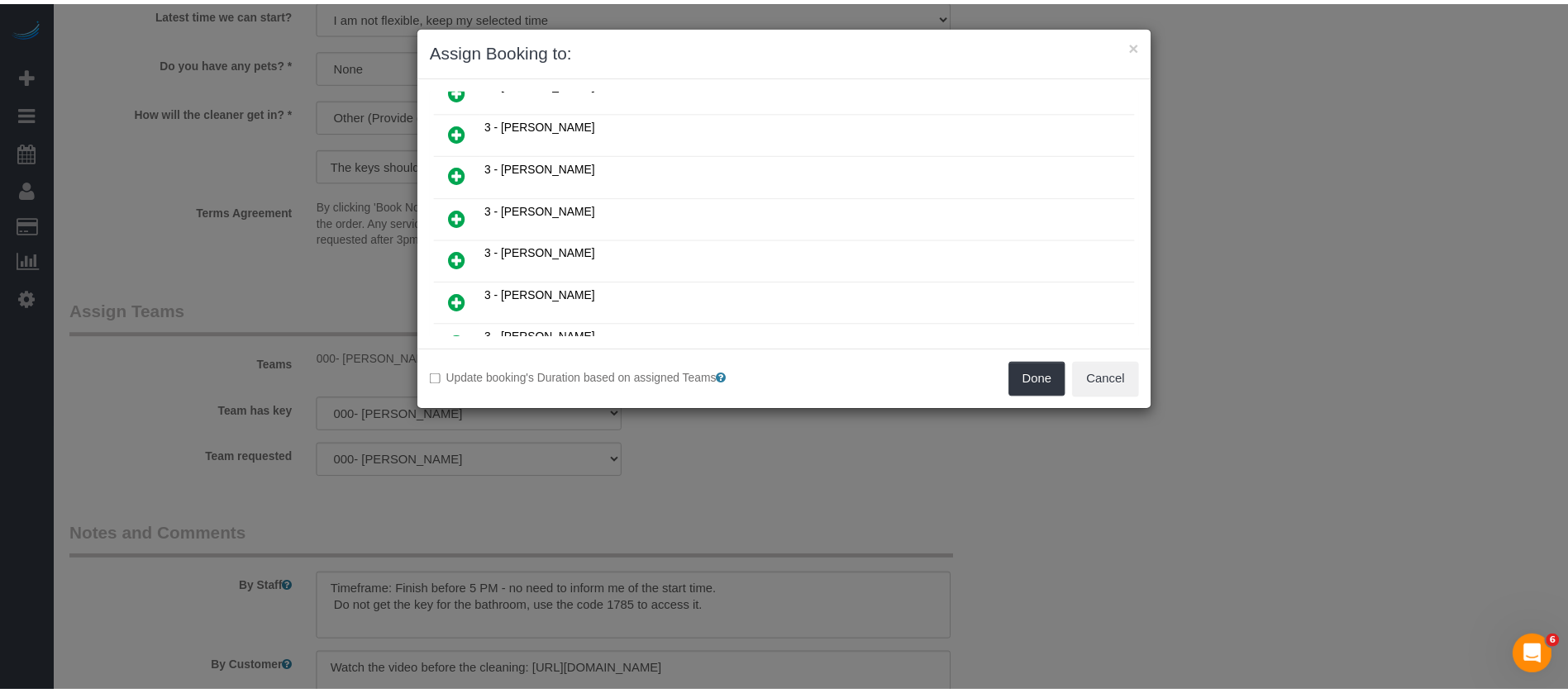
scroll to position [783, 0]
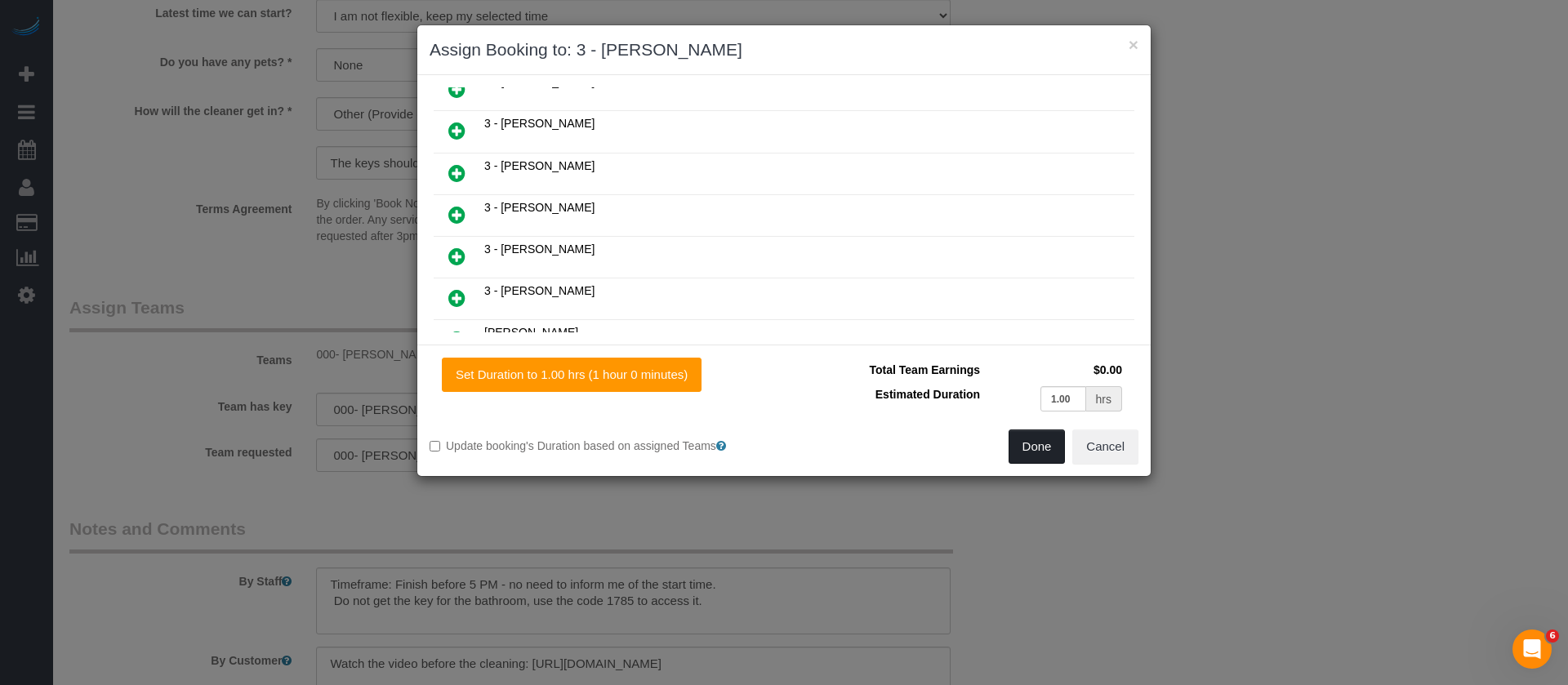
click at [1047, 441] on button "Done" at bounding box center [1037, 447] width 57 height 35
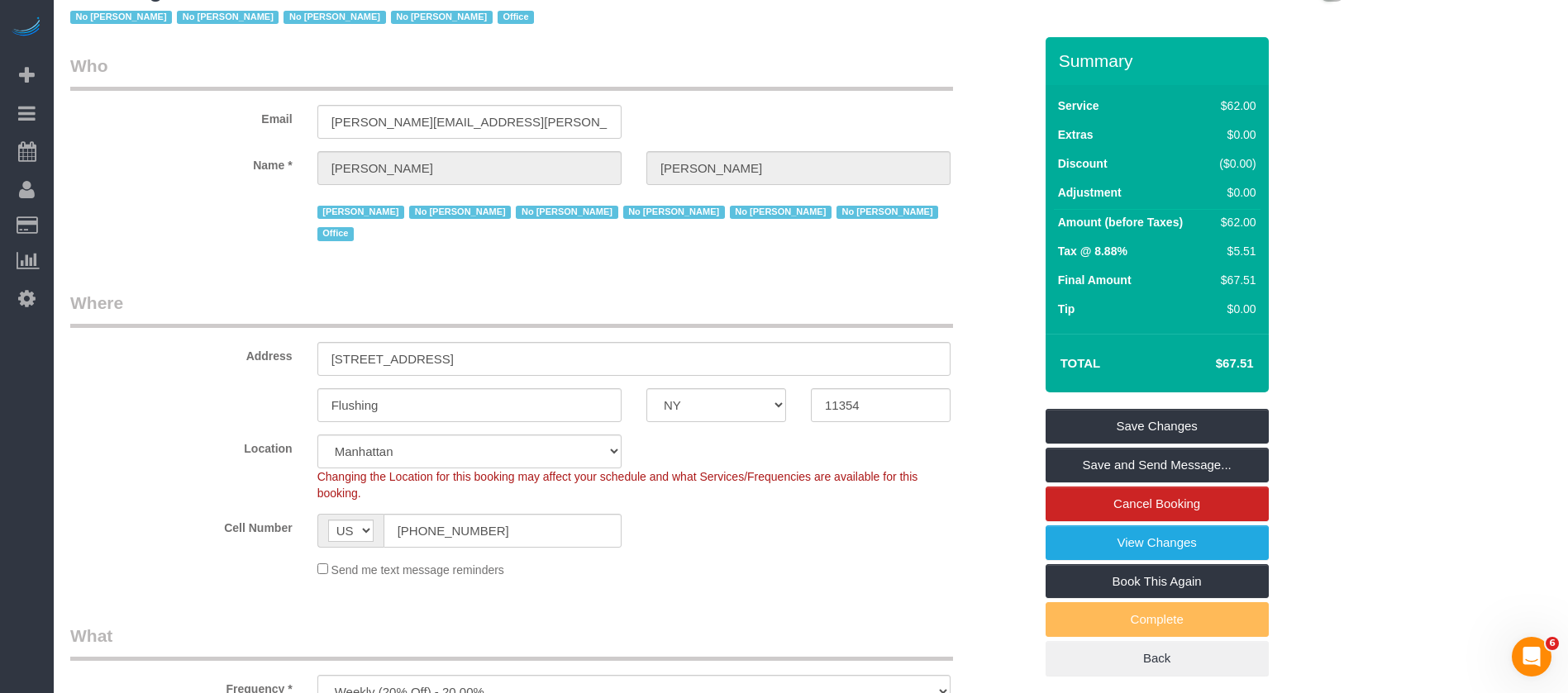
scroll to position [0, 0]
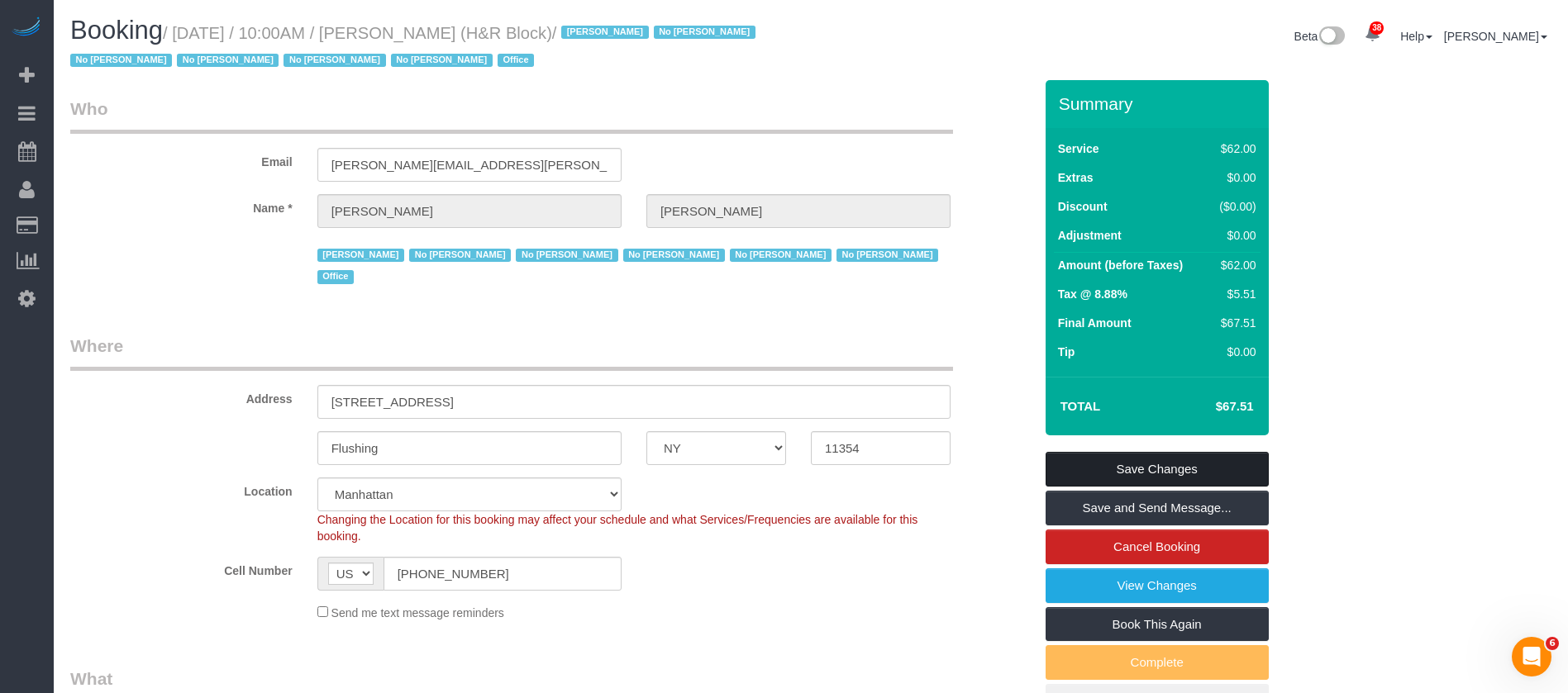
click at [1180, 459] on link "Save Changes" at bounding box center [1157, 470] width 223 height 35
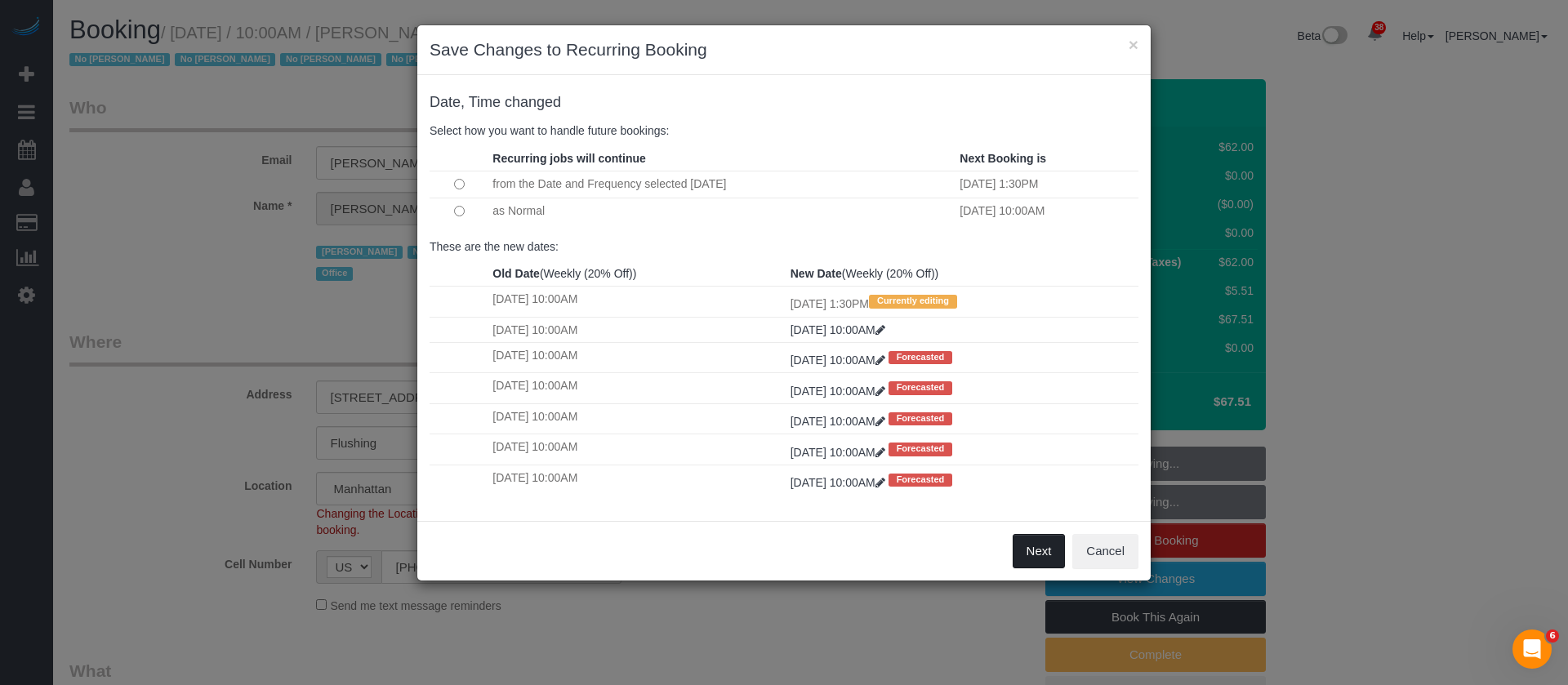
click at [1038, 559] on button "Next" at bounding box center [1039, 551] width 53 height 35
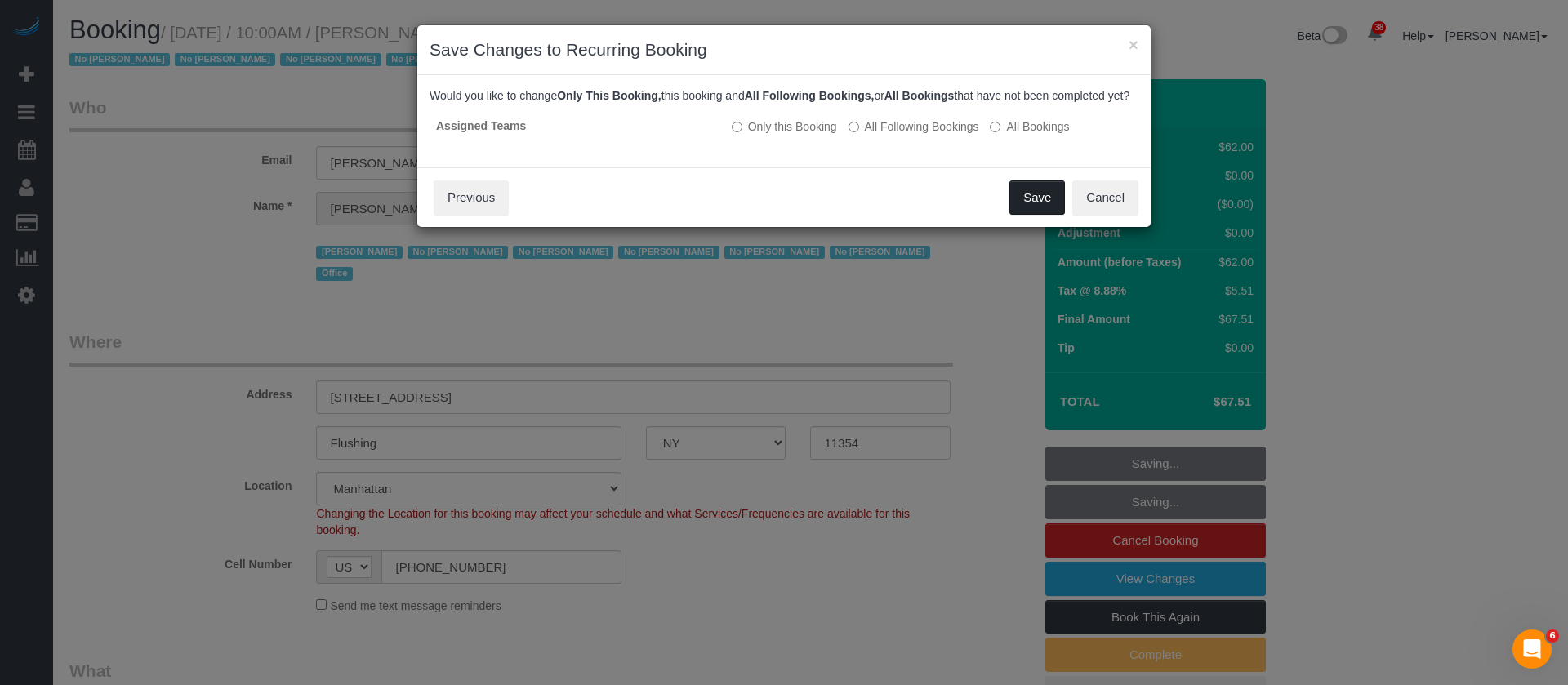
click at [1038, 206] on button "Save" at bounding box center [1037, 197] width 55 height 35
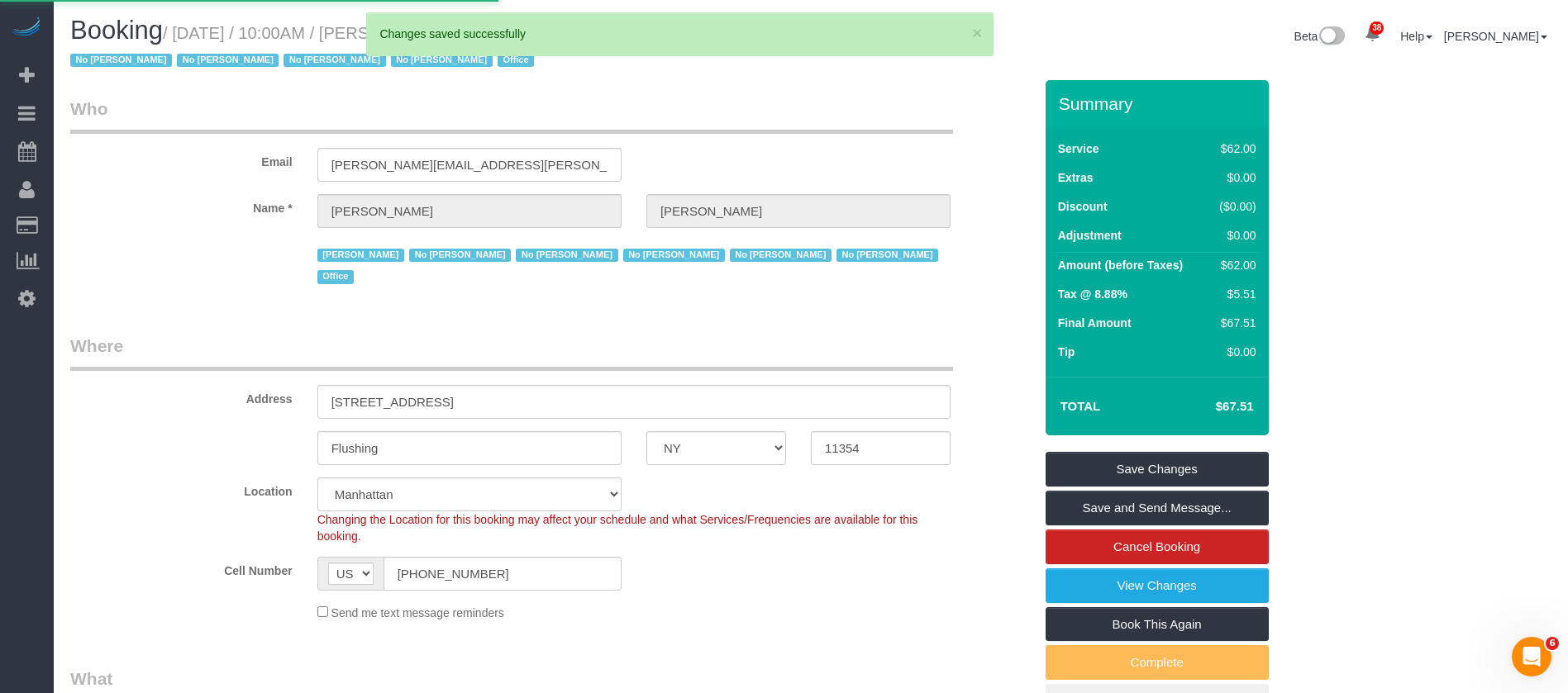
select select "**********"
